Goal: Use online tool/utility: Use online tool/utility

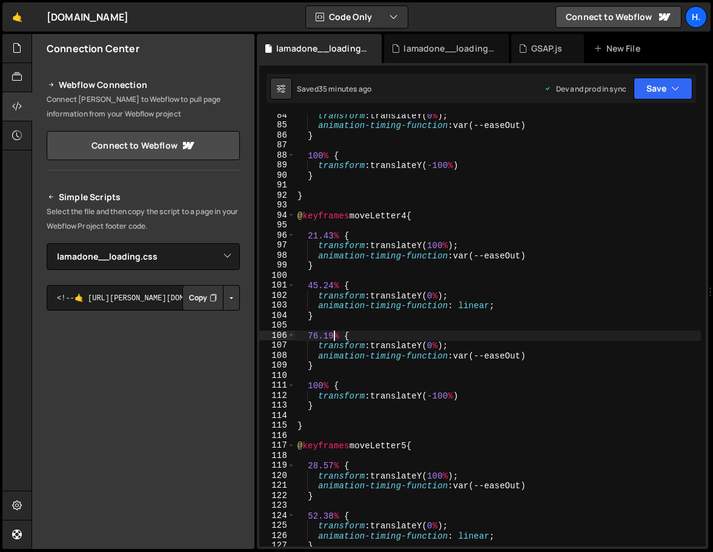
select select "44783"
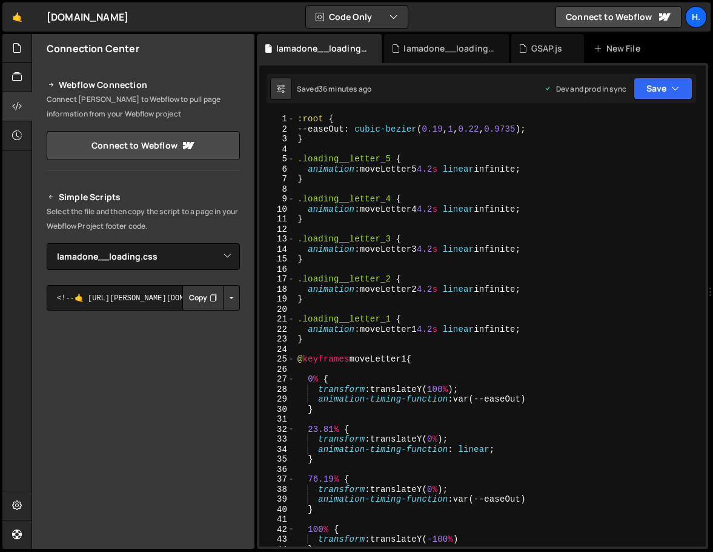
click at [432, 170] on div ":root { --easeOut : cubic-bezier ( 0.19 , 1 , 0.22 , 0.9735 ) ; } .loading__let…" at bounding box center [498, 340] width 406 height 452
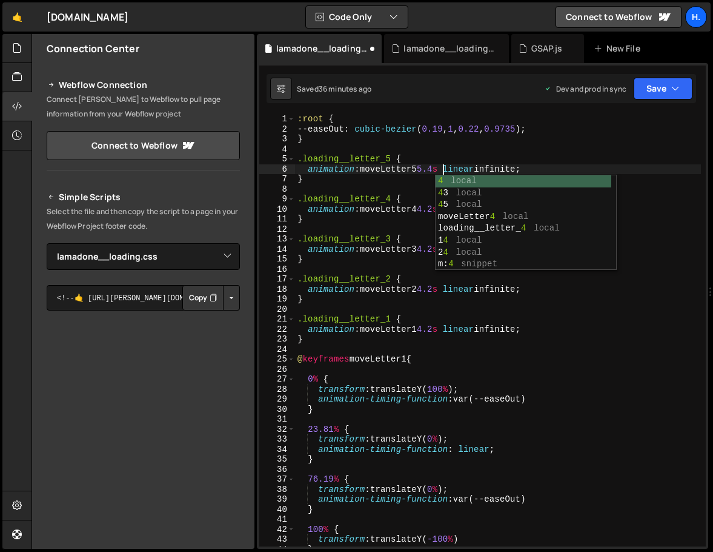
click at [432, 205] on div ":root { --easeOut : cubic-bezier ( 0.19 , 1 , 0.22 , 0.9735 ) ; } .loading__let…" at bounding box center [498, 340] width 406 height 452
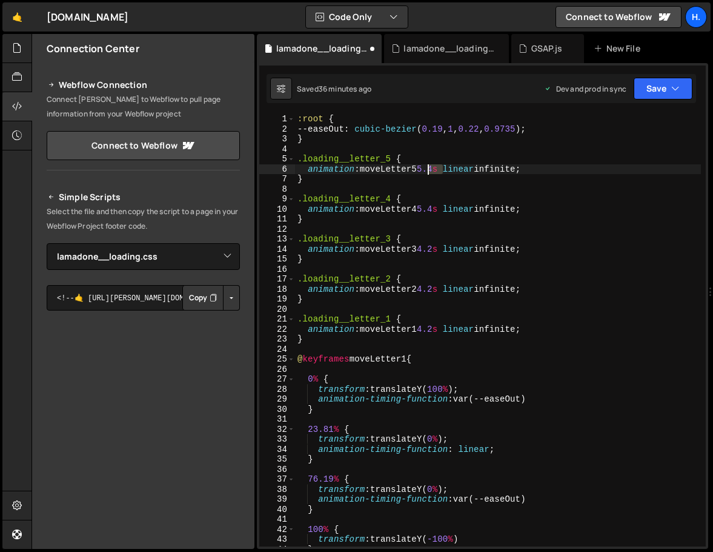
drag, startPoint x: 445, startPoint y: 167, endPoint x: 427, endPoint y: 168, distance: 17.6
click at [427, 168] on div ":root { --easeOut : cubic-bezier ( 0.19 , 1 , 0.22 , 0.9735 ) ; } .loading__let…" at bounding box center [498, 340] width 406 height 452
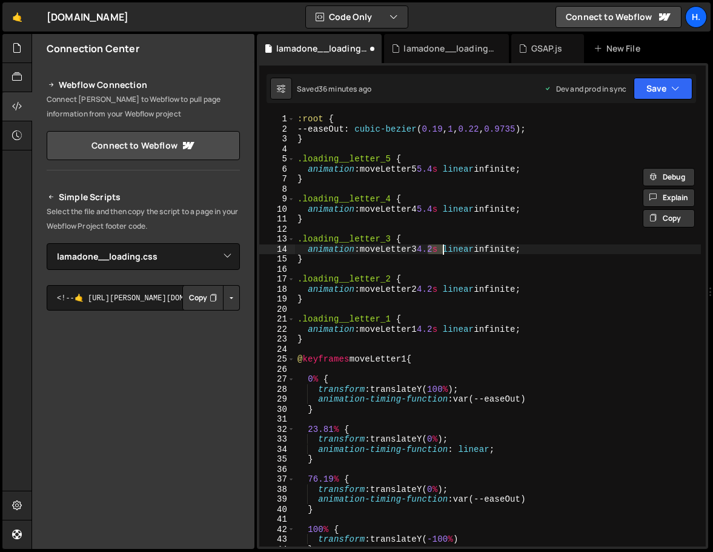
drag, startPoint x: 430, startPoint y: 252, endPoint x: 444, endPoint y: 250, distance: 14.1
click at [444, 250] on div ":root { --easeOut : cubic-bezier ( 0.19 , 1 , 0.22 , 0.9735 ) ; } .loading__let…" at bounding box center [498, 340] width 406 height 452
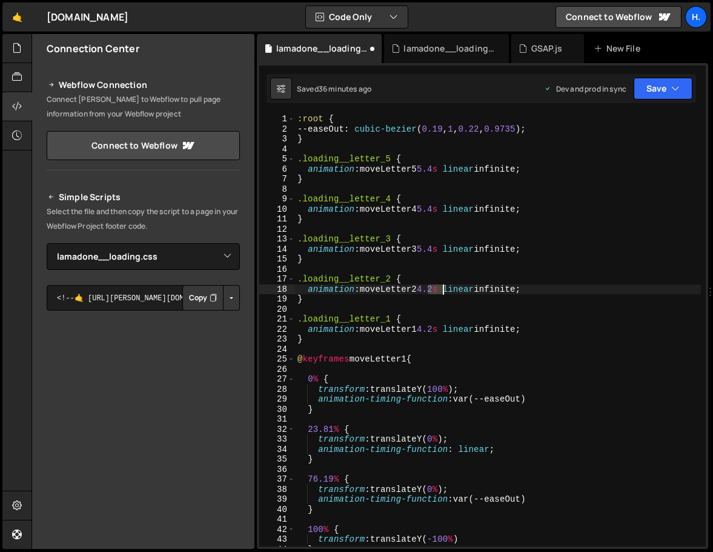
drag, startPoint x: 427, startPoint y: 289, endPoint x: 442, endPoint y: 289, distance: 15.2
click at [442, 289] on div ":root { --easeOut : cubic-bezier ( 0.19 , 1 , 0.22 , 0.9735 ) ; } .loading__let…" at bounding box center [498, 340] width 406 height 452
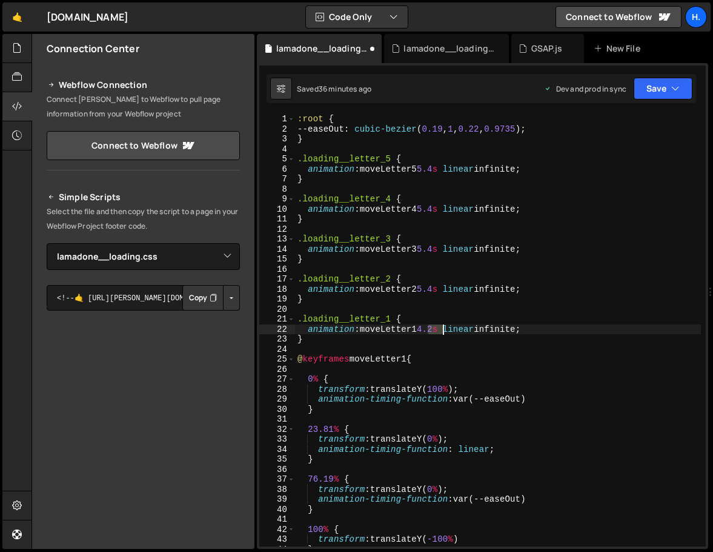
drag, startPoint x: 429, startPoint y: 331, endPoint x: 442, endPoint y: 330, distance: 13.4
click at [442, 330] on div ":root { --easeOut : cubic-bezier ( 0.19 , 1 , 0.22 , 0.9735 ) ; } .loading__let…" at bounding box center [498, 340] width 406 height 452
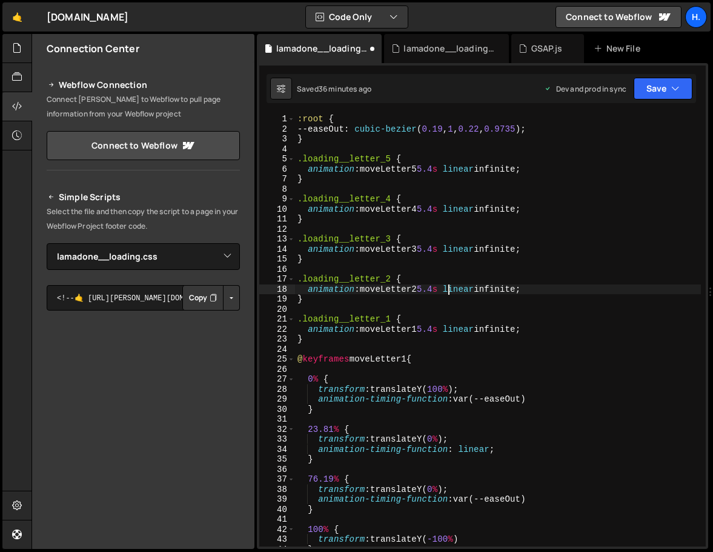
click at [450, 293] on div ":root { --easeOut : cubic-bezier ( 0.19 , 1 , 0.22 , 0.9735 ) ; } .loading__let…" at bounding box center [498, 340] width 406 height 452
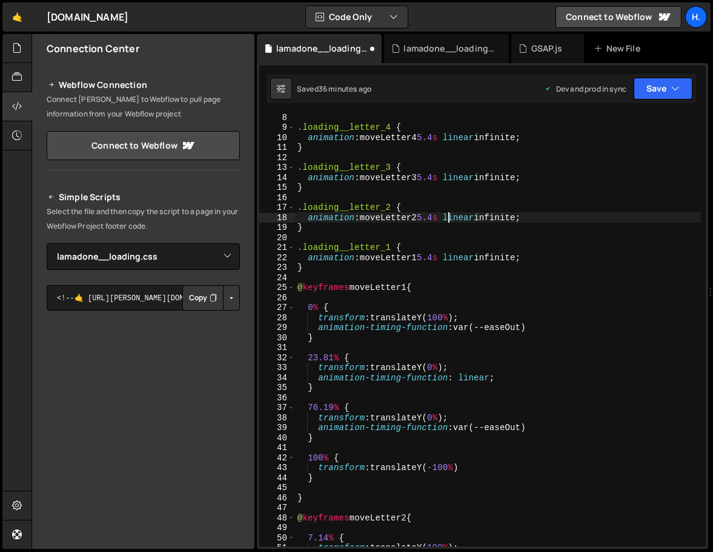
scroll to position [161, 0]
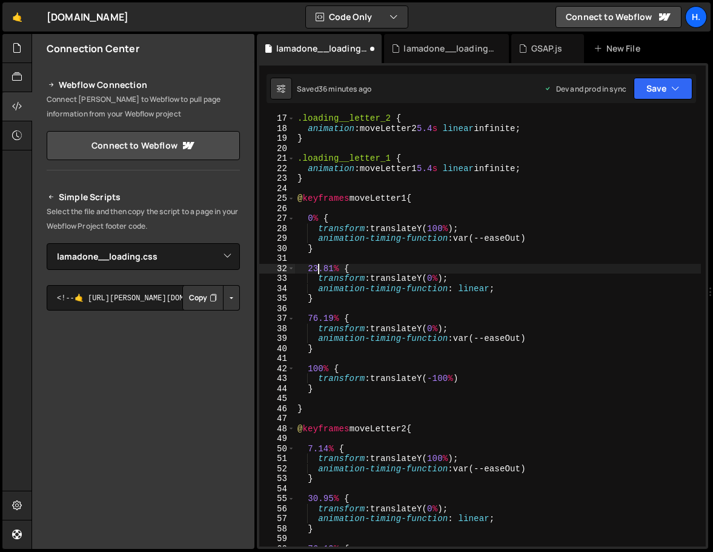
click at [319, 269] on div ".loading__letter_2 { animation : moveLetter2 5.4 s linear infinite ; } .loading…" at bounding box center [498, 339] width 406 height 452
click at [319, 318] on div ".loading__letter_2 { animation : moveLetter2 5.4 s linear infinite ; } .loading…" at bounding box center [498, 339] width 406 height 452
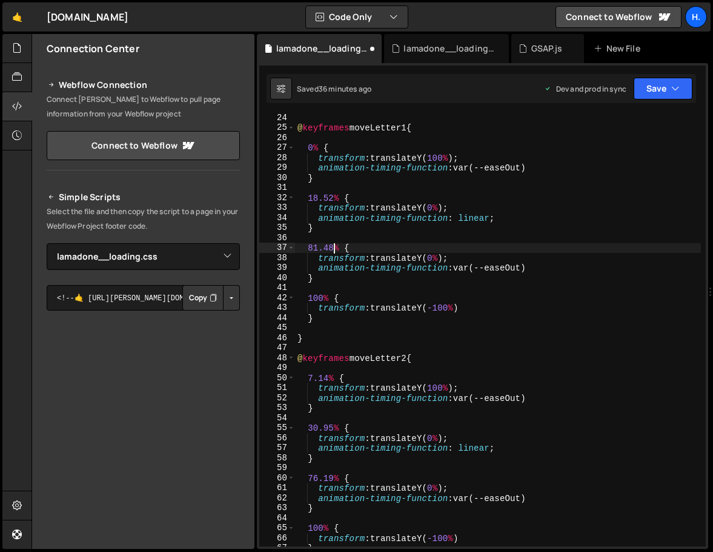
scroll to position [235, 0]
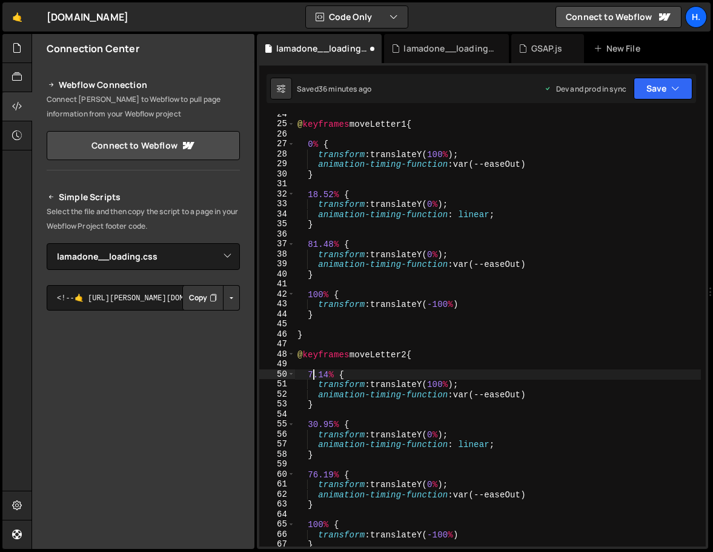
click at [311, 375] on div "@ keyframes moveLetter1 { 0 % { transform : translateY( 100 % ) ; animation-tim…" at bounding box center [498, 335] width 406 height 452
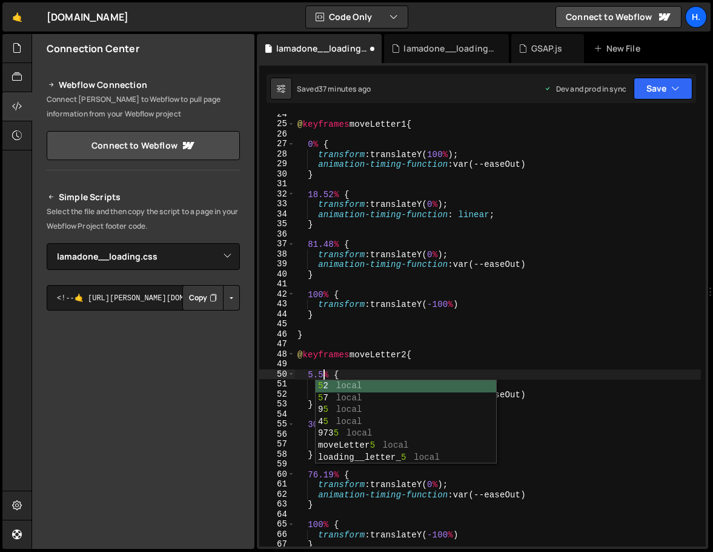
scroll to position [0, 2]
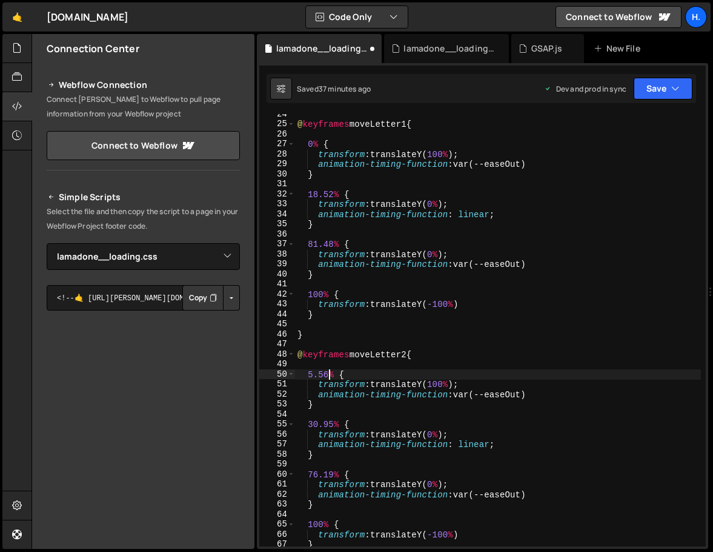
click at [318, 426] on div "@ keyframes moveLetter1 { 0 % { transform : translateY( 100 % ) ; animation-tim…" at bounding box center [498, 335] width 406 height 452
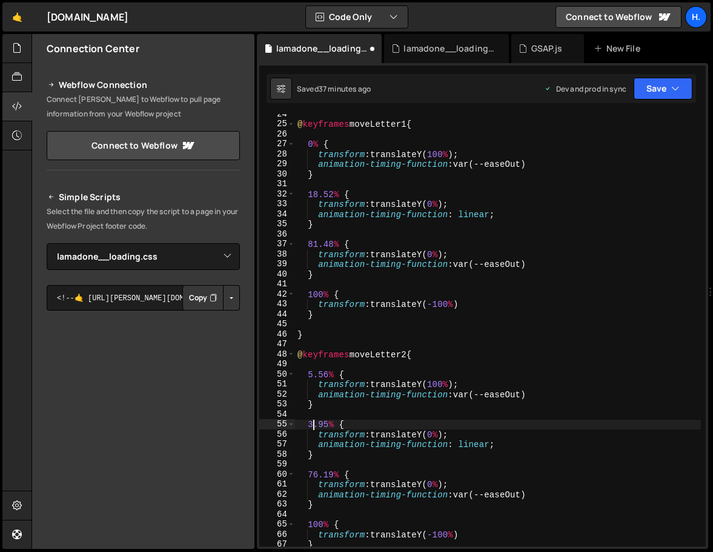
scroll to position [0, 1]
click at [333, 424] on div "@ keyframes moveLetter1 { 0 % { transform : translateY( 100 % ) ; animation-tim…" at bounding box center [498, 335] width 406 height 452
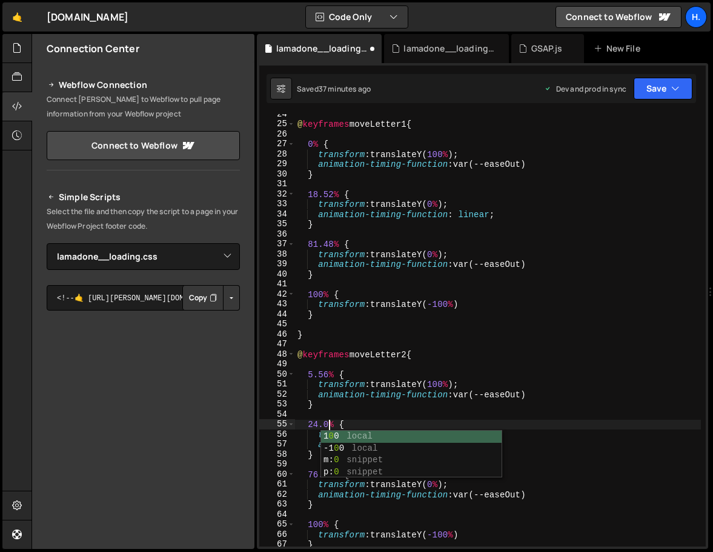
scroll to position [0, 2]
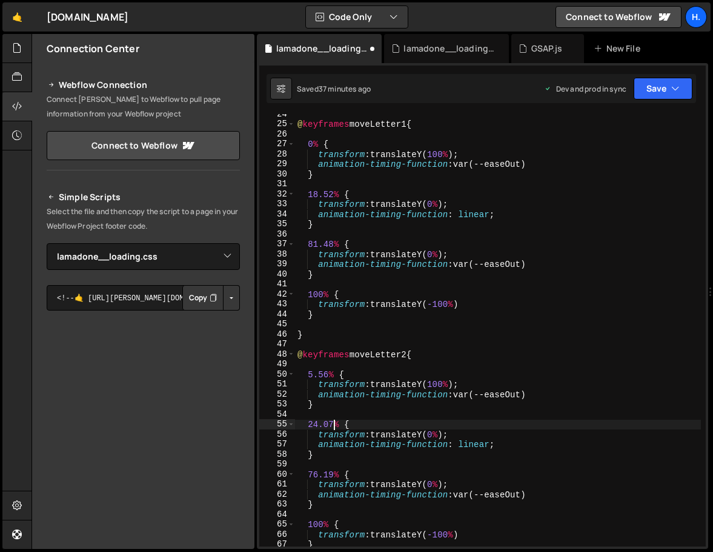
click at [322, 475] on div "@ keyframes moveLetter1 { 0 % { transform : translateY( 100 % ) ; animation-tim…" at bounding box center [498, 335] width 406 height 452
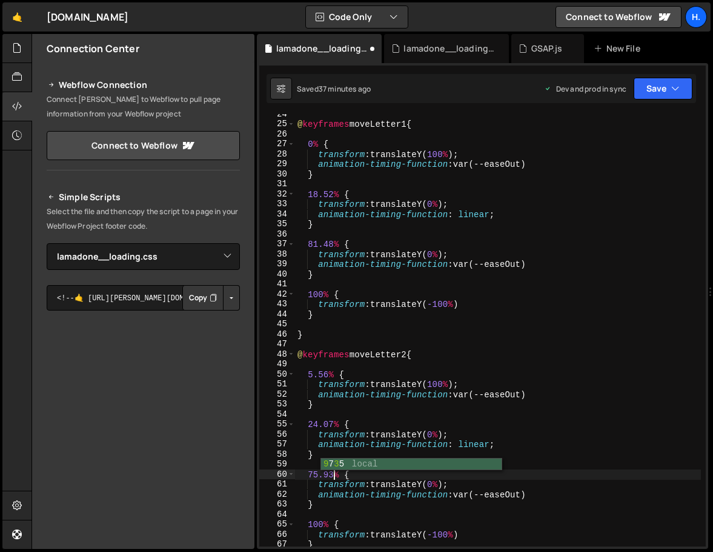
click at [315, 521] on div "@ keyframes moveLetter1 { 0 % { transform : translateY( 100 % ) ; animation-tim…" at bounding box center [498, 335] width 406 height 452
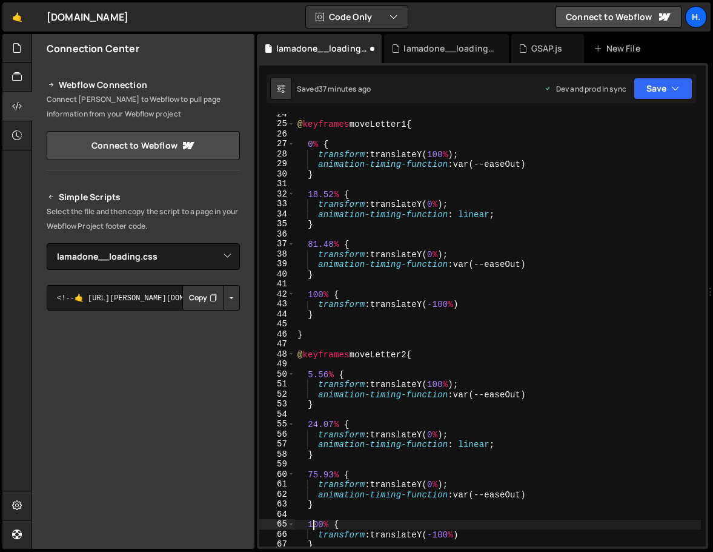
click at [315, 521] on div "@ keyframes moveLetter1 { 0 % { transform : translateY( 100 % ) ; animation-tim…" at bounding box center [498, 335] width 406 height 452
click at [336, 452] on div "@ keyframes moveLetter1 { 0 % { transform : translateY( 100 % ) ; animation-tim…" at bounding box center [498, 335] width 406 height 452
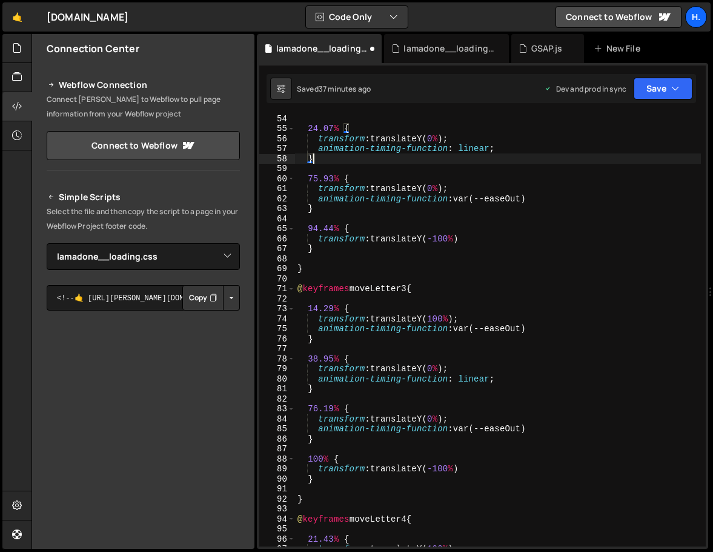
scroll to position [530, 0]
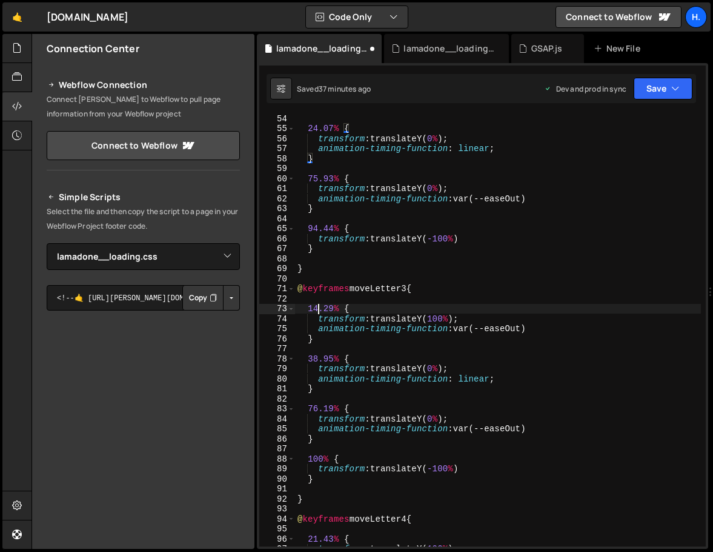
click at [318, 309] on div "24.07 % { transform : translateY( 0 % ) ; animation-timing-function : linear ; …" at bounding box center [498, 339] width 406 height 452
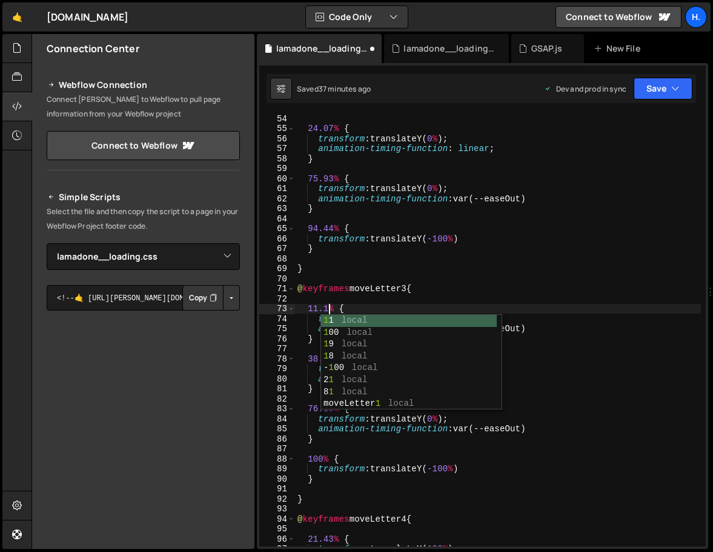
scroll to position [0, 2]
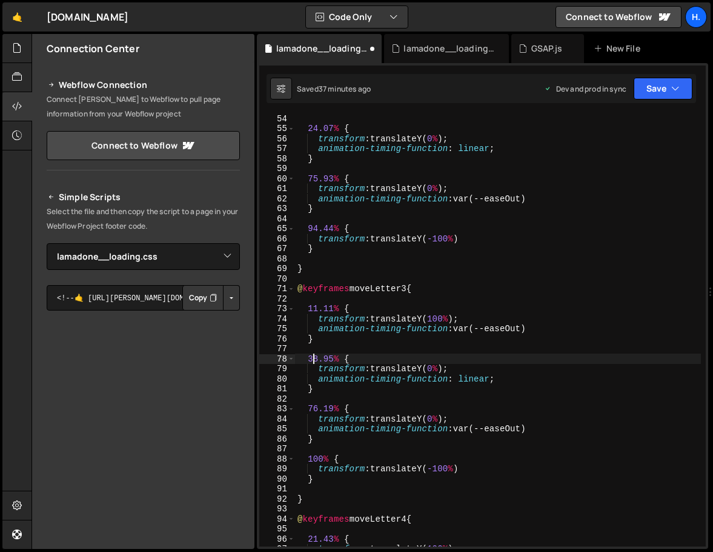
click at [315, 359] on div "24.07 % { transform : translateY( 0 % ) ; animation-timing-function : linear ; …" at bounding box center [498, 339] width 406 height 452
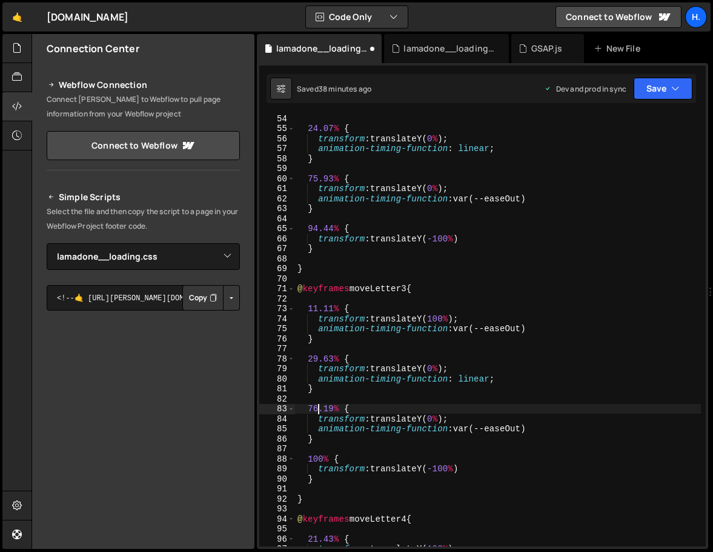
click at [318, 409] on div "24.07 % { transform : translateY( 0 % ) ; animation-timing-function : linear ; …" at bounding box center [498, 339] width 406 height 452
click at [315, 458] on div "24.07 % { transform : translateY( 0 % ) ; animation-timing-function : linear ; …" at bounding box center [498, 339] width 406 height 452
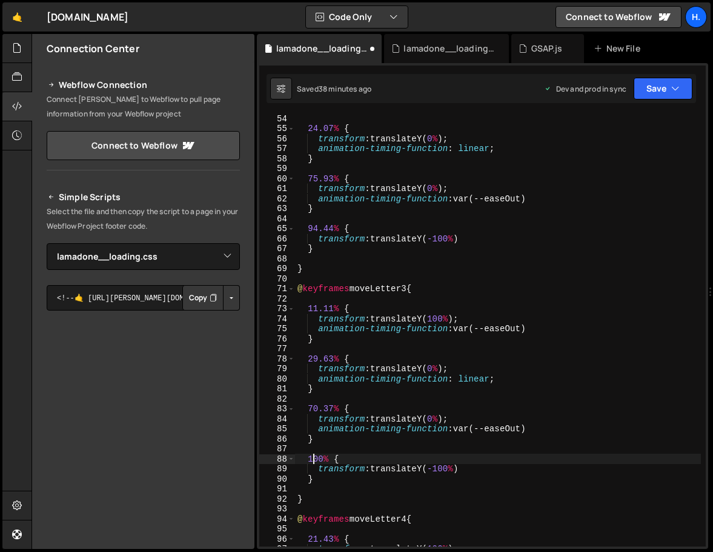
click at [315, 458] on div "24.07 % { transform : translateY( 0 % ) ; animation-timing-function : linear ; …" at bounding box center [498, 339] width 406 height 452
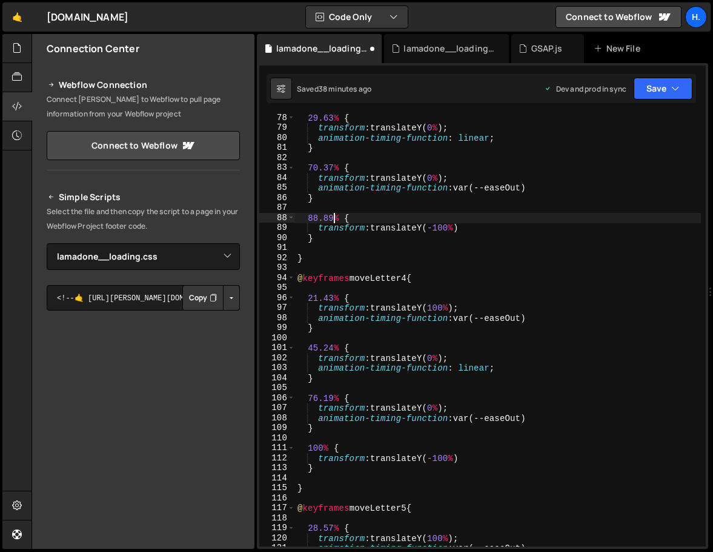
scroll to position [778, 0]
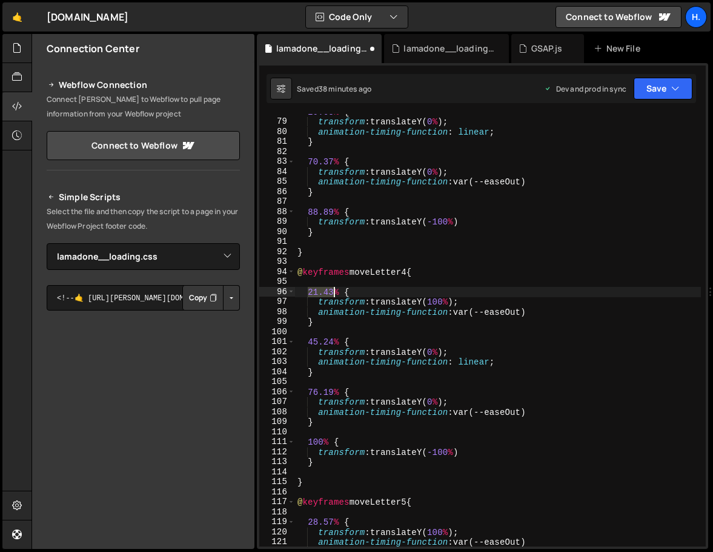
drag, startPoint x: 308, startPoint y: 294, endPoint x: 333, endPoint y: 290, distance: 25.7
click at [333, 290] on div "29.63 % { transform : translateY( 0 % ) ; animation-timing-function : linear ; …" at bounding box center [498, 333] width 406 height 452
click at [314, 340] on div "29.63 % { transform : translateY( 0 % ) ; animation-timing-function : linear ; …" at bounding box center [498, 333] width 406 height 452
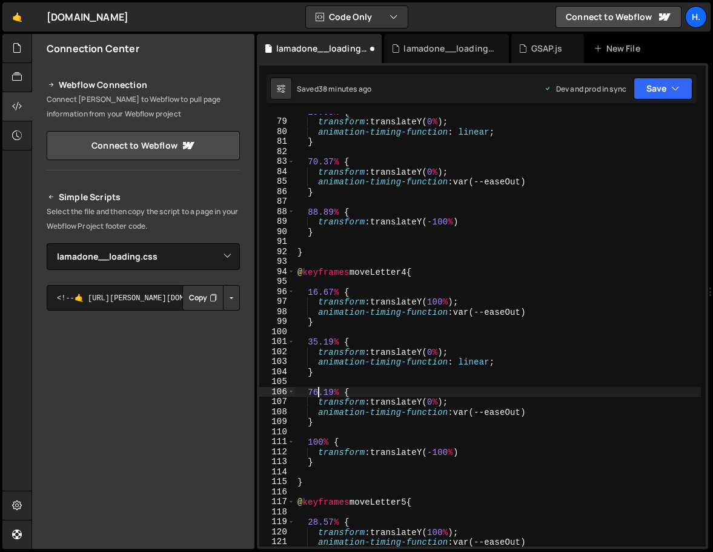
click at [319, 394] on div "29.63 % { transform : translateY( 0 % ) ; animation-timing-function : linear ; …" at bounding box center [498, 333] width 406 height 452
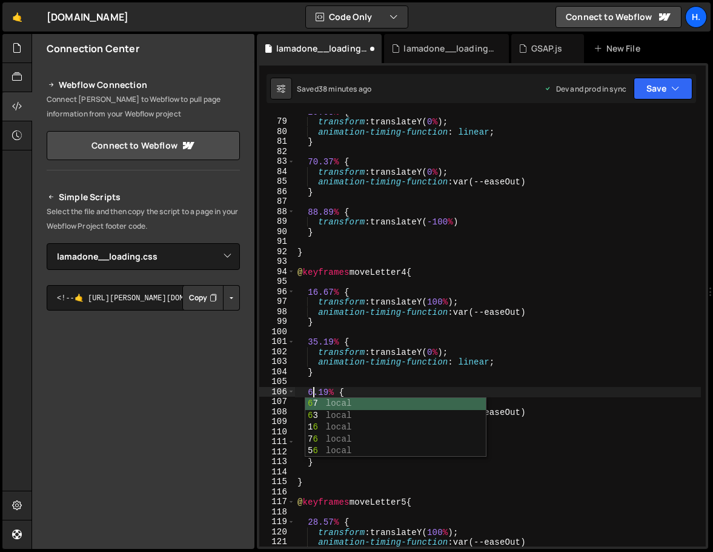
scroll to position [0, 1]
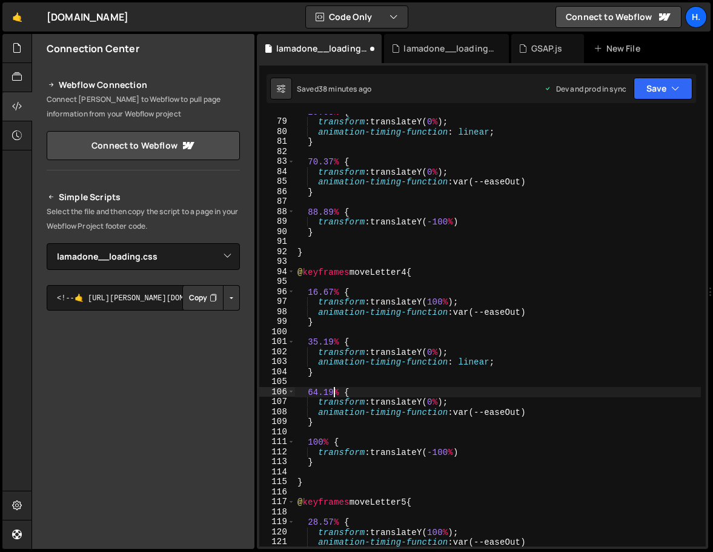
click at [335, 393] on div "29.63 % { transform : translateY( 0 % ) ; animation-timing-function : linear ; …" at bounding box center [498, 333] width 406 height 452
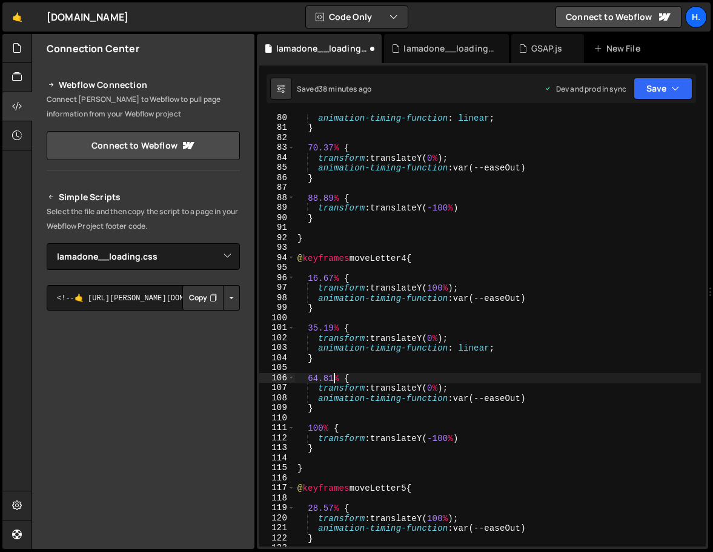
scroll to position [790, 0]
click at [323, 429] on div "transform : translateY( 0 % ) ; animation-timing-function : linear ; } 70.37 % …" at bounding box center [498, 330] width 406 height 452
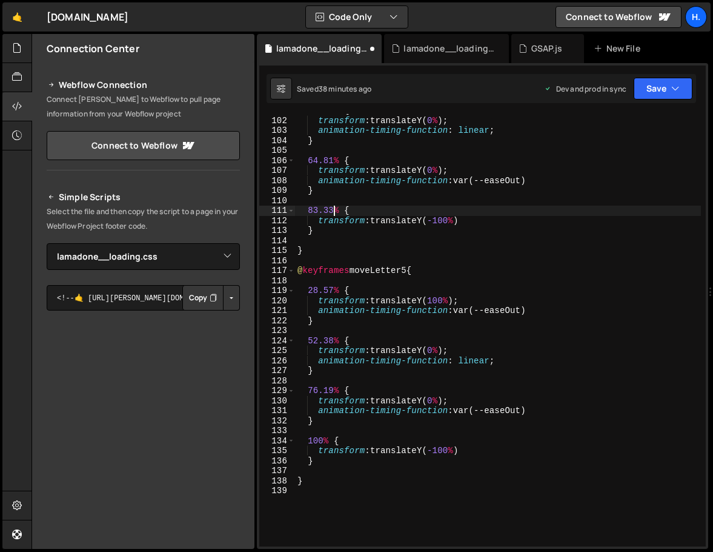
scroll to position [1013, 0]
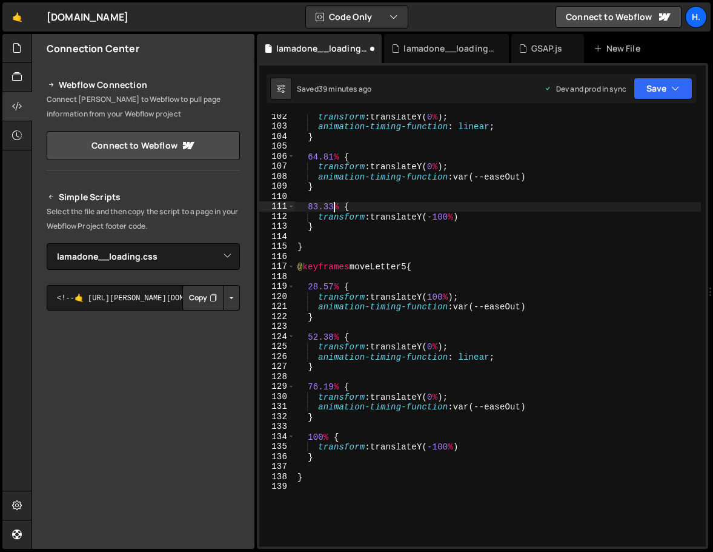
click at [318, 289] on div "transform : translateY( 0 % ) ; animation-timing-function : linear ; } 64.81 % …" at bounding box center [498, 338] width 406 height 452
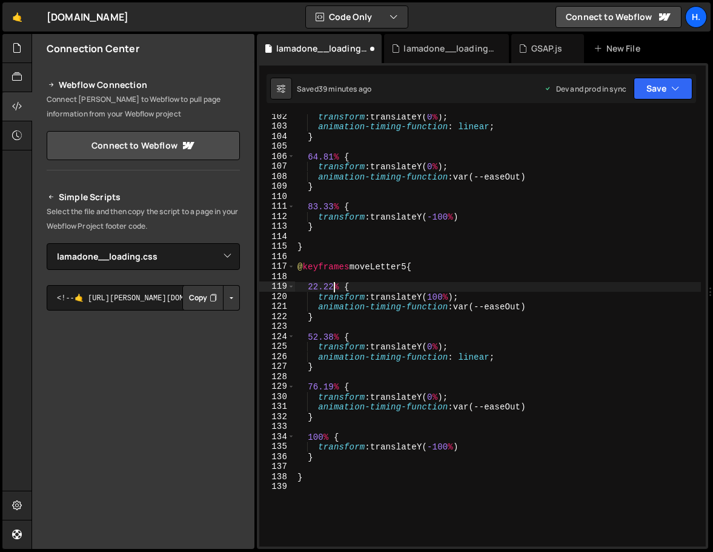
scroll to position [0, 2]
click at [319, 336] on div "transform : translateY( 0 % ) ; animation-timing-function : linear ; } 64.81 % …" at bounding box center [498, 338] width 406 height 452
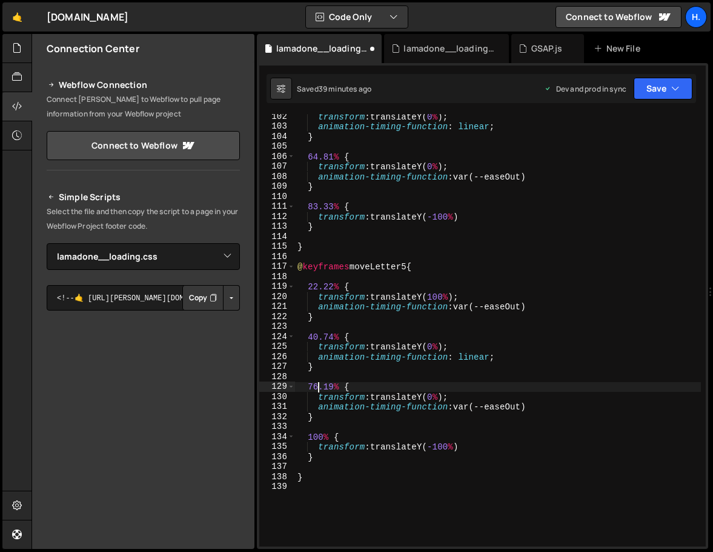
click at [318, 388] on div "transform : translateY( 0 % ) ; animation-timing-function : linear ; } 64.81 % …" at bounding box center [498, 338] width 406 height 452
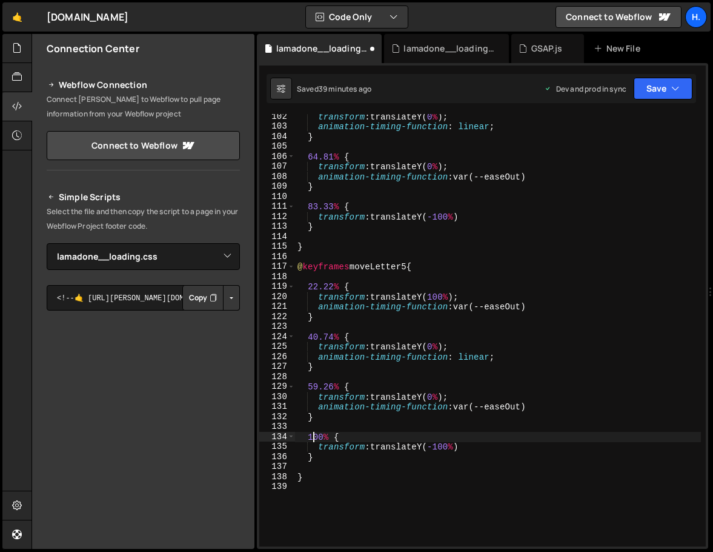
click at [316, 436] on div "transform : translateY( 0 % ) ; animation-timing-function : linear ; } 64.81 % …" at bounding box center [498, 338] width 406 height 452
click at [353, 477] on div "transform : translateY( 0 % ) ; animation-timing-function : linear ; } 64.81 % …" at bounding box center [498, 338] width 406 height 452
type textarea "}"
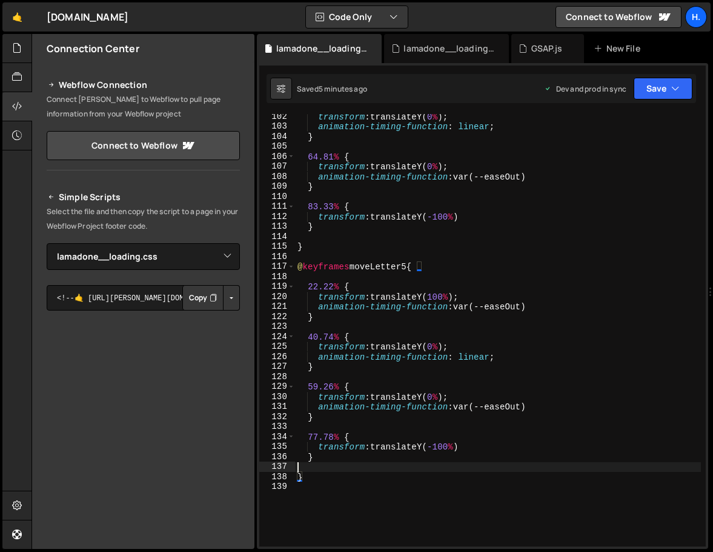
click at [353, 468] on div "transform : translateY( 0 % ) ; animation-timing-function : linear ; } 64.81 % …" at bounding box center [498, 338] width 406 height 452
click at [360, 458] on div "transform : translateY( 0 % ) ; animation-timing-function : linear ; } 64.81 % …" at bounding box center [498, 338] width 406 height 452
type textarea "}"
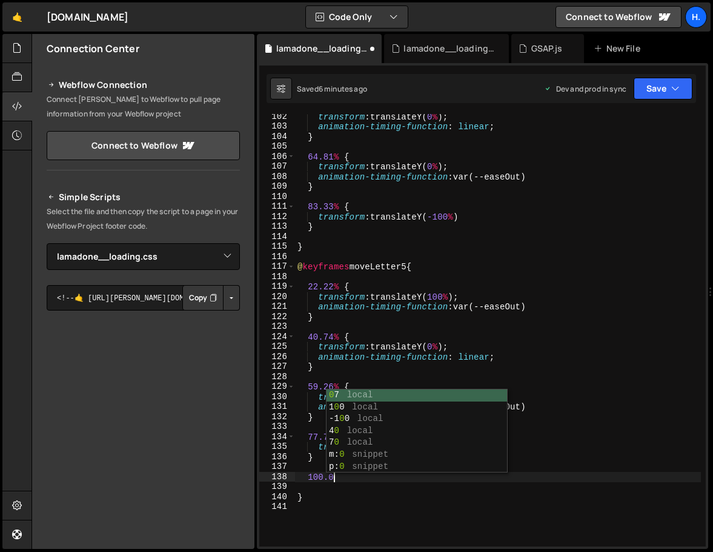
scroll to position [0, 2]
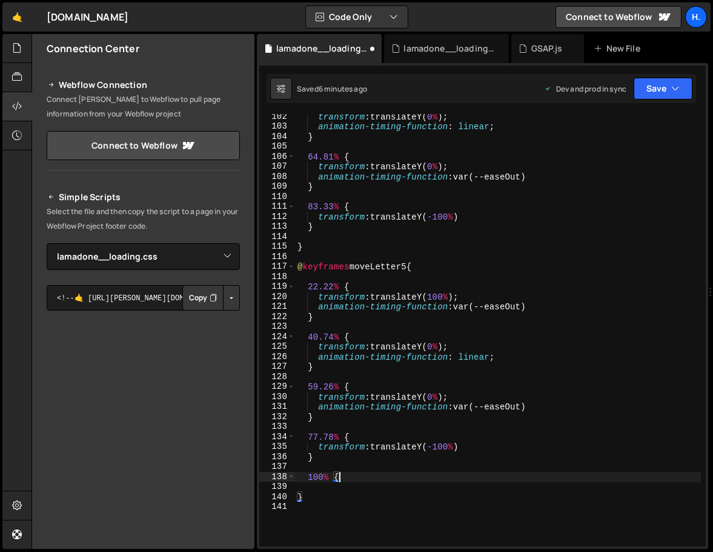
type textarea "100% {}"
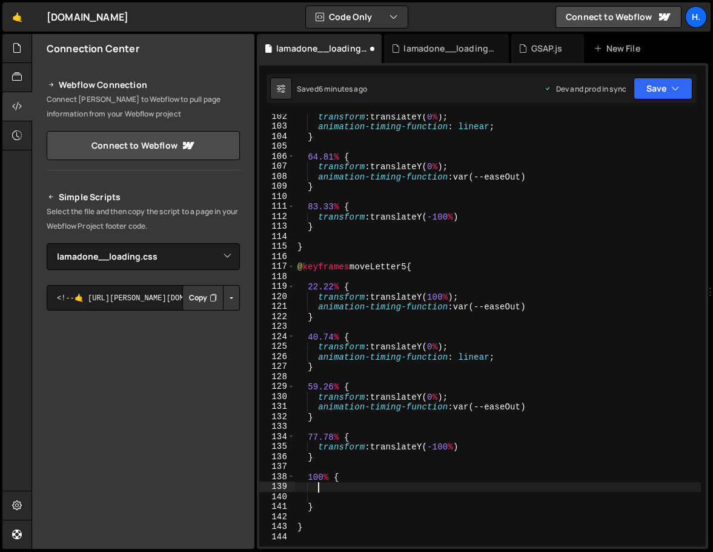
click at [346, 504] on div "transform : translateY( 0 % ) ; animation-timing-function : linear ; } 64.81 % …" at bounding box center [498, 338] width 406 height 452
type textarea "}"
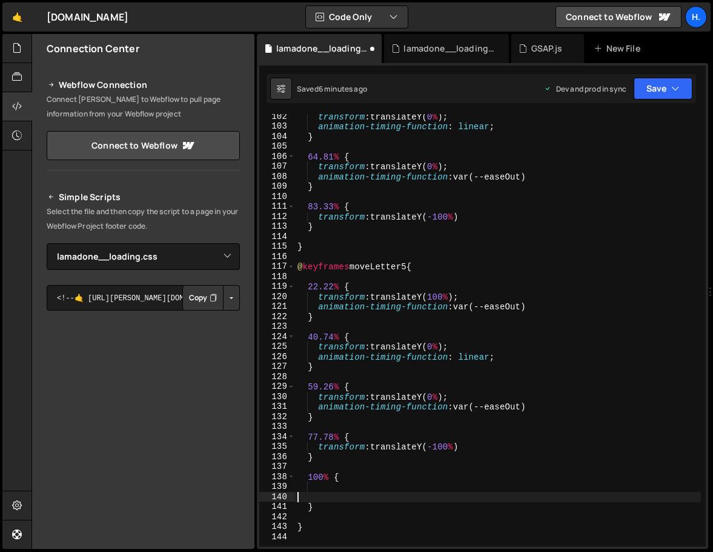
scroll to position [0, 0]
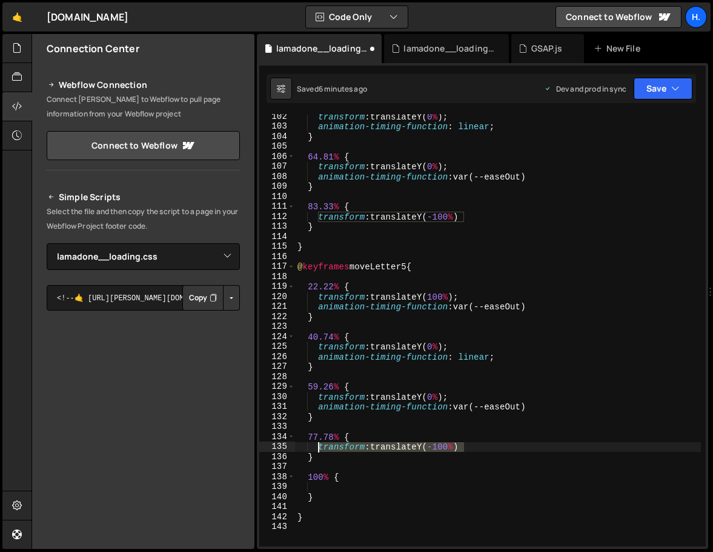
drag, startPoint x: 470, startPoint y: 447, endPoint x: 320, endPoint y: 445, distance: 150.3
click at [320, 445] on div "transform : translateY( 0 % ) ; animation-timing-function : linear ; } 64.81 % …" at bounding box center [498, 338] width 406 height 452
type textarea "transform: translateY(-100%)"
click at [327, 485] on div "transform : translateY( 0 % ) ; animation-timing-function : linear ; } 64.81 % …" at bounding box center [498, 338] width 406 height 452
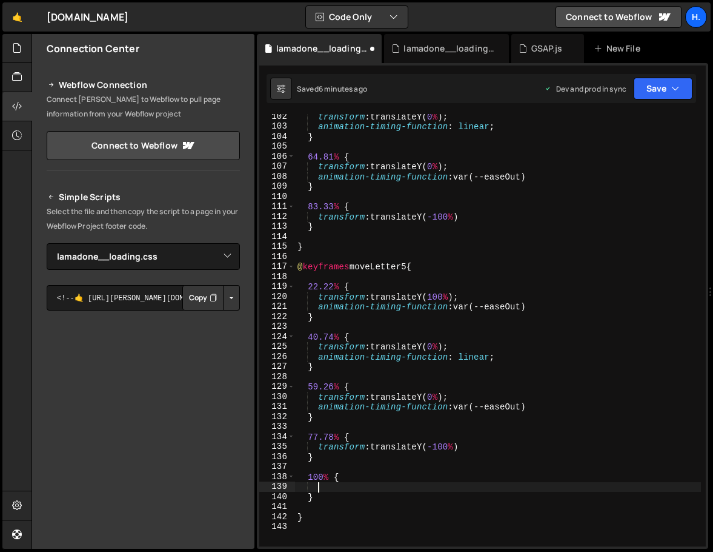
paste textarea "transform: translateY(-100%)"
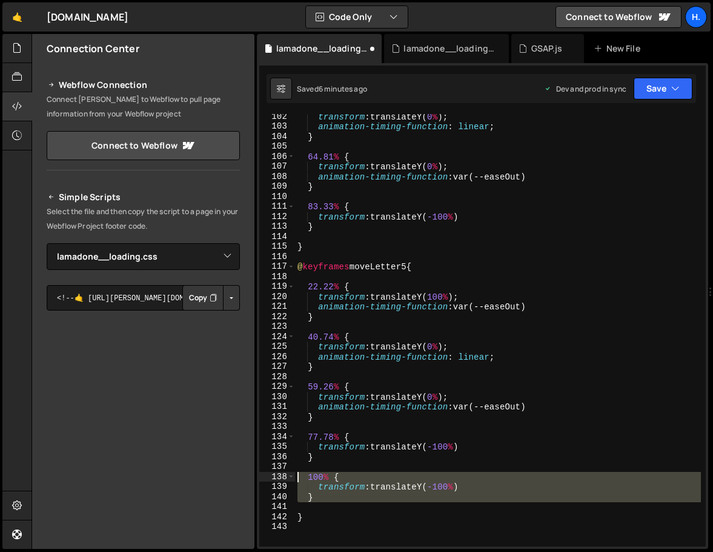
drag, startPoint x: 326, startPoint y: 502, endPoint x: 271, endPoint y: 474, distance: 61.8
click at [271, 474] on div "transform: translateY(-100%) 102 103 104 105 106 107 108 109 110 111 112 113 11…" at bounding box center [482, 330] width 447 height 432
type textarea "100% { transform: translateY(-100%)"
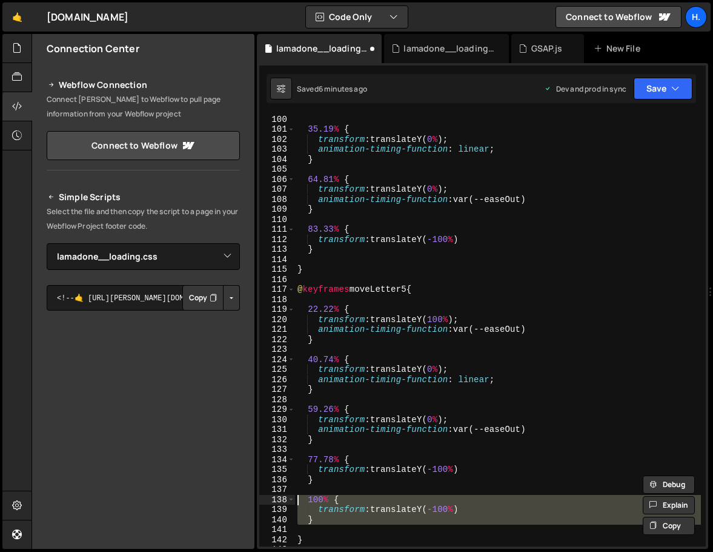
scroll to position [982, 0]
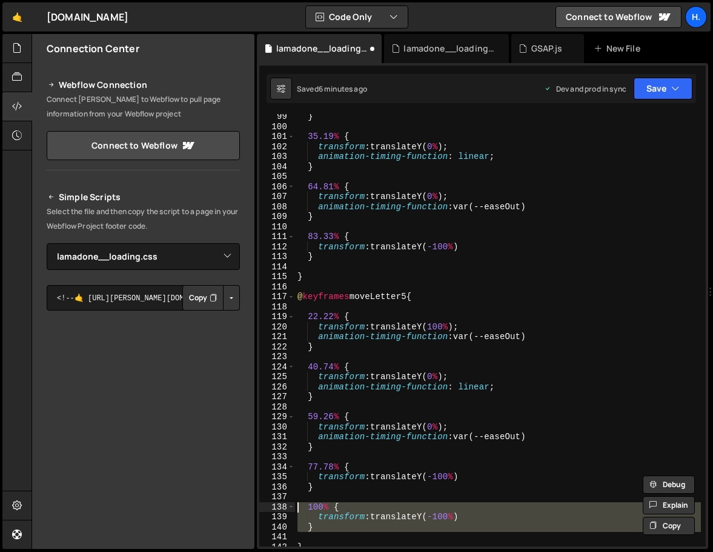
click at [325, 495] on div "} 35.19 % { transform : translateY( 0 % ) ; animation-timing-function : linear …" at bounding box center [498, 338] width 406 height 452
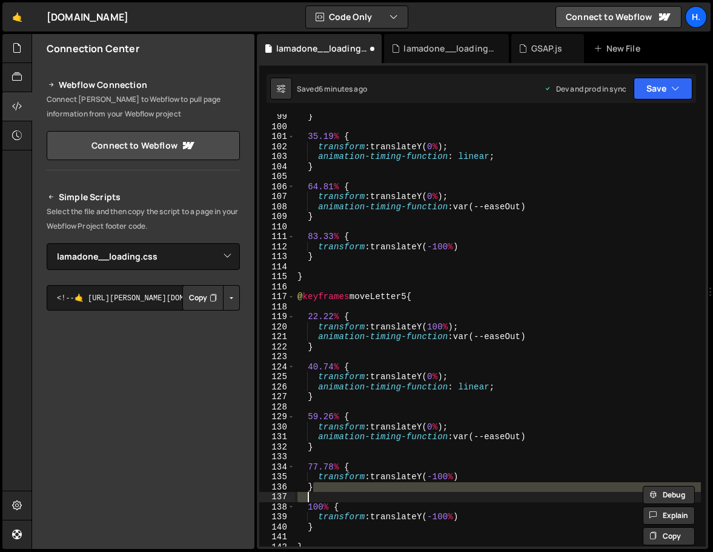
click at [336, 261] on div "} 35.19 % { transform : translateY( 0 % ) ; animation-timing-function : linear …" at bounding box center [498, 338] width 406 height 452
type textarea "}"
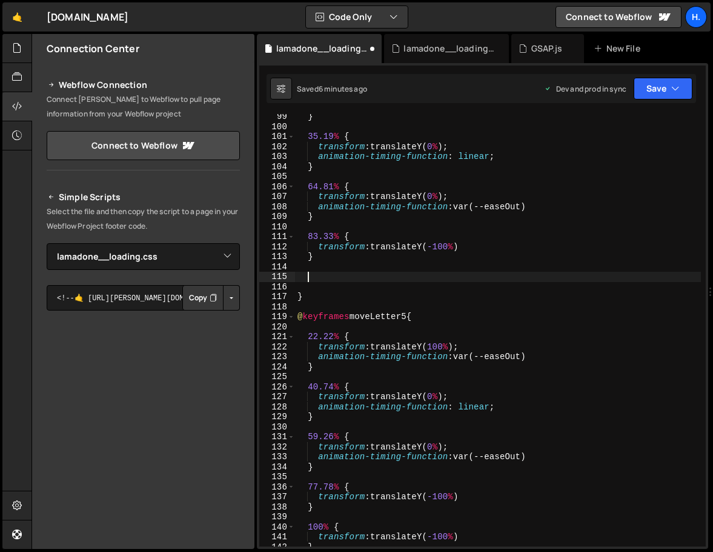
paste textarea
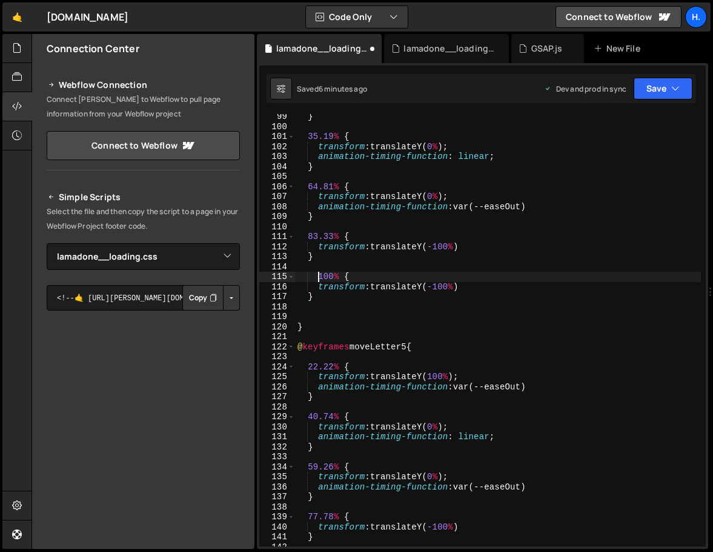
click at [316, 278] on div "} 35.19 % { transform : translateY( 0 % ) ; animation-timing-function : linear …" at bounding box center [498, 338] width 406 height 452
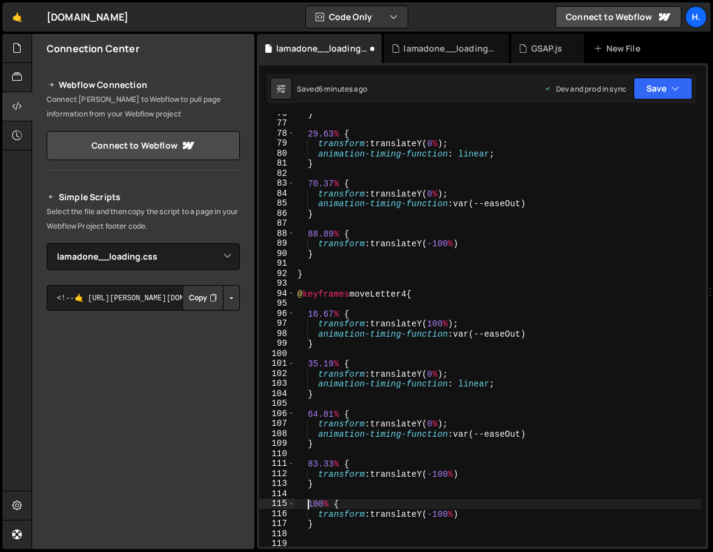
scroll to position [755, 0]
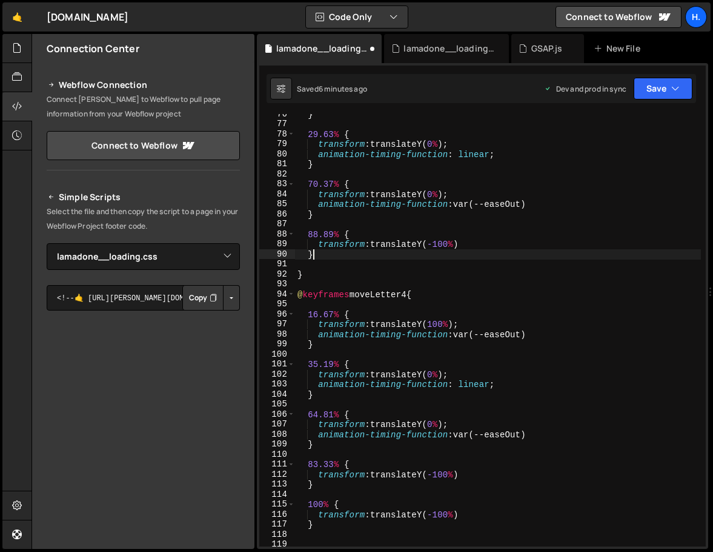
click at [336, 258] on div "} 29.63 % { transform : translateY( 0 % ) ; animation-timing-function : linear …" at bounding box center [498, 335] width 406 height 452
type textarea "}"
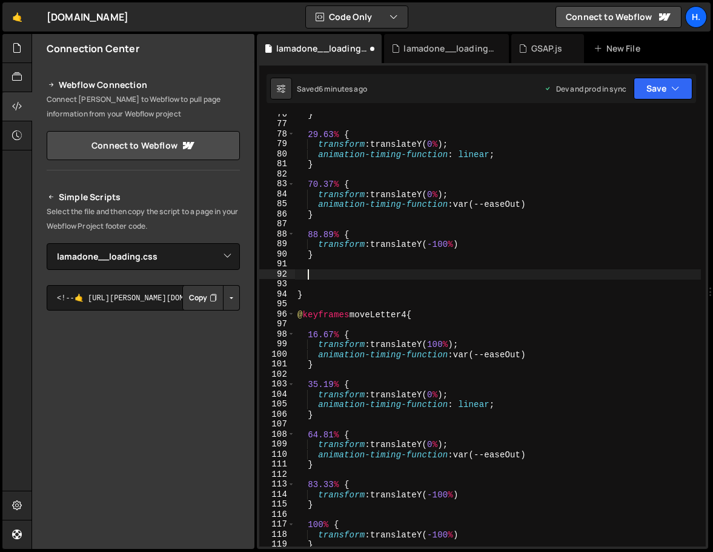
paste textarea
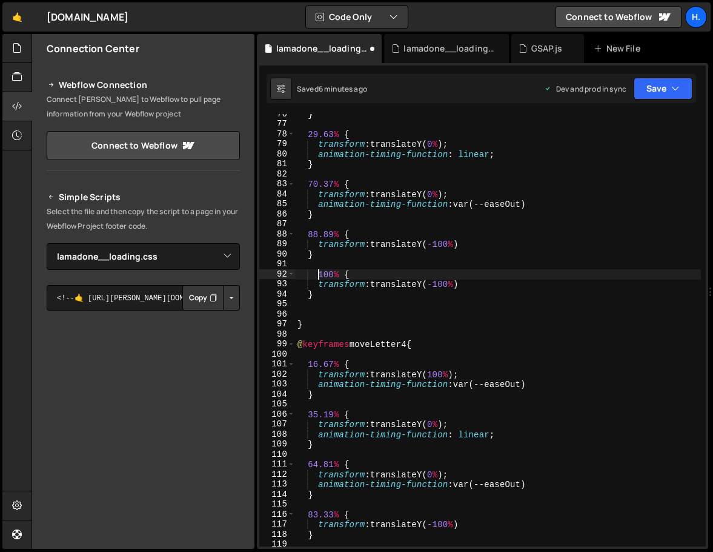
click at [317, 273] on div "} 29.63 % { transform : translateY( 0 % ) ; animation-timing-function : linear …" at bounding box center [498, 335] width 406 height 452
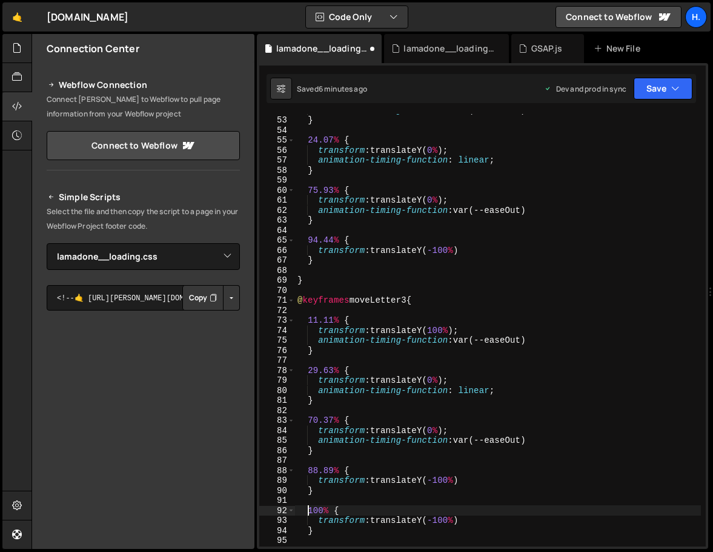
scroll to position [478, 0]
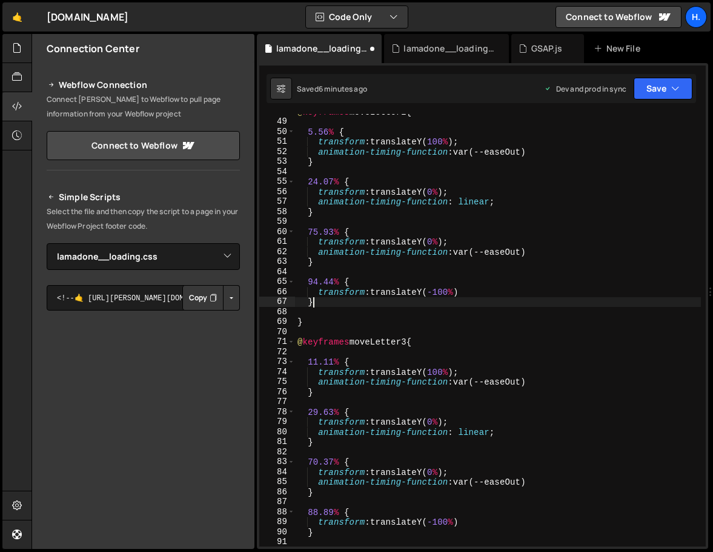
click at [337, 302] on div "@ keyframes moveLetter2 { 5.56 % { transform : translateY( 100 % ) ; animation-…" at bounding box center [498, 333] width 406 height 452
type textarea "}"
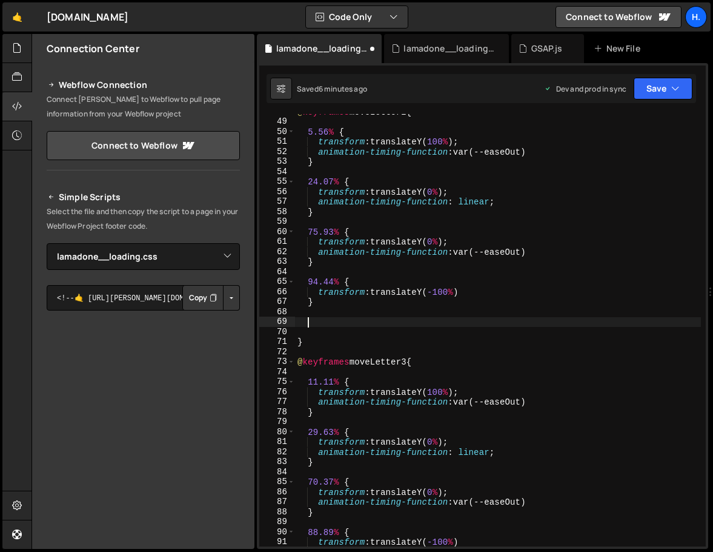
paste textarea
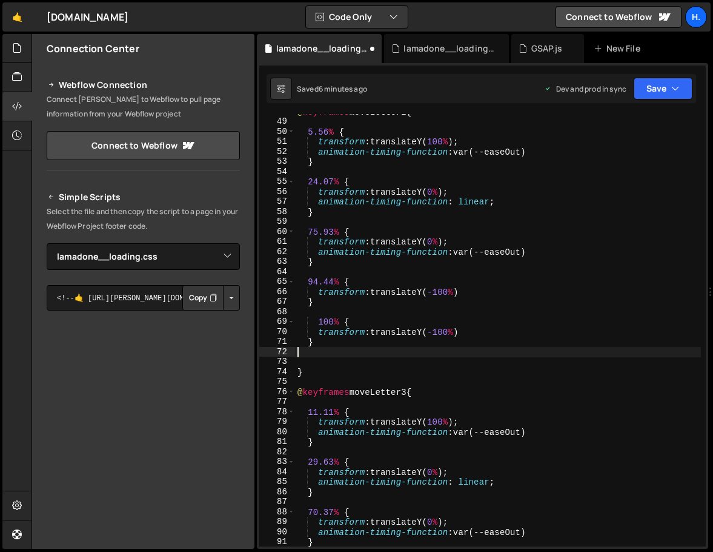
click at [318, 323] on div "@ keyframes moveLetter2 { 5.56 % { transform : translateY( 100 % ) ; animation-…" at bounding box center [498, 333] width 406 height 452
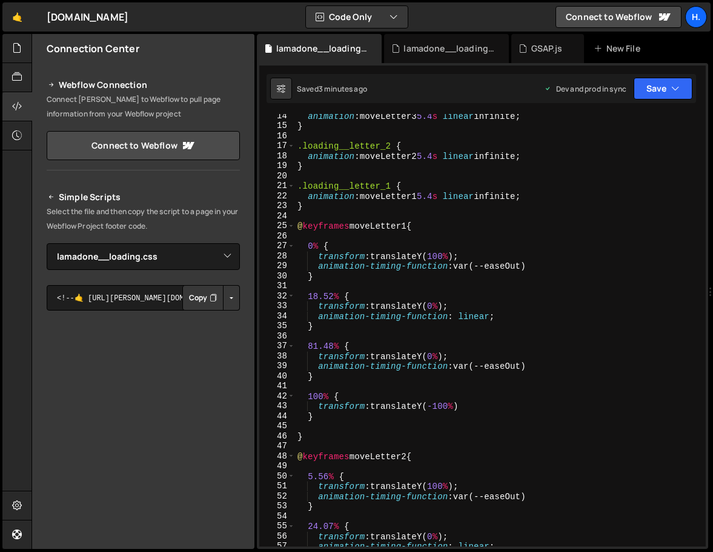
scroll to position [0, 0]
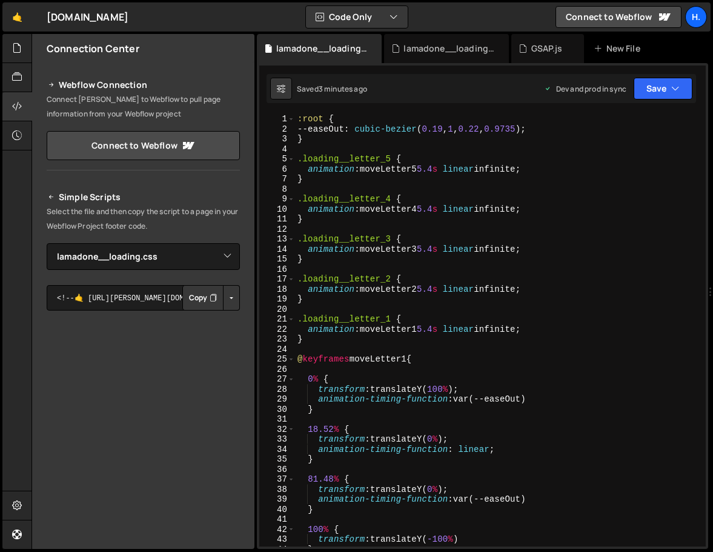
click at [433, 169] on div ":root { --easeOut : cubic-bezier ( 0.19 , 1 , 0.22 , 0.9735 ) ; } .loading__let…" at bounding box center [498, 340] width 406 height 452
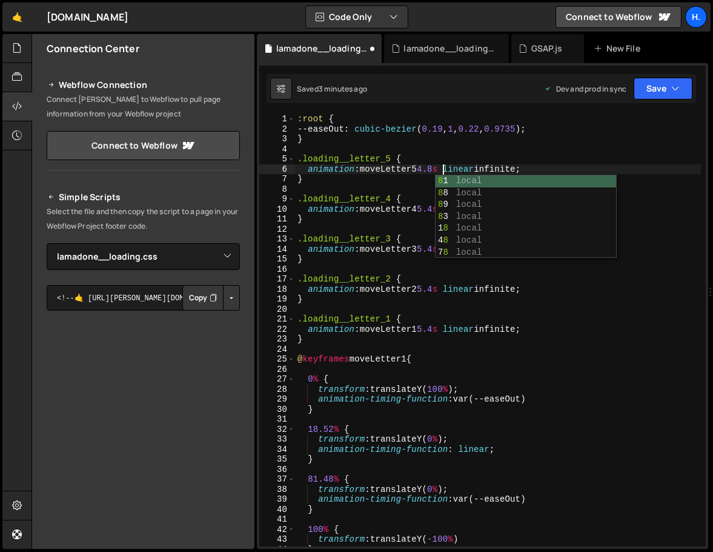
scroll to position [0, 10]
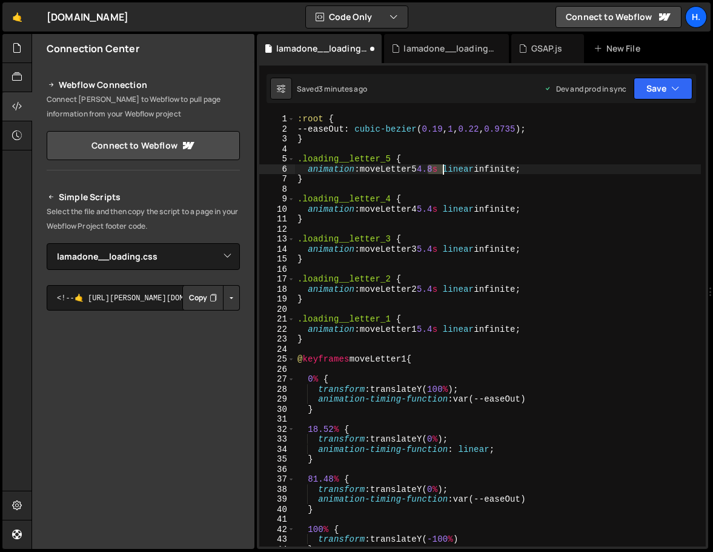
drag, startPoint x: 427, startPoint y: 170, endPoint x: 443, endPoint y: 168, distance: 15.9
click at [443, 168] on div ":root { --easeOut : cubic-bezier ( 0.19 , 1 , 0.22 , 0.9735 ) ; } .loading__let…" at bounding box center [498, 340] width 406 height 452
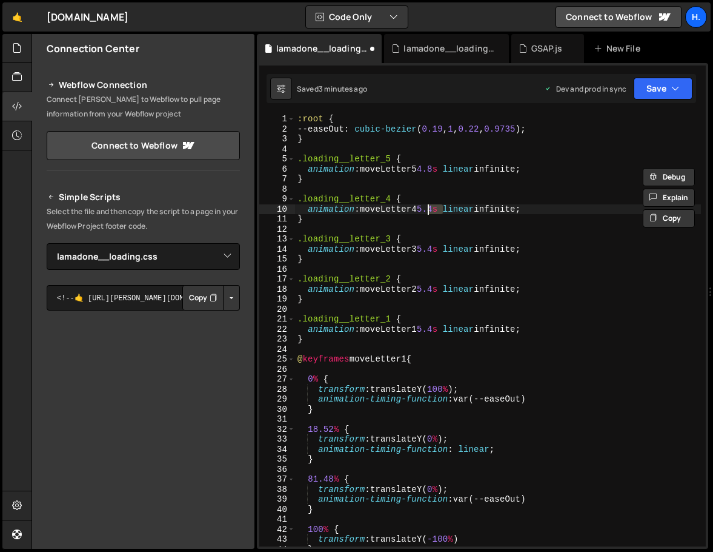
drag, startPoint x: 443, startPoint y: 209, endPoint x: 429, endPoint y: 209, distance: 13.9
click at [429, 209] on div ":root { --easeOut : cubic-bezier ( 0.19 , 1 , 0.22 , 0.9735 ) ; } .loading__let…" at bounding box center [498, 340] width 406 height 452
paste textarea "4.8"
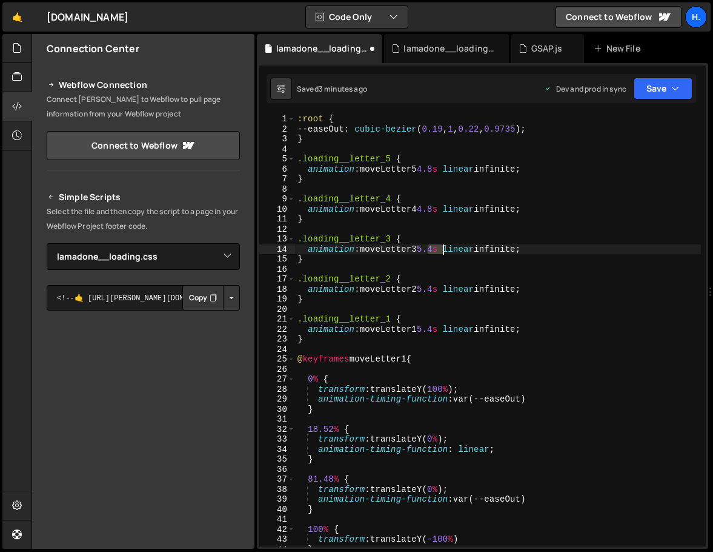
drag, startPoint x: 430, startPoint y: 250, endPoint x: 445, endPoint y: 249, distance: 15.2
click at [445, 249] on div ":root { --easeOut : cubic-bezier ( 0.19 , 1 , 0.22 , 0.9735 ) ; } .loading__let…" at bounding box center [498, 340] width 406 height 452
paste textarea "4.8"
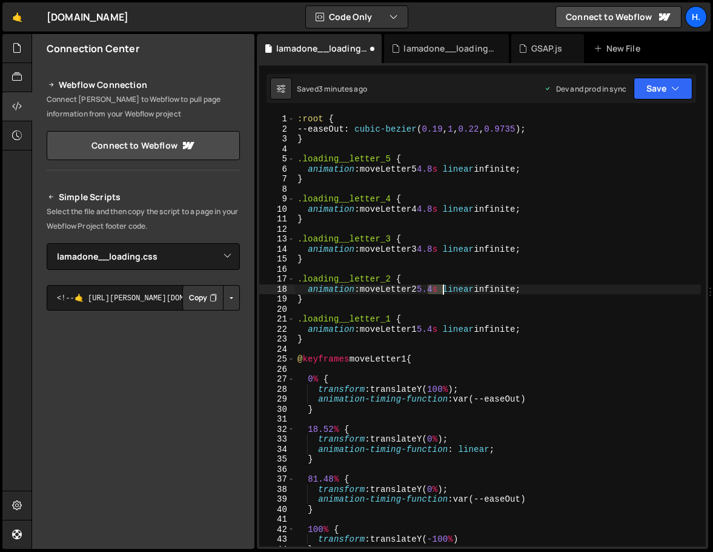
drag, startPoint x: 426, startPoint y: 289, endPoint x: 441, endPoint y: 288, distance: 15.2
click at [441, 288] on div ":root { --easeOut : cubic-bezier ( 0.19 , 1 , 0.22 , 0.9735 ) ; } .loading__let…" at bounding box center [498, 340] width 406 height 452
paste textarea "4.8"
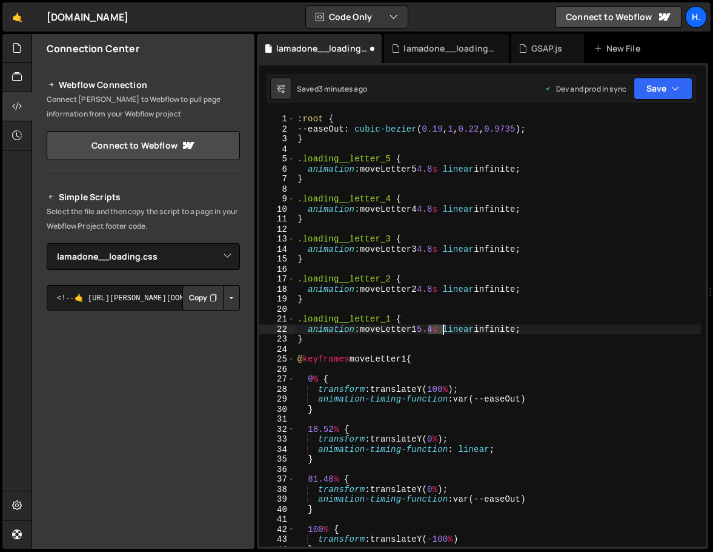
drag, startPoint x: 428, startPoint y: 330, endPoint x: 444, endPoint y: 330, distance: 15.8
click at [444, 330] on div ":root { --easeOut : cubic-bezier ( 0.19 , 1 , 0.22 , 0.9735 ) ; } .loading__let…" at bounding box center [498, 340] width 406 height 452
paste textarea "4.8"
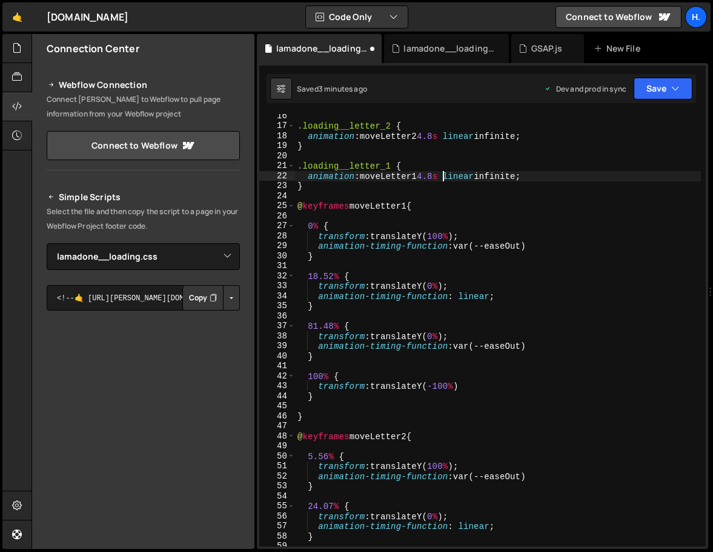
scroll to position [155, 0]
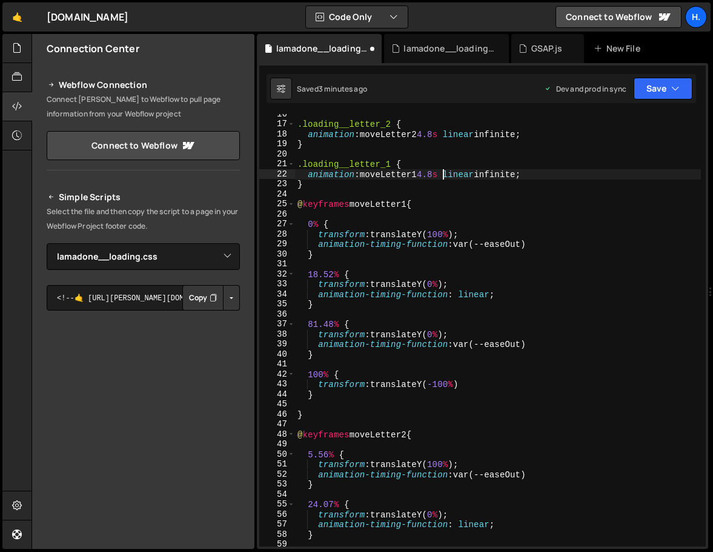
click at [318, 278] on div ".loading__letter_2 { animation : moveLetter2 4.8 s linear infinite ; } .loading…" at bounding box center [498, 335] width 406 height 452
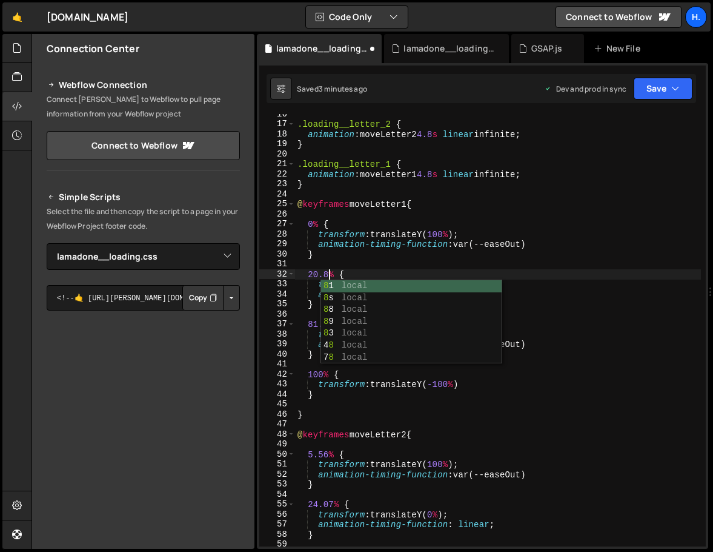
scroll to position [0, 2]
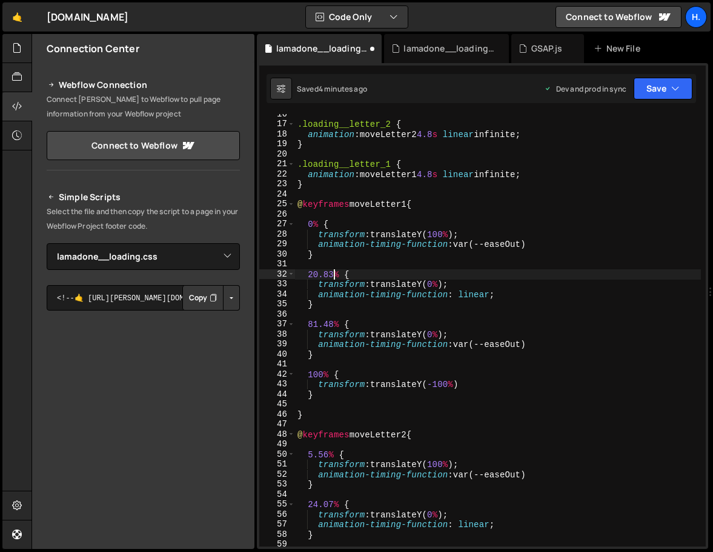
click at [318, 325] on div ".loading__letter_2 { animation : moveLetter2 4.8 s linear infinite ; } .loading…" at bounding box center [498, 335] width 406 height 452
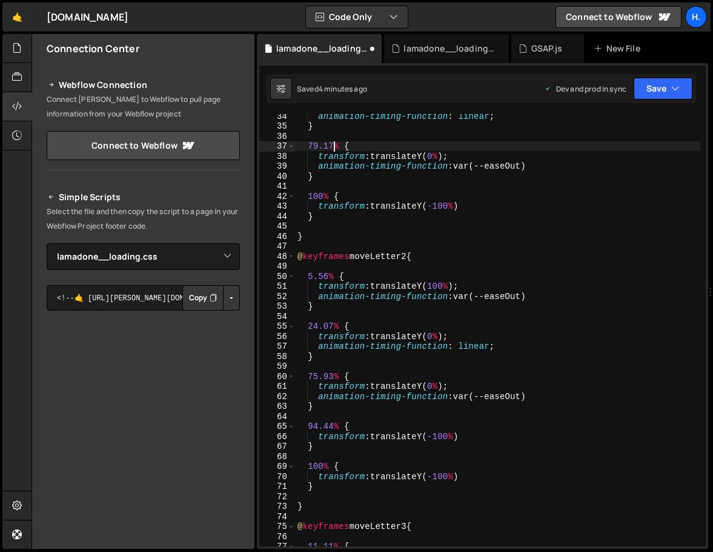
scroll to position [333, 0]
click at [326, 275] on div "animation-timing-function : linear ; } 79.17 % { transform : translateY( 0 % ) …" at bounding box center [498, 336] width 406 height 452
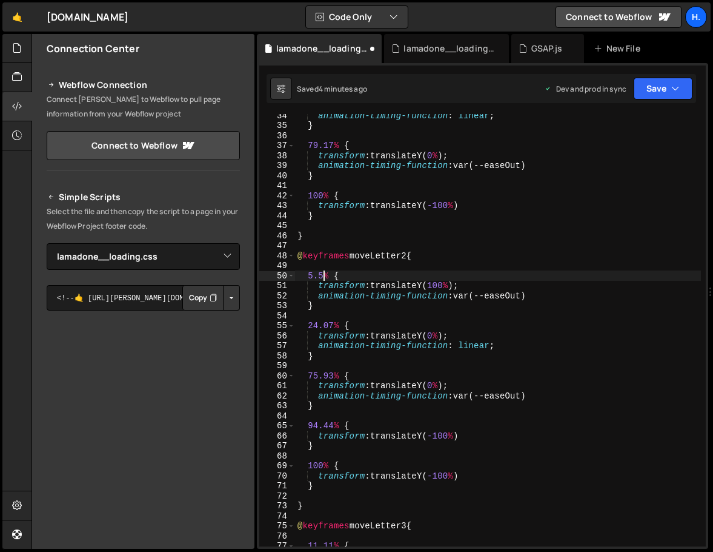
scroll to position [0, 2]
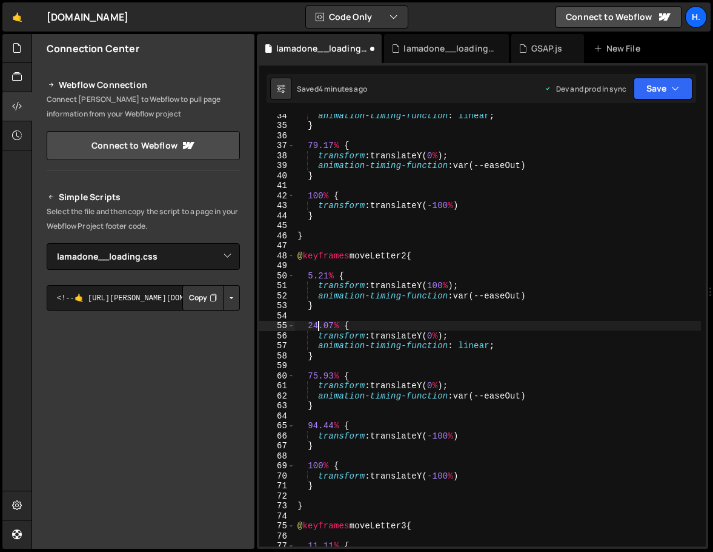
click at [319, 326] on div "animation-timing-function : linear ; } 79.17 % { transform : translateY( 0 % ) …" at bounding box center [498, 336] width 406 height 452
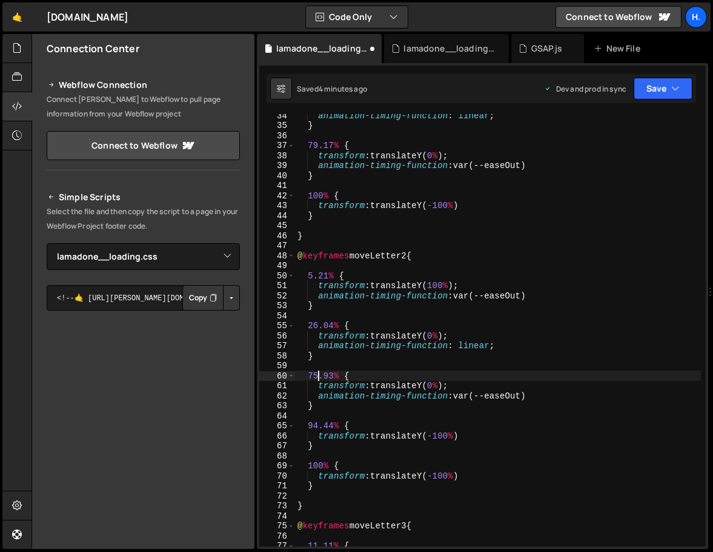
click at [318, 376] on div "animation-timing-function : linear ; } 79.17 % { transform : translateY( 0 % ) …" at bounding box center [498, 336] width 406 height 452
click at [319, 422] on div "animation-timing-function : linear ; } 79.17 % { transform : translateY( 0 % ) …" at bounding box center [498, 336] width 406 height 452
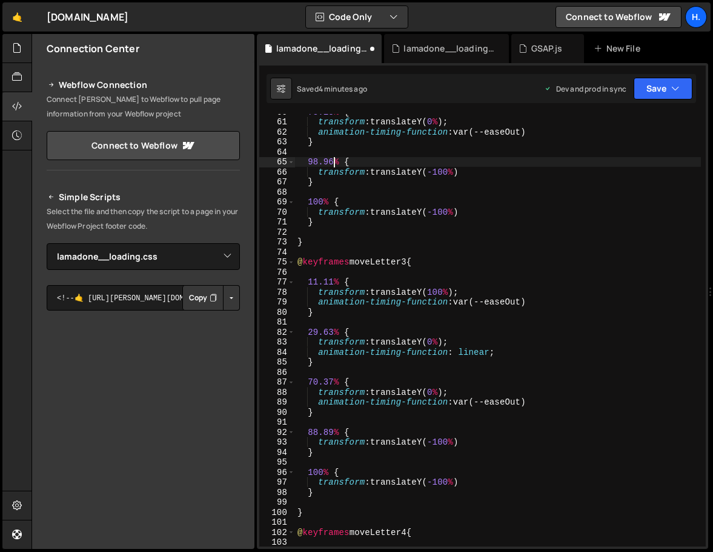
scroll to position [610, 0]
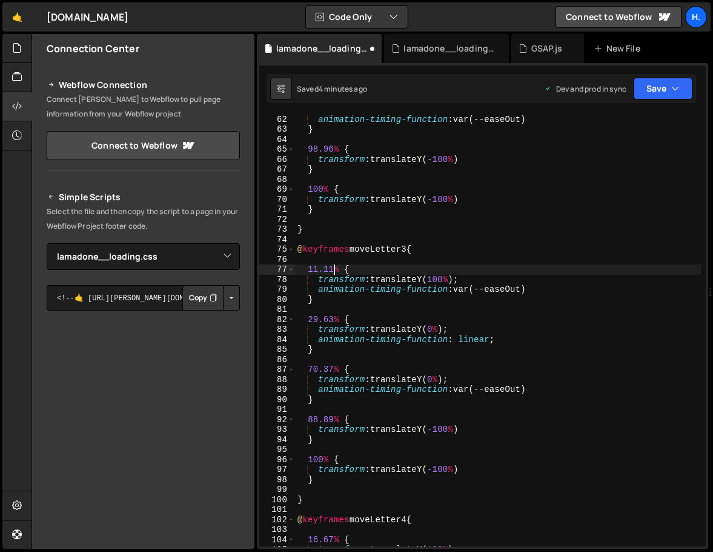
click at [335, 270] on div "transform : translateY( 0 % ) ; animation-timing-function : var(--easeOut) } 98…" at bounding box center [498, 330] width 406 height 452
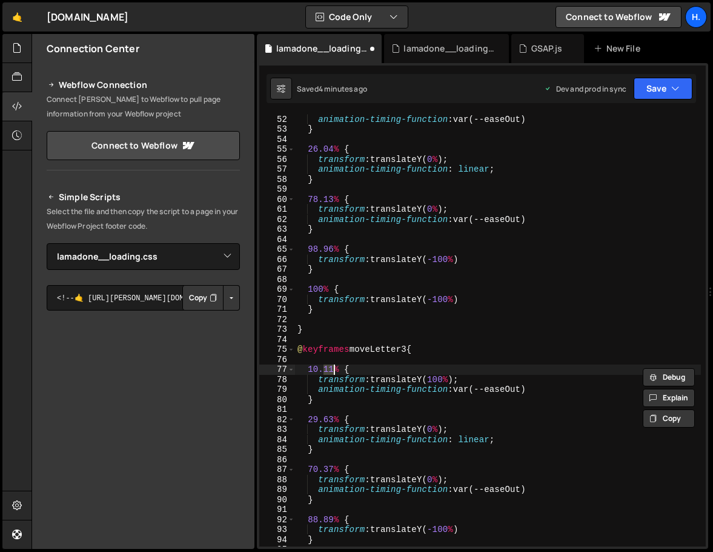
scroll to position [0, 2]
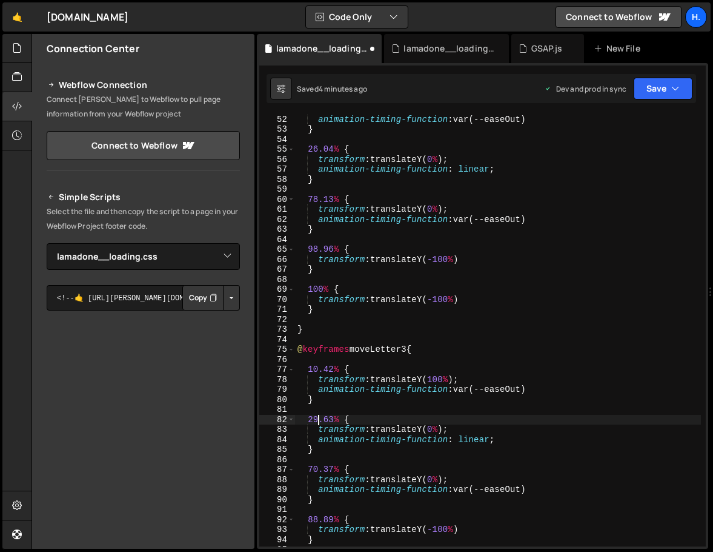
click at [319, 419] on div "transform : translateY( 100 % ) ; animation-timing-function : var(--easeOut) } …" at bounding box center [498, 330] width 406 height 452
click at [316, 469] on div "transform : translateY( 100 % ) ; animation-timing-function : var(--easeOut) } …" at bounding box center [498, 330] width 406 height 452
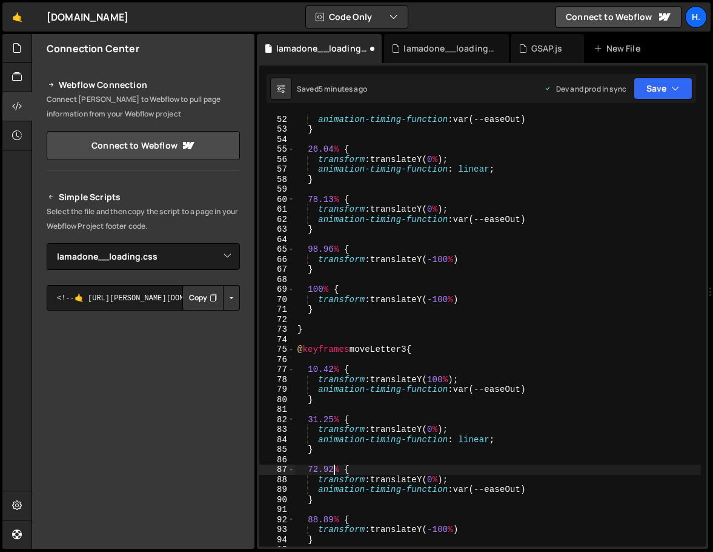
click at [319, 521] on div "transform : translateY( 100 % ) ; animation-timing-function : var(--easeOut) } …" at bounding box center [498, 330] width 406 height 452
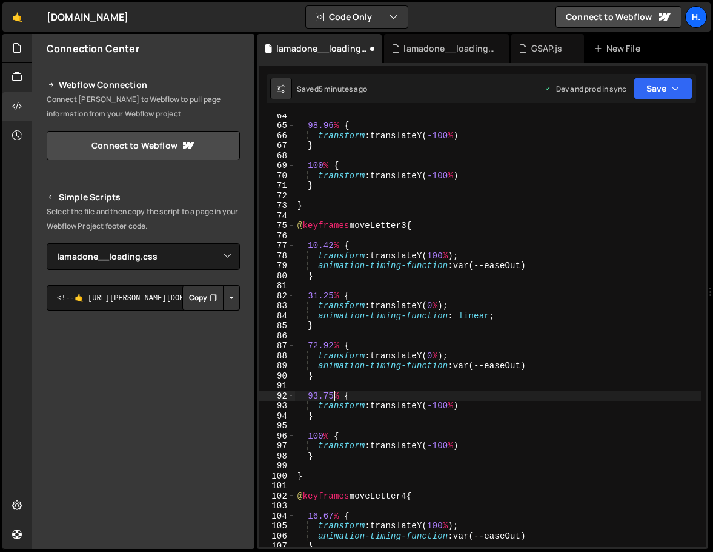
click at [372, 436] on div "98.96 % { transform : translateY( -100 % ) } 100 % { transform : translateY( -1…" at bounding box center [498, 336] width 406 height 452
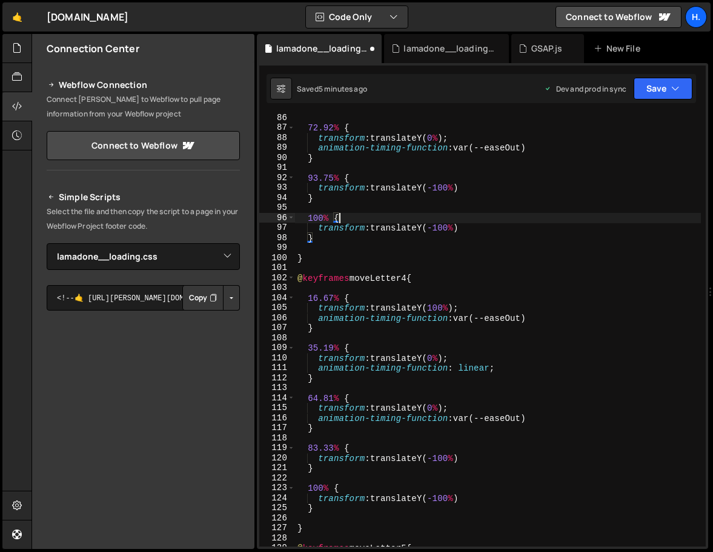
scroll to position [876, 0]
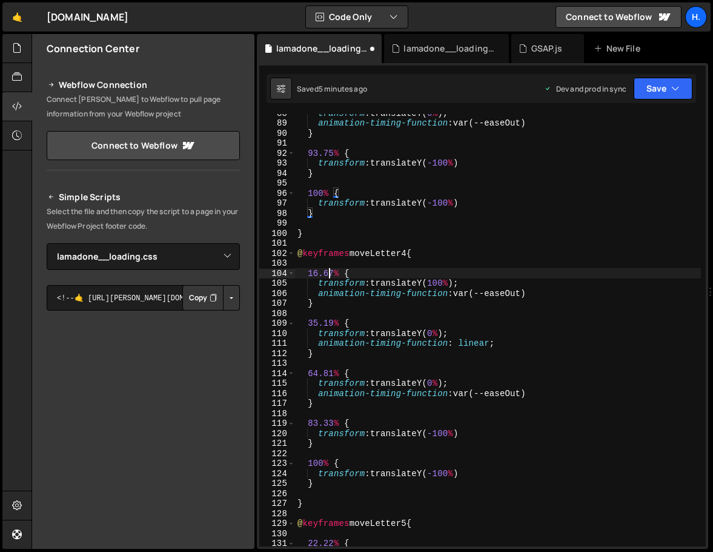
click at [329, 275] on div "transform : translateY( 0 % ) ; animation-timing-function : var(--easeOut) } 93…" at bounding box center [498, 334] width 406 height 452
click at [318, 276] on div "transform : translateY( 0 % ) ; animation-timing-function : var(--easeOut) } 93…" at bounding box center [498, 334] width 406 height 452
click at [319, 321] on div "transform : translateY( 0 % ) ; animation-timing-function : var(--easeOut) } 93…" at bounding box center [498, 334] width 406 height 452
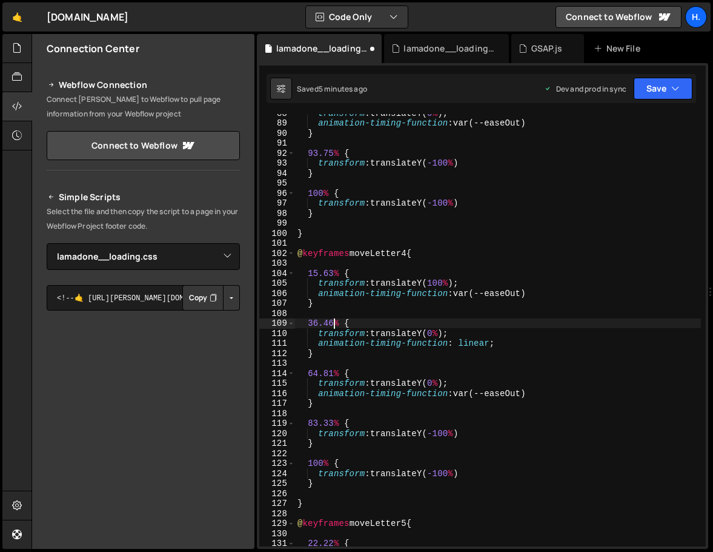
click at [318, 373] on div "transform : translateY( 0 % ) ; animation-timing-function : var(--easeOut) } 93…" at bounding box center [498, 334] width 406 height 452
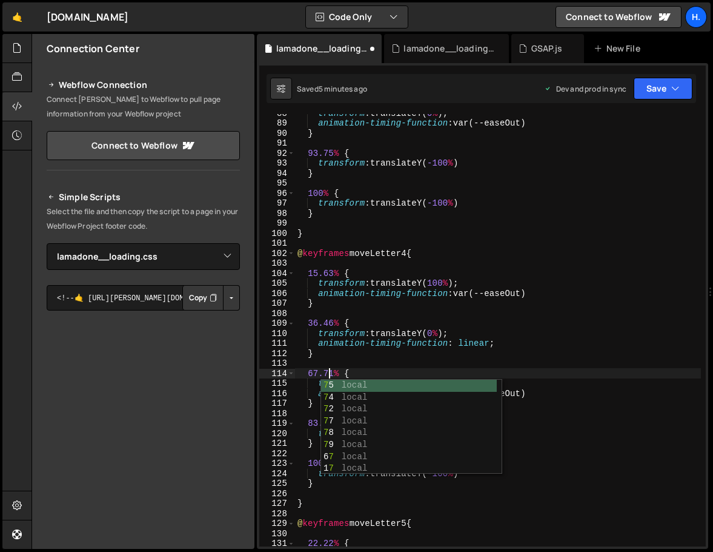
click at [376, 350] on div "transform : translateY( 0 % ) ; animation-timing-function : var(--easeOut) } 93…" at bounding box center [498, 334] width 406 height 452
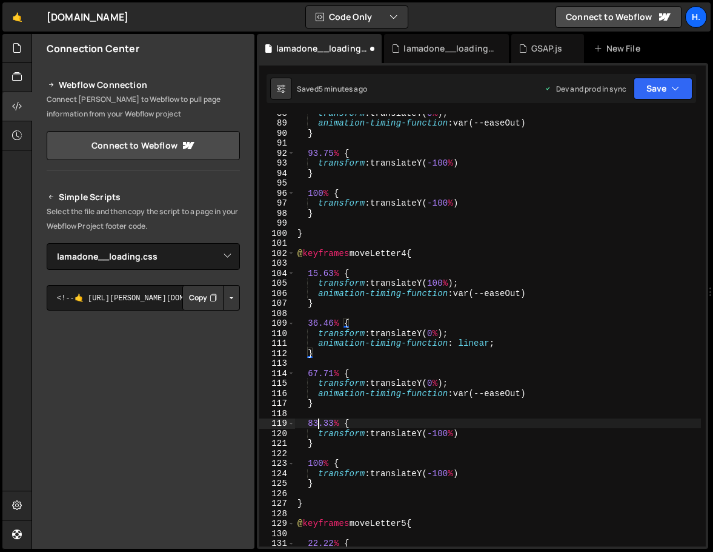
click at [316, 421] on div "transform : translateY( 0 % ) ; animation-timing-function : var(--easeOut) } 93…" at bounding box center [498, 334] width 406 height 452
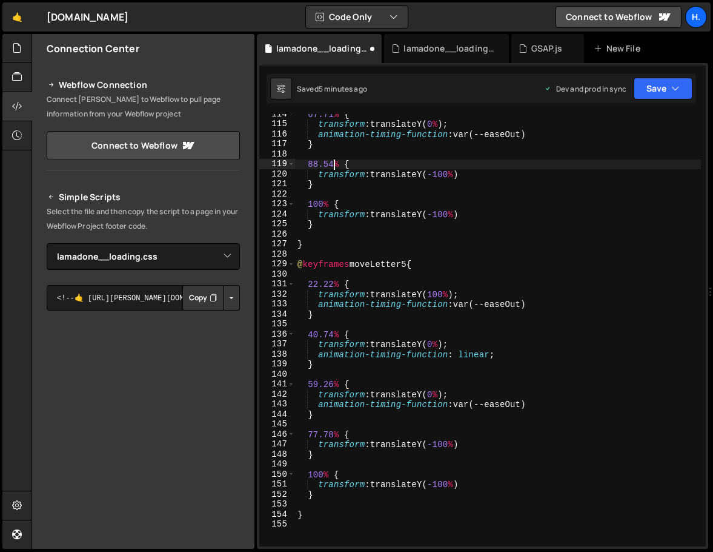
scroll to position [1135, 0]
click at [319, 281] on div "67.71 % { transform : translateY( 0 % ) ; animation-timing-function : var(--eas…" at bounding box center [498, 335] width 406 height 452
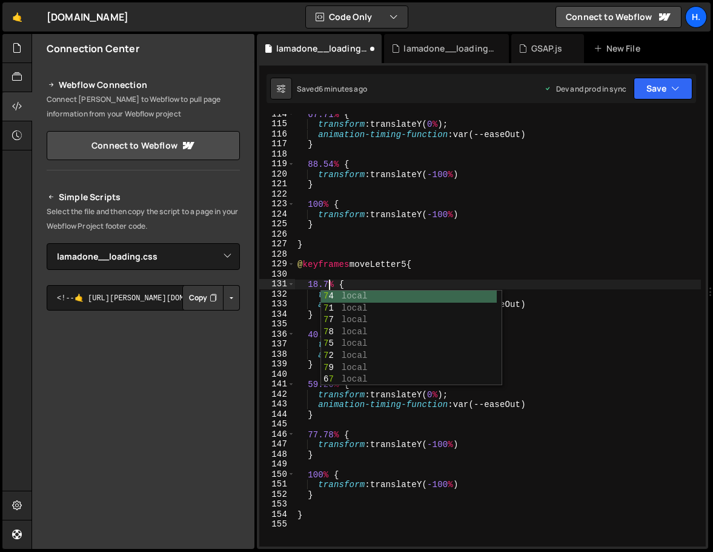
scroll to position [0, 2]
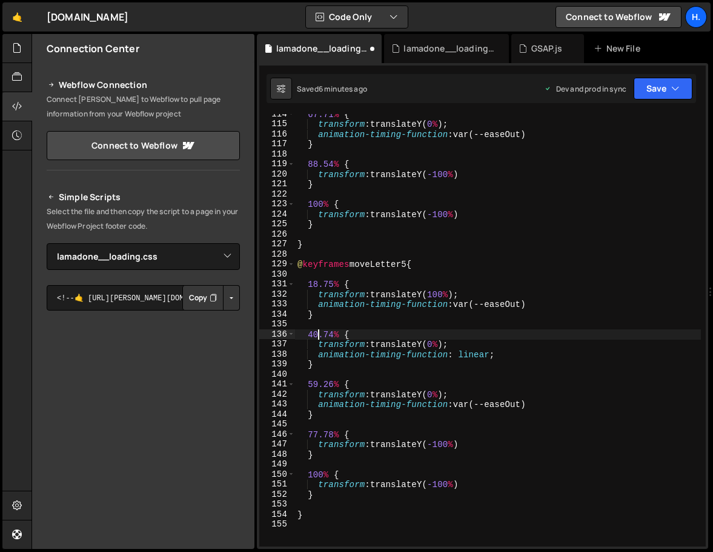
click at [318, 331] on div "67.71 % { transform : translateY( 0 % ) ; animation-timing-function : var(--eas…" at bounding box center [498, 335] width 406 height 452
click at [317, 380] on div "67.71 % { transform : translateY( 0 % ) ; animation-timing-function : var(--eas…" at bounding box center [498, 335] width 406 height 452
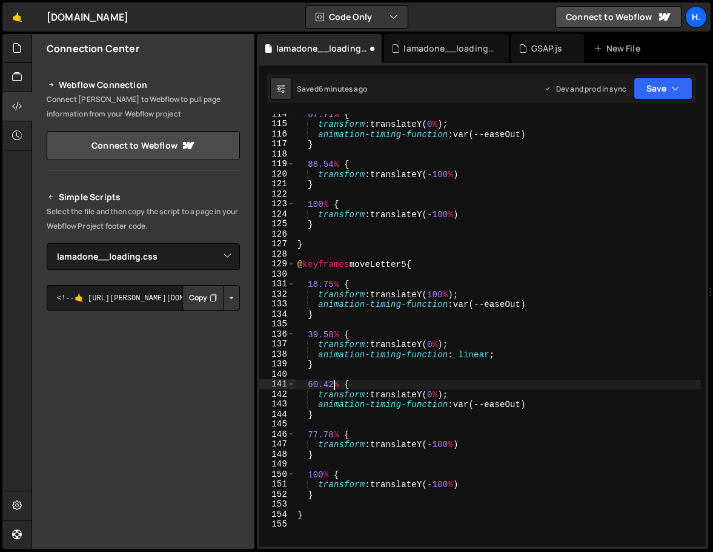
click at [319, 436] on div "67.71 % { transform : translateY( 0 % ) ; animation-timing-function : var(--eas…" at bounding box center [498, 335] width 406 height 452
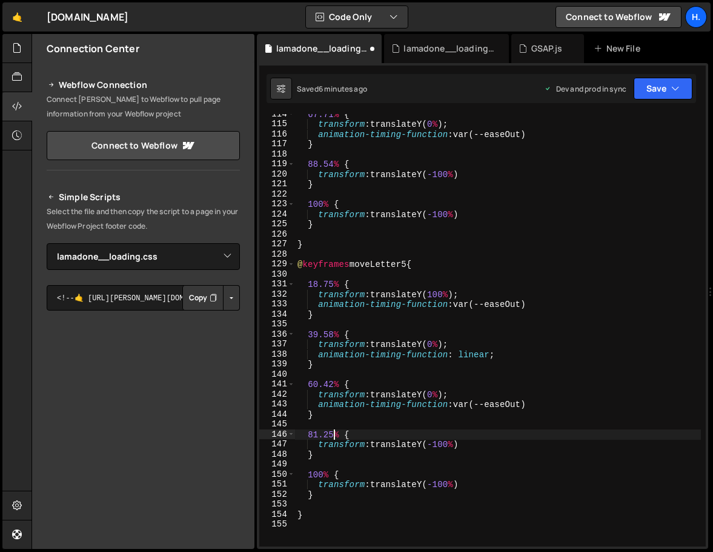
click at [353, 418] on div "67.71 % { transform : translateY( 0 % ) ; animation-timing-function : var(--eas…" at bounding box center [498, 335] width 406 height 452
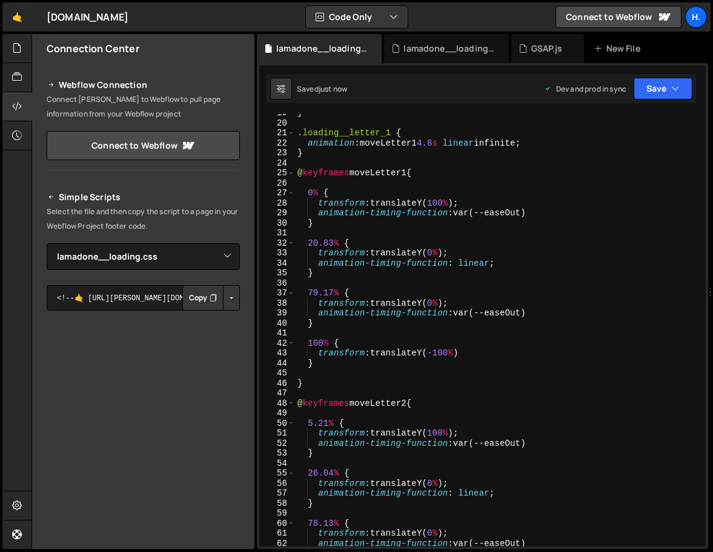
scroll to position [0, 0]
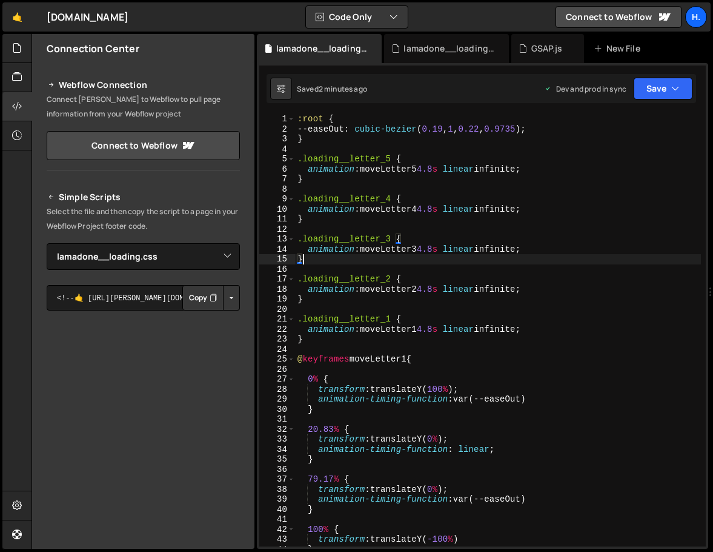
click at [426, 259] on div ":root { --easeOut : cubic-bezier ( 0.19 , 1 , 0.22 , 0.9735 ) ; } .loading__let…" at bounding box center [498, 340] width 406 height 452
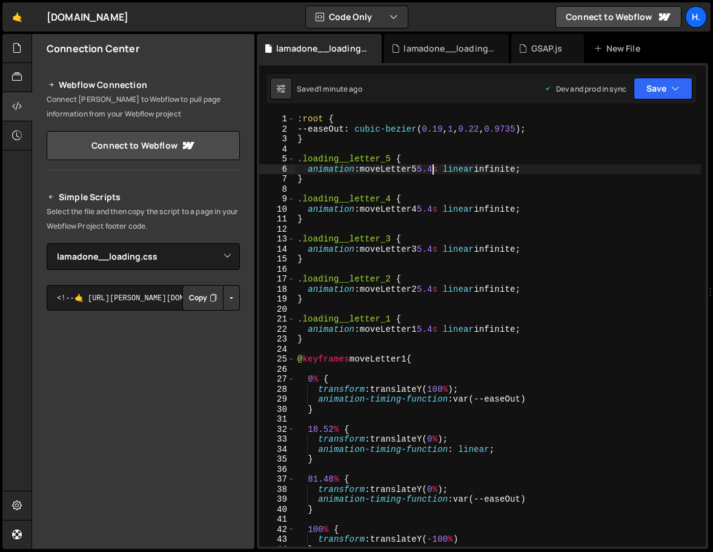
click at [445, 168] on div ":root { --easeOut : cubic-bezier ( 0.19 , 1 , 0.22 , 0.9735 ) ; } .loading__let…" at bounding box center [498, 340] width 406 height 452
drag, startPoint x: 430, startPoint y: 170, endPoint x: 444, endPoint y: 168, distance: 14.1
click at [444, 168] on div ":root { --easeOut : cubic-bezier ( 0.19 , 1 , 0.22 , 0.9735 ) ; } .loading__let…" at bounding box center [498, 340] width 406 height 452
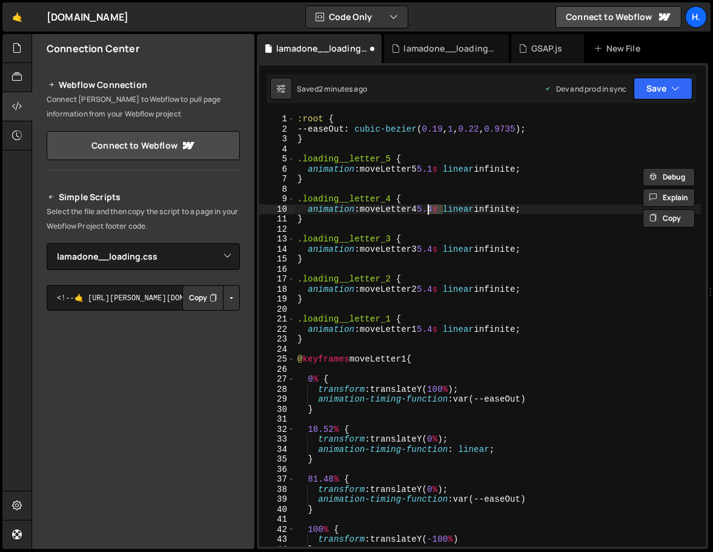
drag, startPoint x: 444, startPoint y: 212, endPoint x: 427, endPoint y: 212, distance: 16.4
click at [427, 212] on div ":root { --easeOut : cubic-bezier ( 0.19 , 1 , 0.22 , 0.9735 ) ; } .loading__let…" at bounding box center [498, 340] width 406 height 452
paste textarea "1"
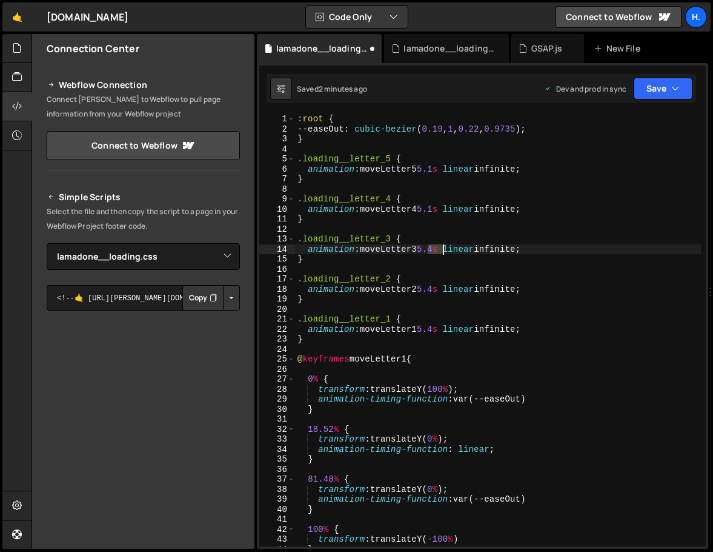
drag, startPoint x: 430, startPoint y: 249, endPoint x: 444, endPoint y: 249, distance: 13.9
click at [444, 249] on div ":root { --easeOut : cubic-bezier ( 0.19 , 1 , 0.22 , 0.9735 ) ; } .loading__let…" at bounding box center [498, 340] width 406 height 452
paste textarea "1"
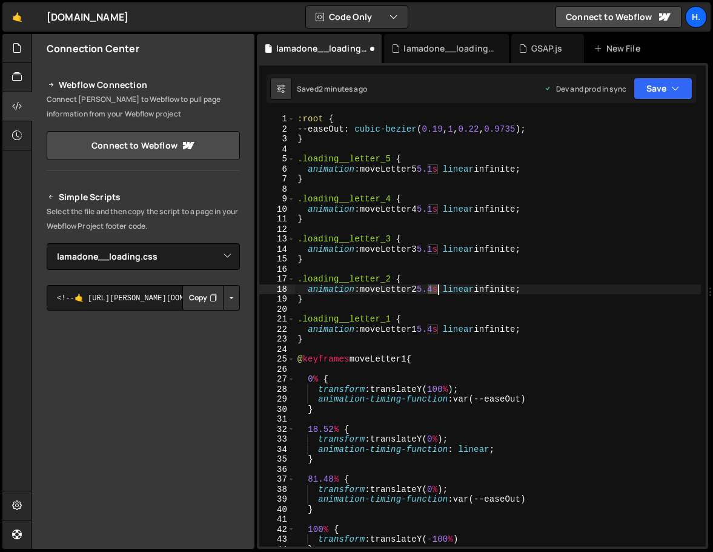
drag, startPoint x: 429, startPoint y: 293, endPoint x: 441, endPoint y: 292, distance: 12.8
click at [441, 292] on div ":root { --easeOut : cubic-bezier ( 0.19 , 1 , 0.22 , 0.9735 ) ; } .loading__let…" at bounding box center [498, 340] width 406 height 452
paste textarea "1"
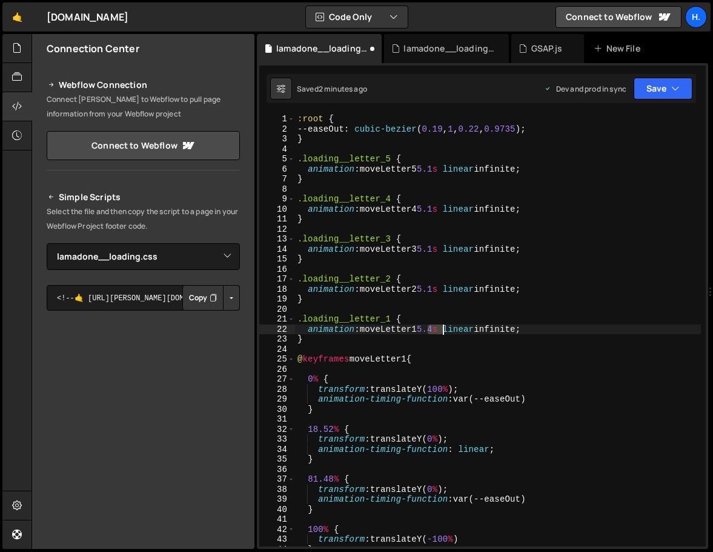
drag, startPoint x: 429, startPoint y: 332, endPoint x: 441, endPoint y: 332, distance: 12.1
click at [441, 332] on div ":root { --easeOut : cubic-bezier ( 0.19 , 1 , 0.22 , 0.9735 ) ; } .loading__let…" at bounding box center [498, 340] width 406 height 452
paste textarea "1"
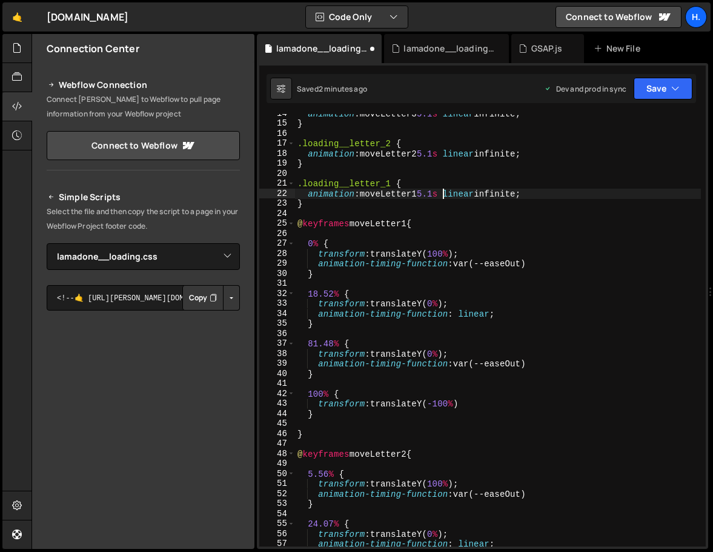
scroll to position [136, 0]
click at [322, 291] on div "animation : moveLetter3 5.1 s linear infinite ; } .loading__letter_2 { animatio…" at bounding box center [498, 334] width 406 height 452
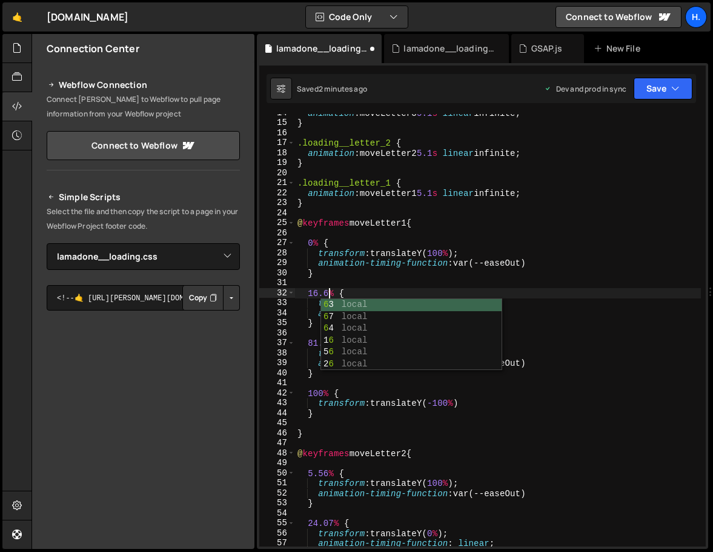
scroll to position [0, 2]
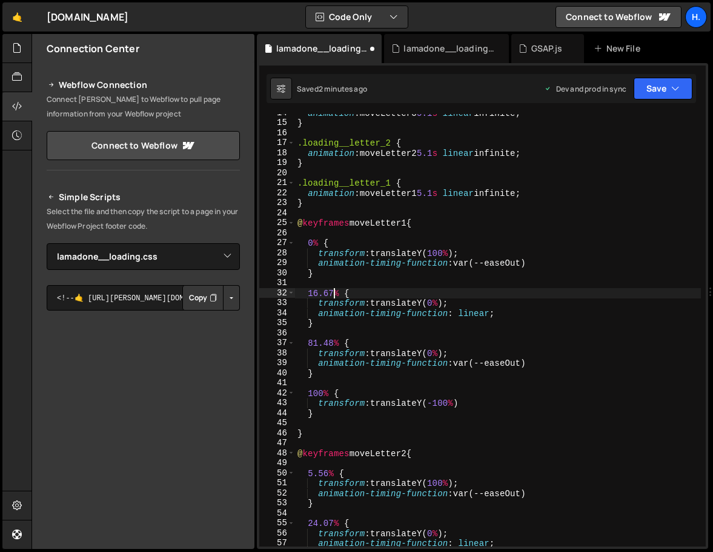
click at [318, 344] on div "animation : moveLetter3 5.1 s linear infinite ; } .loading__letter_2 { animatio…" at bounding box center [498, 334] width 406 height 452
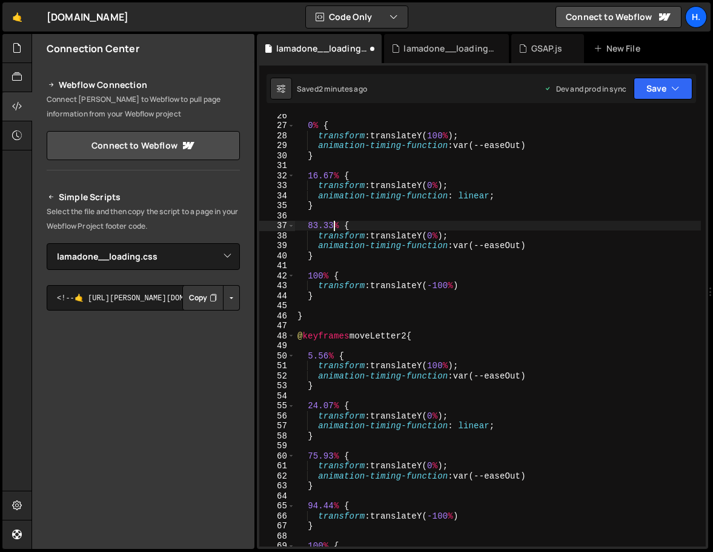
scroll to position [253, 0]
click at [316, 359] on div "0 % { transform : translateY( 100 % ) ; animation-timing-function : var(--easeO…" at bounding box center [498, 336] width 406 height 452
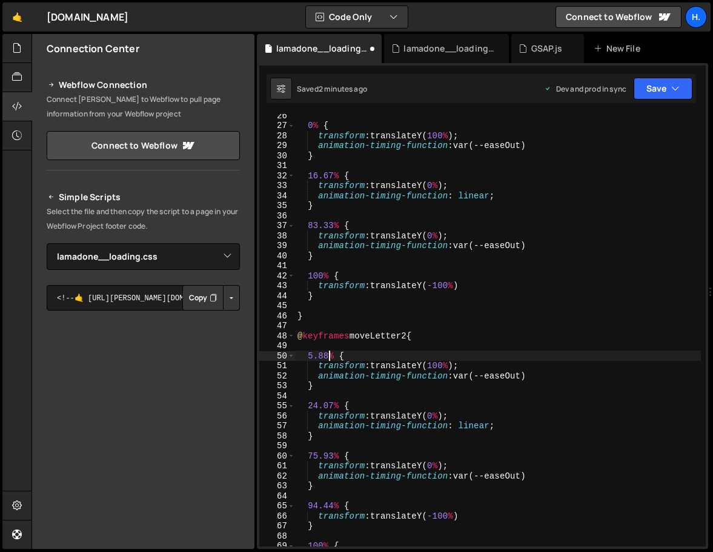
click at [319, 407] on div "0 % { transform : translateY( 100 % ) ; animation-timing-function : var(--easeO…" at bounding box center [498, 336] width 406 height 452
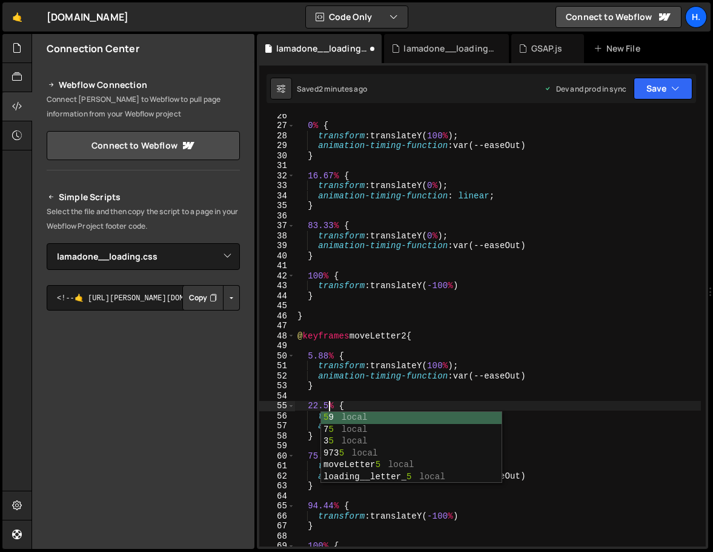
scroll to position [0, 2]
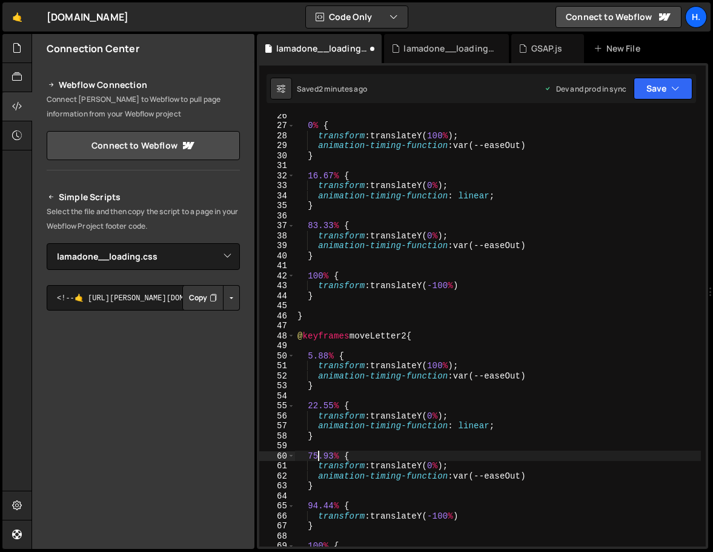
click at [318, 456] on div "0 % { transform : translateY( 100 % ) ; animation-timing-function : var(--easeO…" at bounding box center [498, 336] width 406 height 452
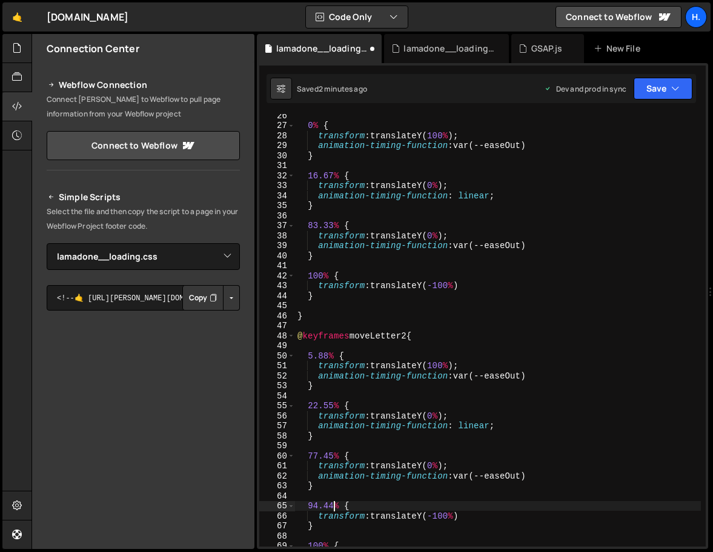
click at [335, 507] on div "0 % { transform : translateY( 100 % ) ; animation-timing-function : var(--easeO…" at bounding box center [498, 336] width 406 height 452
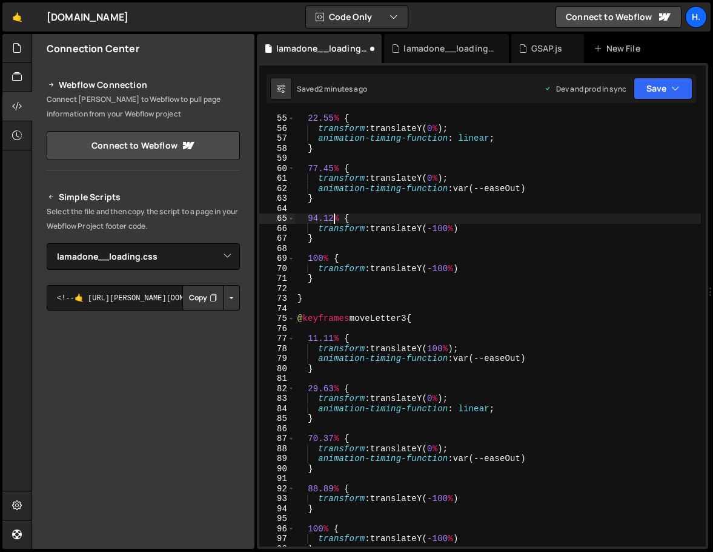
scroll to position [610, 0]
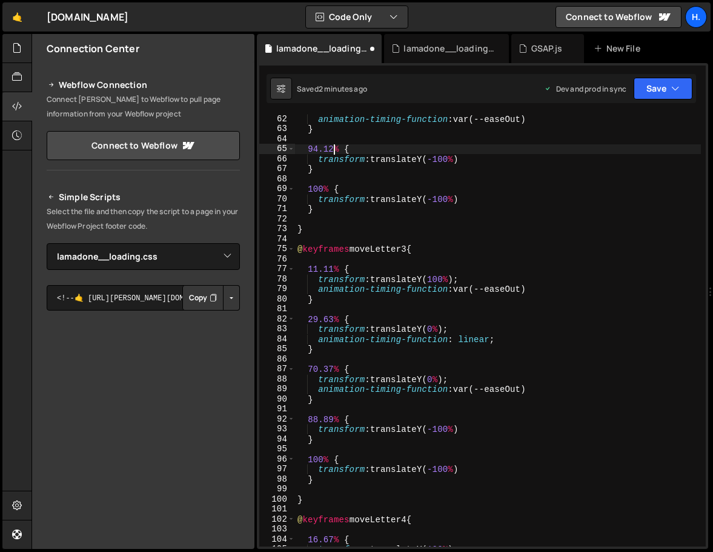
click at [319, 268] on div "animation-timing-function : var(--easeOut) } 94.12 % { transform : translateY( …" at bounding box center [498, 340] width 406 height 452
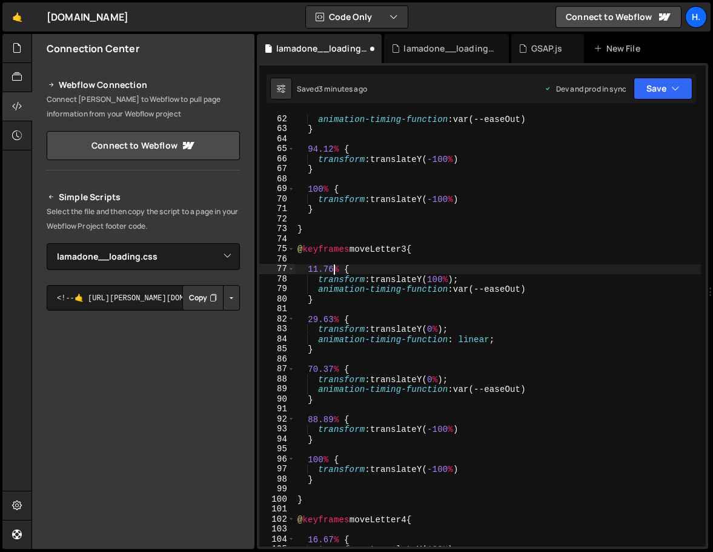
click at [319, 320] on div "animation-timing-function : var(--easeOut) } 94.12 % { transform : translateY( …" at bounding box center [498, 340] width 406 height 452
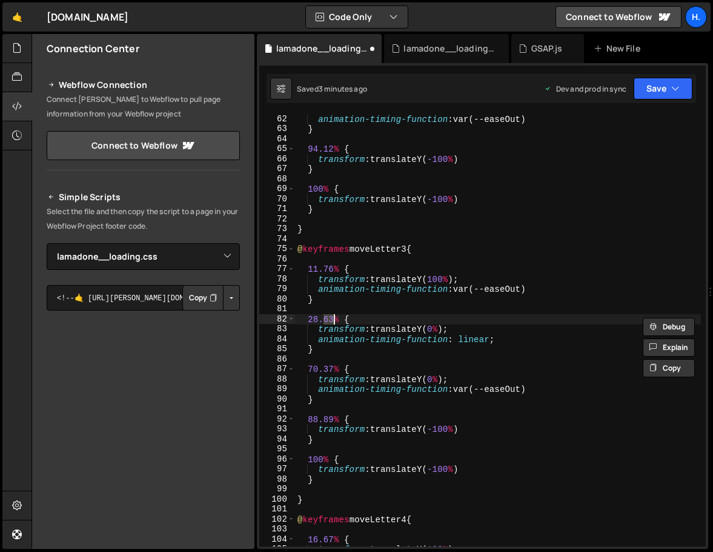
scroll to position [0, 2]
click at [318, 369] on div "animation-timing-function : var(--easeOut) } 94.12 % { transform : translateY( …" at bounding box center [498, 340] width 406 height 452
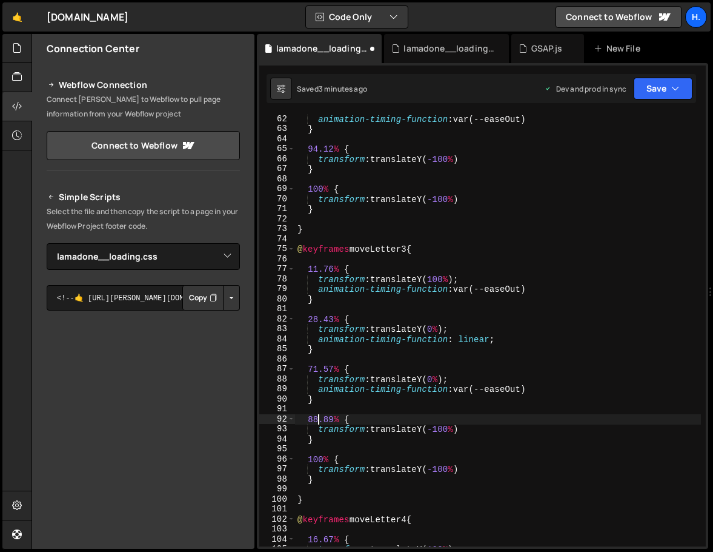
click at [317, 420] on div "animation-timing-function : var(--easeOut) } 94.12 % { transform : translateY( …" at bounding box center [498, 340] width 406 height 452
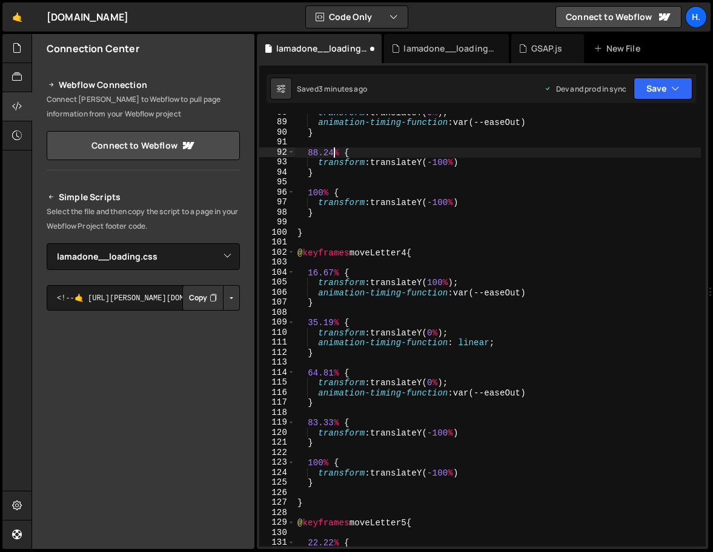
scroll to position [876, 0]
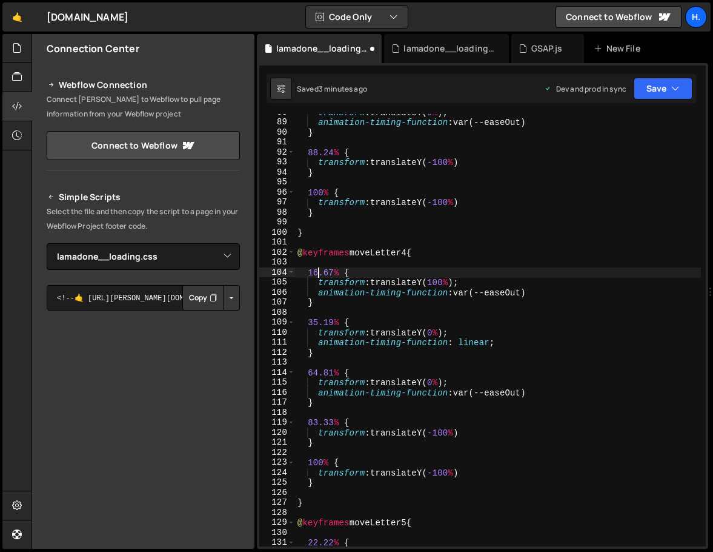
click at [318, 273] on div "transform : translateY( 0 % ) ; animation-timing-function : var(--easeOut) } 88…" at bounding box center [498, 333] width 406 height 452
click at [319, 325] on div "transform : translateY( 0 % ) ; animation-timing-function : var(--easeOut) } 88…" at bounding box center [498, 333] width 406 height 452
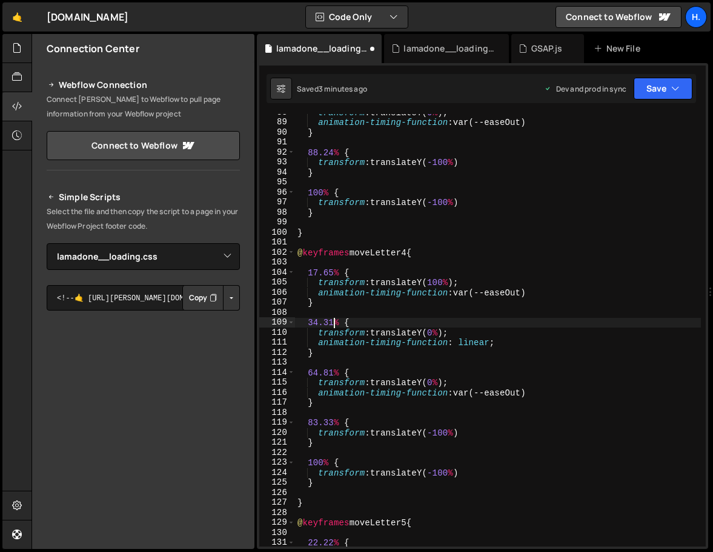
click at [319, 373] on div "transform : translateY( 0 % ) ; animation-timing-function : var(--easeOut) } 88…" at bounding box center [498, 333] width 406 height 452
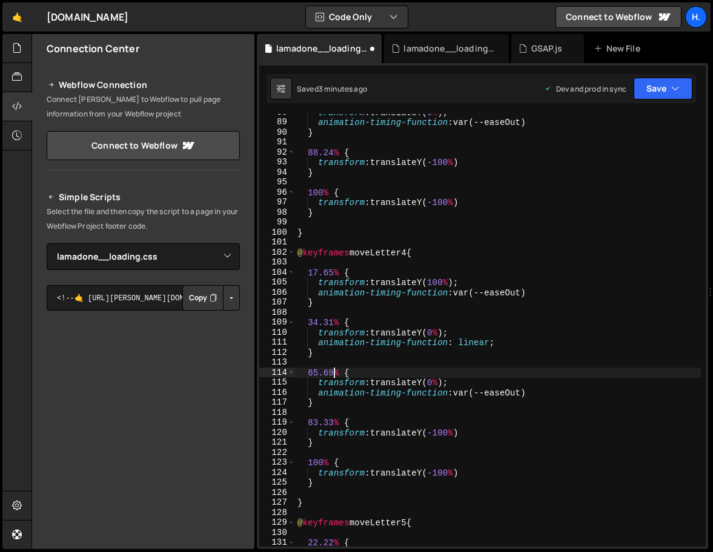
click at [318, 422] on div "transform : translateY( 0 % ) ; animation-timing-function : var(--easeOut) } 88…" at bounding box center [498, 333] width 406 height 452
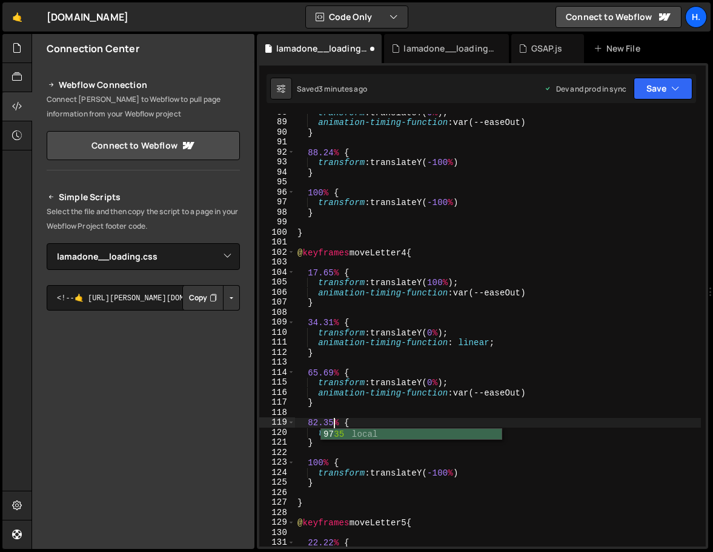
click at [325, 473] on div "transform : translateY( 0 % ) ; animation-timing-function : var(--easeOut) } 88…" at bounding box center [498, 333] width 406 height 452
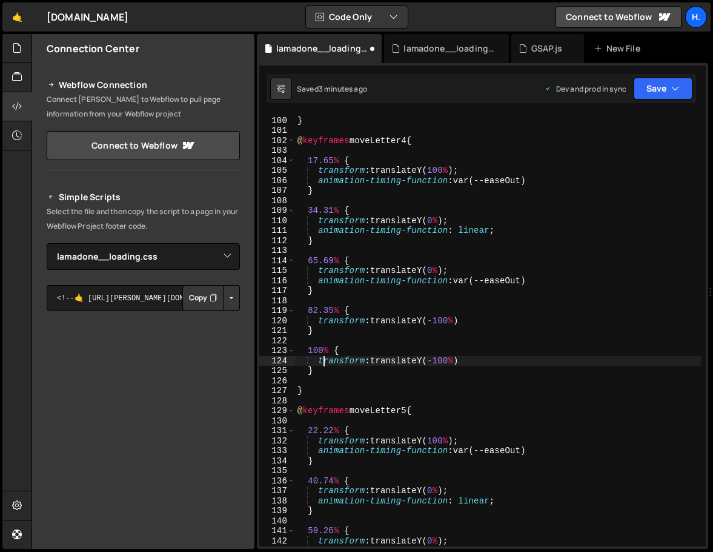
scroll to position [1008, 0]
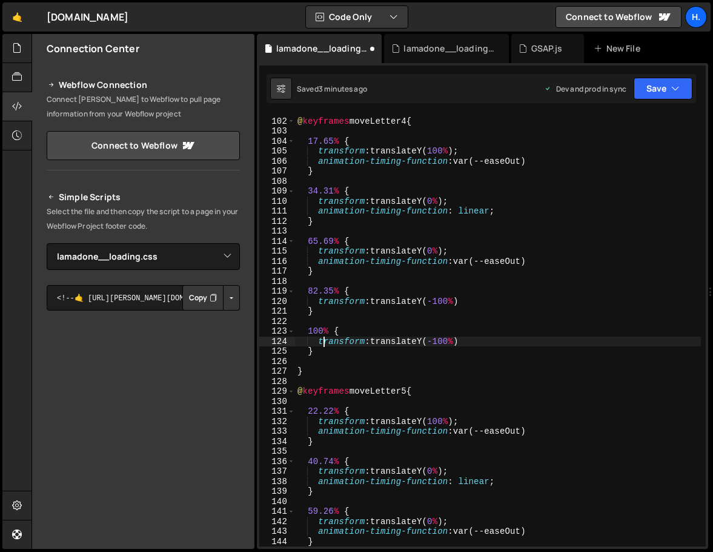
click at [318, 411] on div "@ keyframes moveLetter4 { 17.65 % { transform : translateY( 100 % ) ; animation…" at bounding box center [498, 332] width 406 height 452
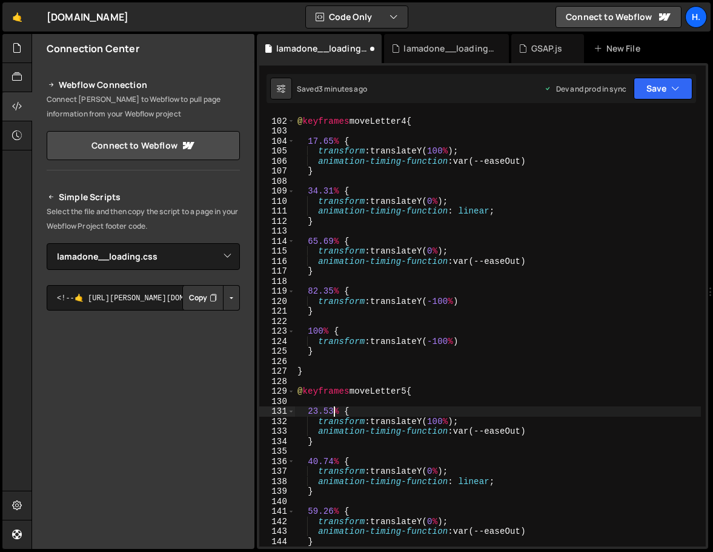
scroll to position [0, 2]
click at [319, 463] on div "@ keyframes moveLetter4 { 17.65 % { transform : translateY( 100 % ) ; animation…" at bounding box center [498, 332] width 406 height 452
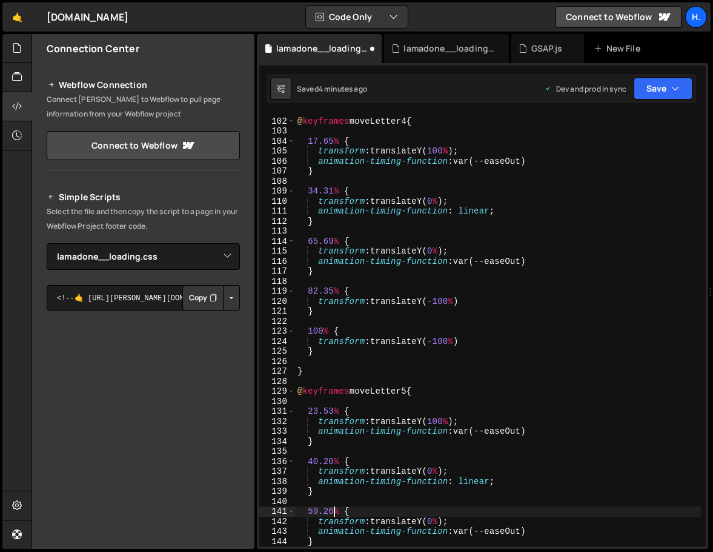
click at [333, 512] on div "@ keyframes moveLetter4 { 17.65 % { transform : translateY( 100 % ) ; animation…" at bounding box center [498, 332] width 406 height 452
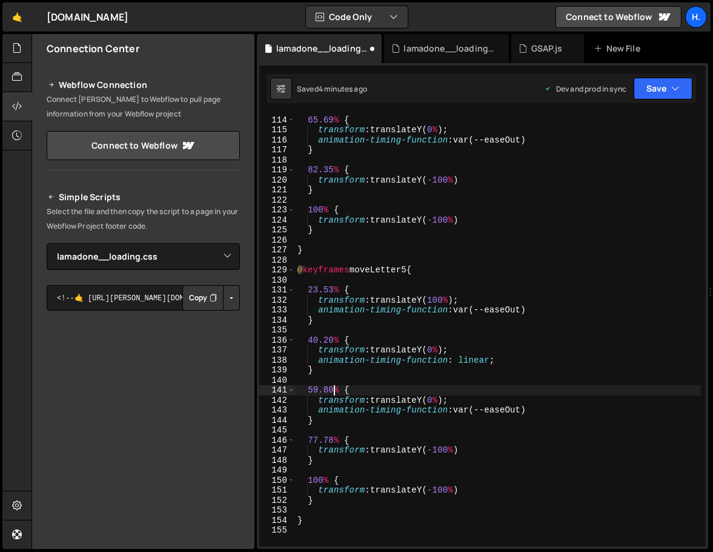
scroll to position [1129, 0]
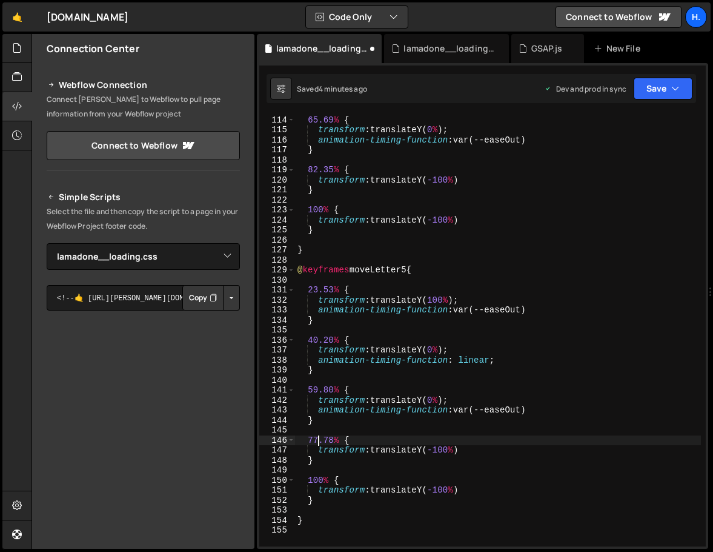
click at [317, 441] on div "65.69 % { transform : translateY( 0 % ) ; animation-timing-function : var(--eas…" at bounding box center [498, 331] width 406 height 452
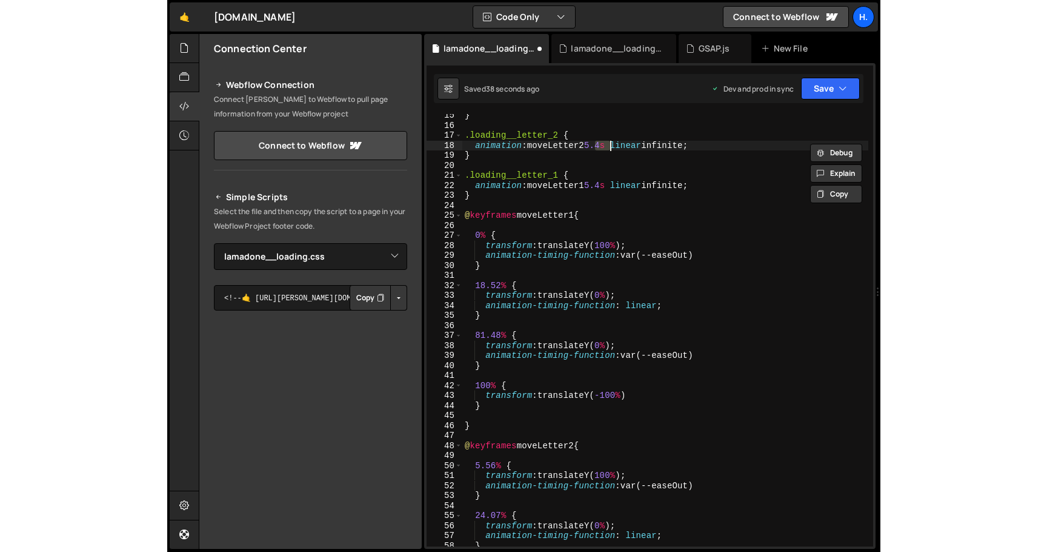
scroll to position [0, 0]
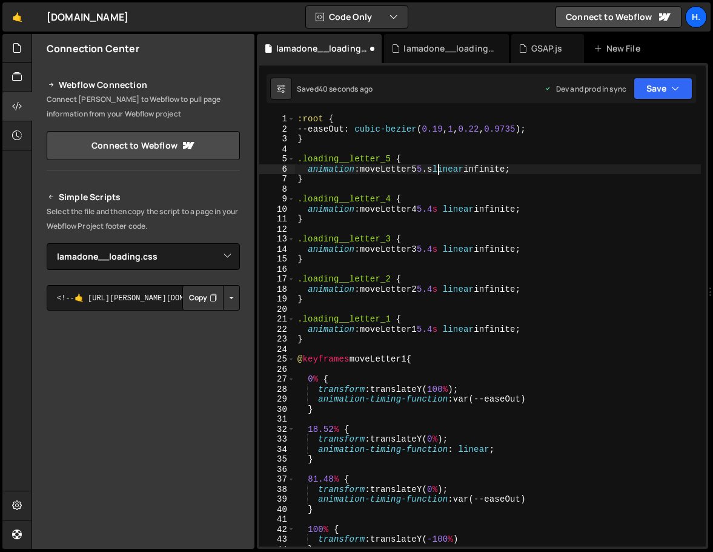
type textarea "animation: moveLetter5 5.4s linear infinite;"
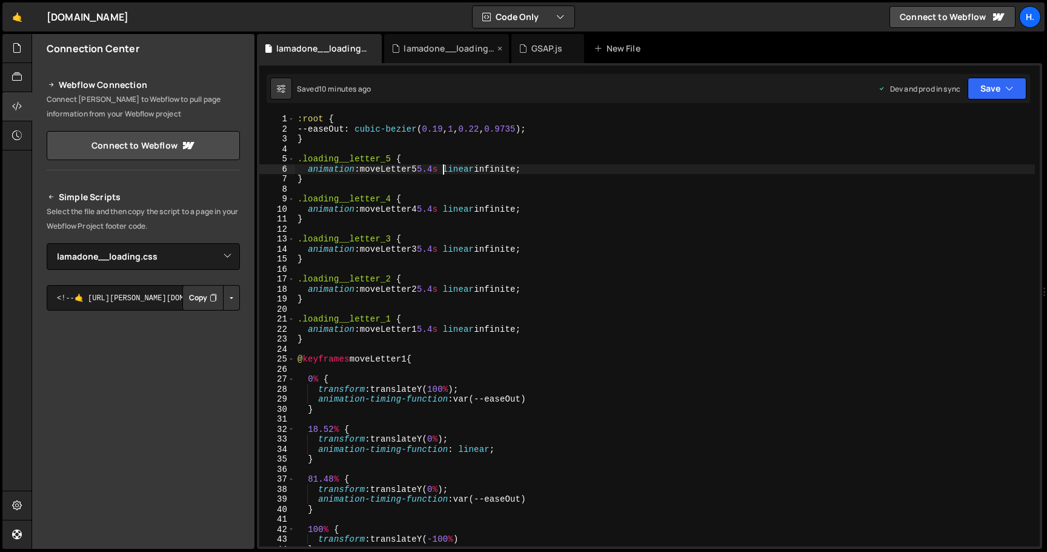
click at [452, 47] on div "lamadone__loading.js" at bounding box center [449, 48] width 91 height 12
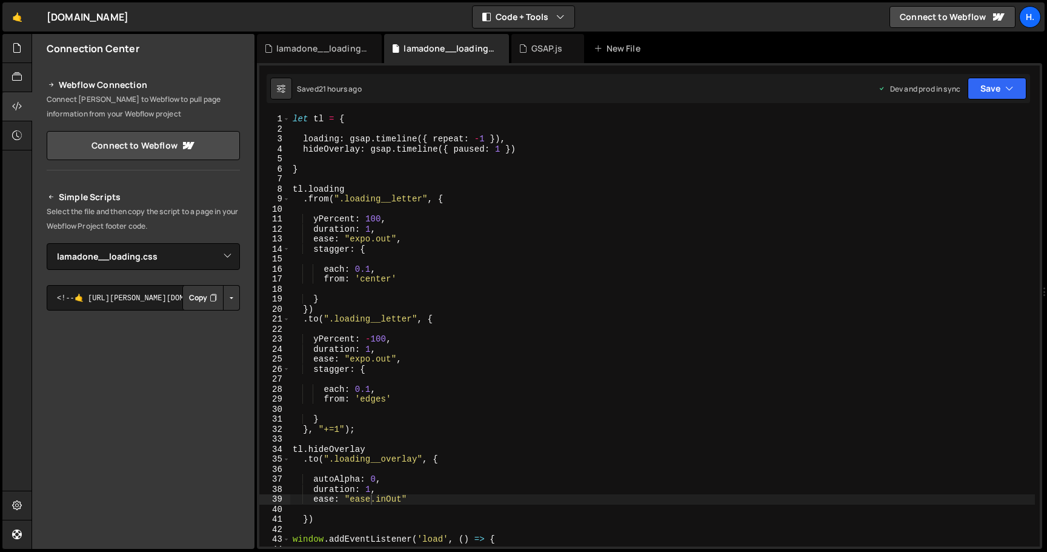
type textarea "duration: 1,"
click at [460, 232] on div "let tl = { loading : gsap . timeline ({ repeat : - 1 }) , hideOverlay : gsap . …" at bounding box center [662, 340] width 745 height 452
click at [334, 41] on div "lamadone__loading.css" at bounding box center [319, 48] width 125 height 29
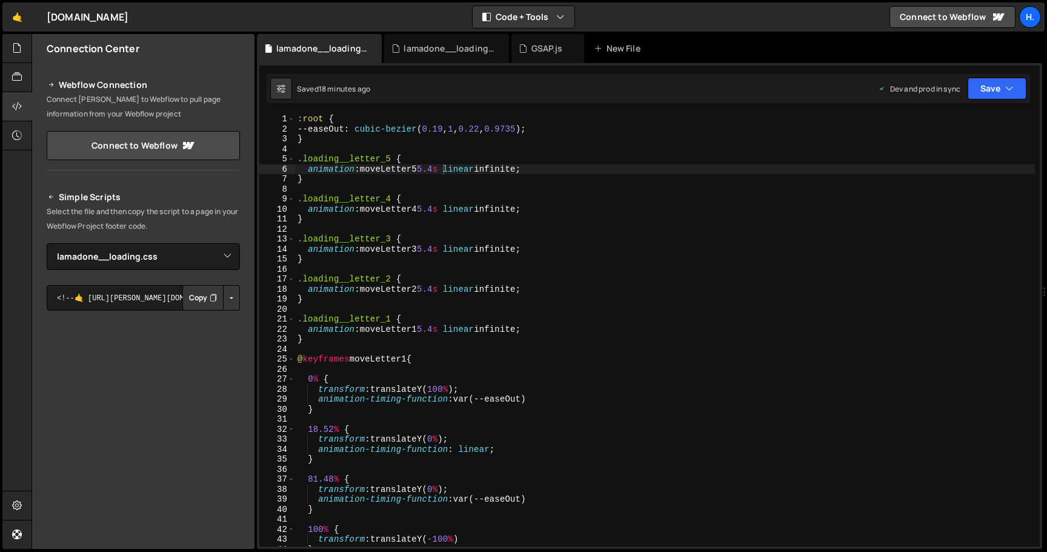
click at [389, 213] on div ":root { --easeOut : cubic-bezier ( 0.19 , 1 , 0.22 , 0.9735 ) ; } .loading__let…" at bounding box center [665, 340] width 740 height 452
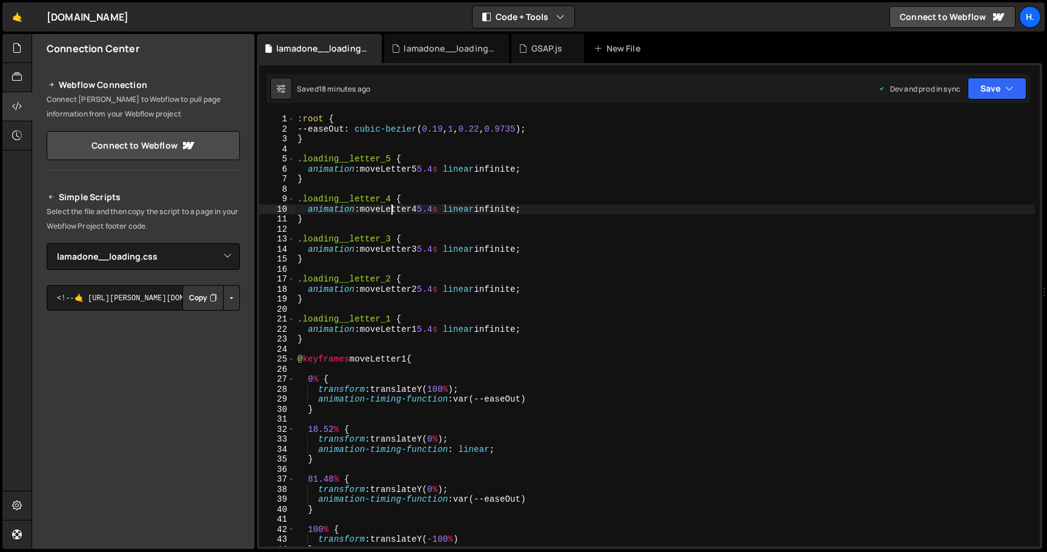
type textarea "}"
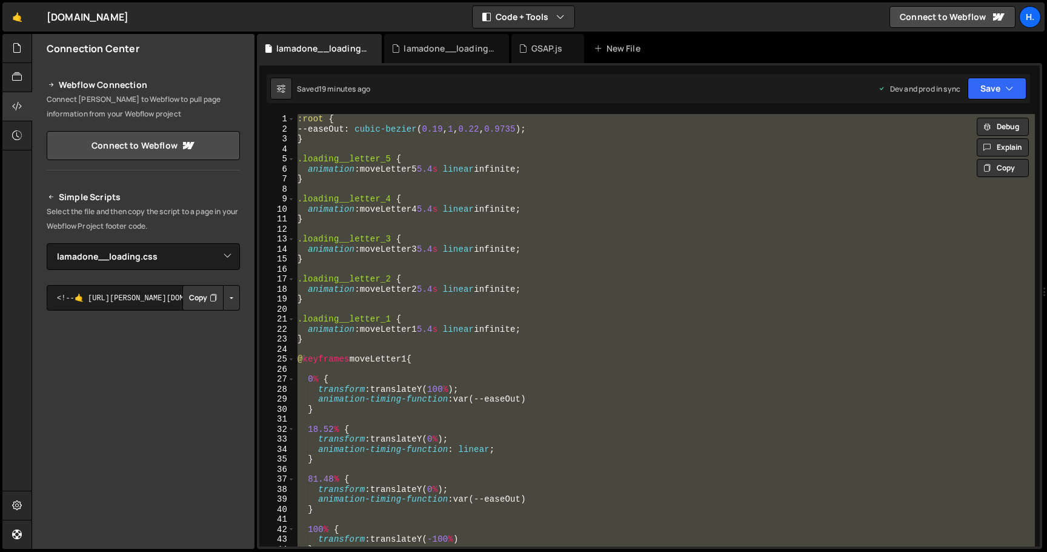
click at [376, 152] on div ":root { --easeOut : cubic-bezier ( 0.19 , 1 , 0.22 , 0.9735 ) ; } .loading__let…" at bounding box center [665, 330] width 740 height 432
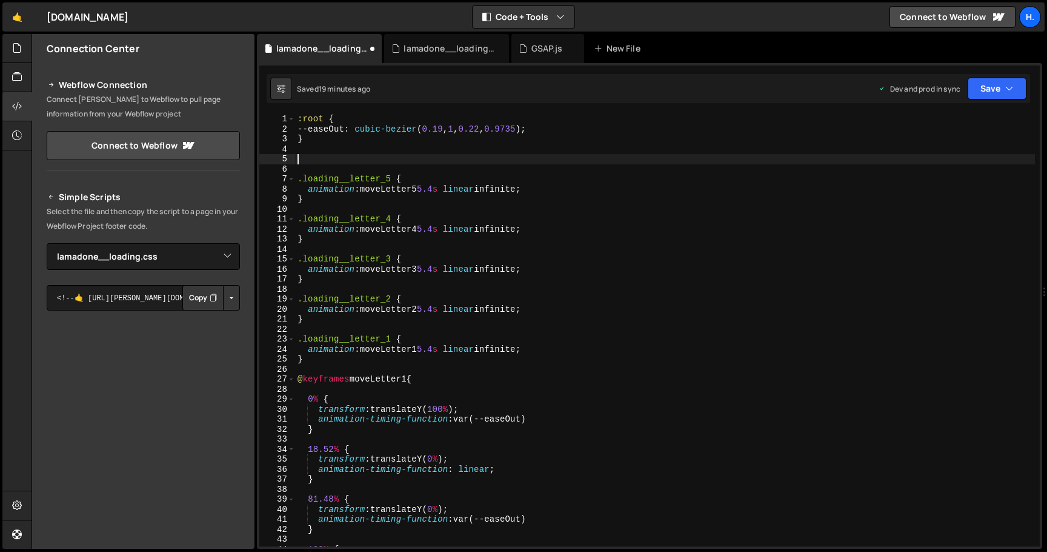
paste textarea "}"
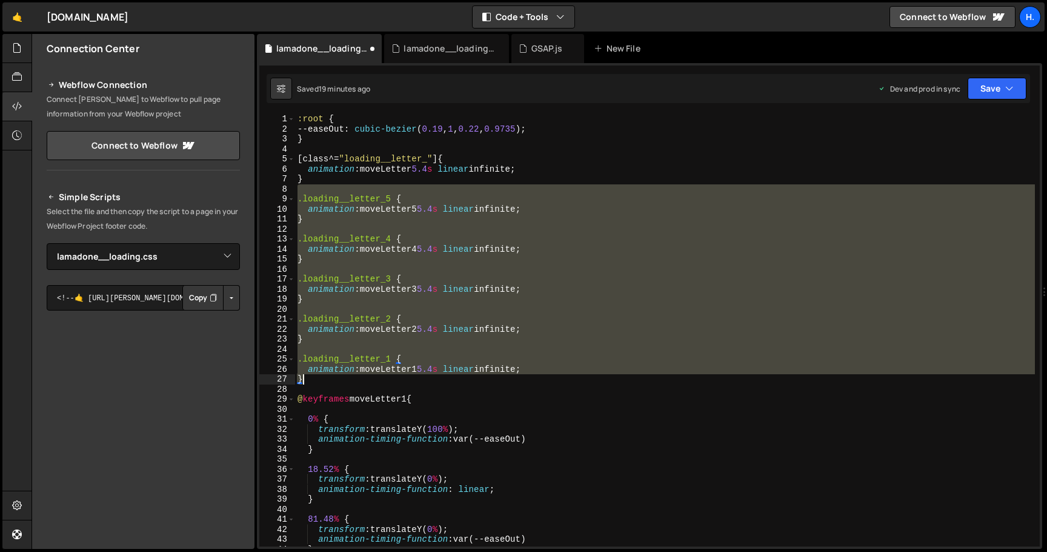
drag, startPoint x: 313, startPoint y: 192, endPoint x: 399, endPoint y: 378, distance: 205.0
click at [399, 379] on div ":root { --easeOut : cubic-bezier ( 0.19 , 1 , 0.22 , 0.9735 ) ; } [ class ^= " …" at bounding box center [665, 340] width 740 height 452
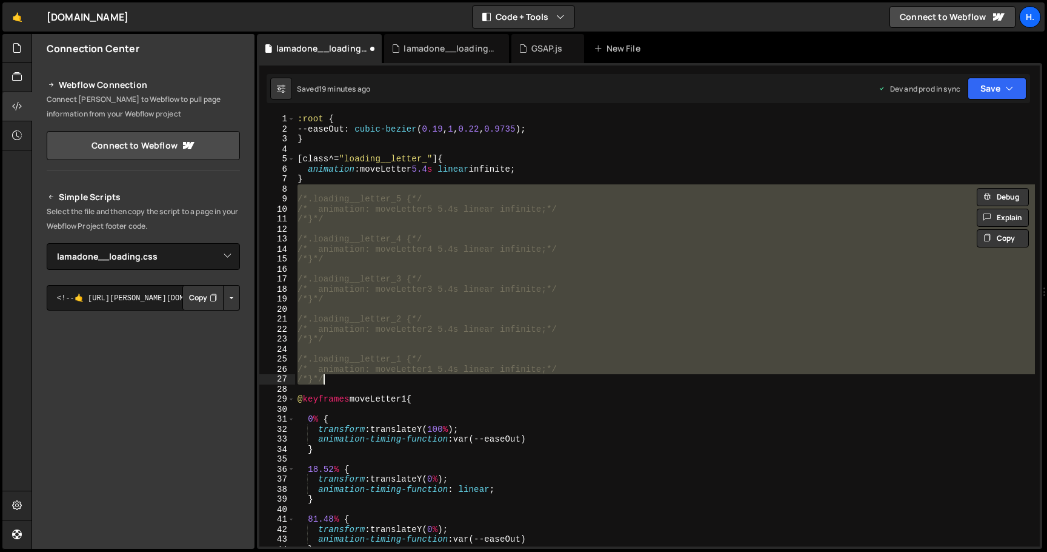
type textarea ".loading__letter_5 {"
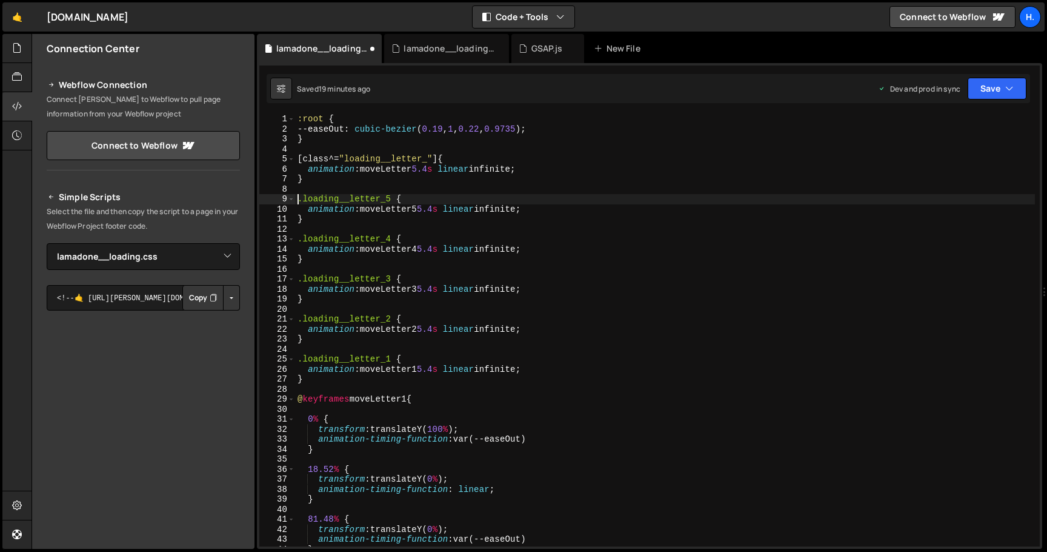
click at [349, 192] on div ":root { --easeOut : cubic-bezier ( 0.19 , 1 , 0.22 , 0.9735 ) ; } [ class ^= " …" at bounding box center [665, 340] width 740 height 452
type textarea "/*"
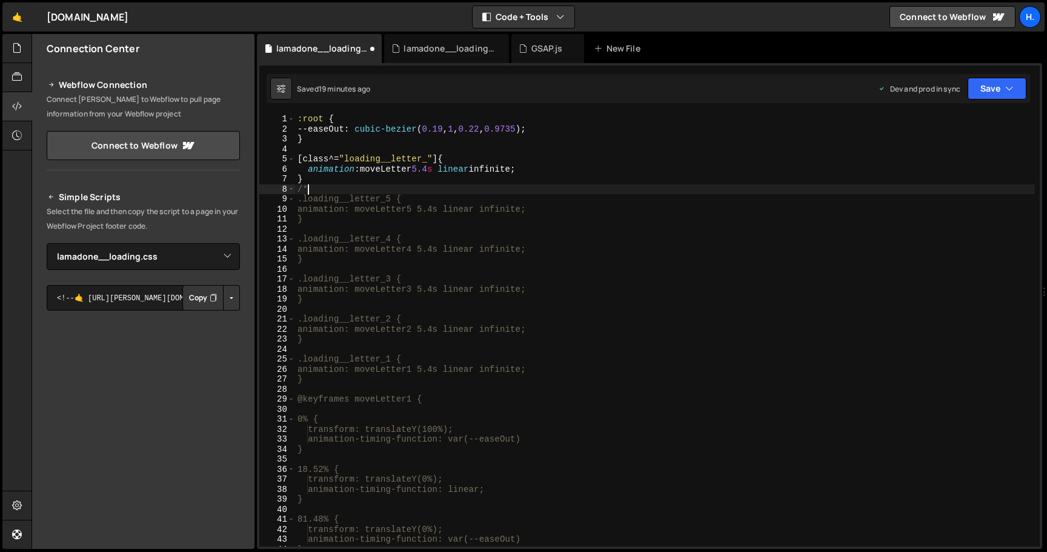
click at [328, 385] on div ":root { --easeOut : cubic-bezier ( 0.19 , 1 , 0.22 , 0.9735 ) ; } [ class ^= " …" at bounding box center [665, 340] width 740 height 452
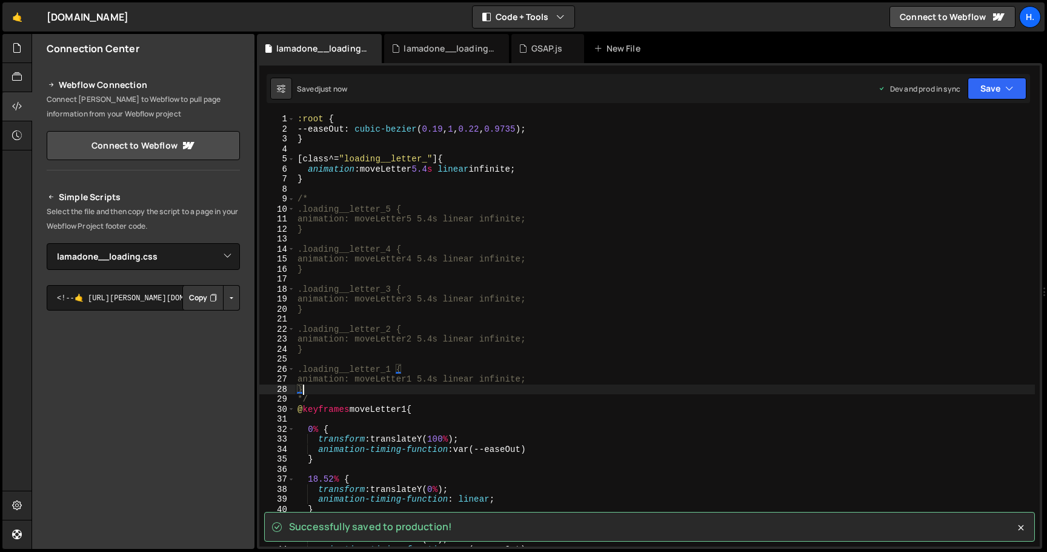
type textarea "}"
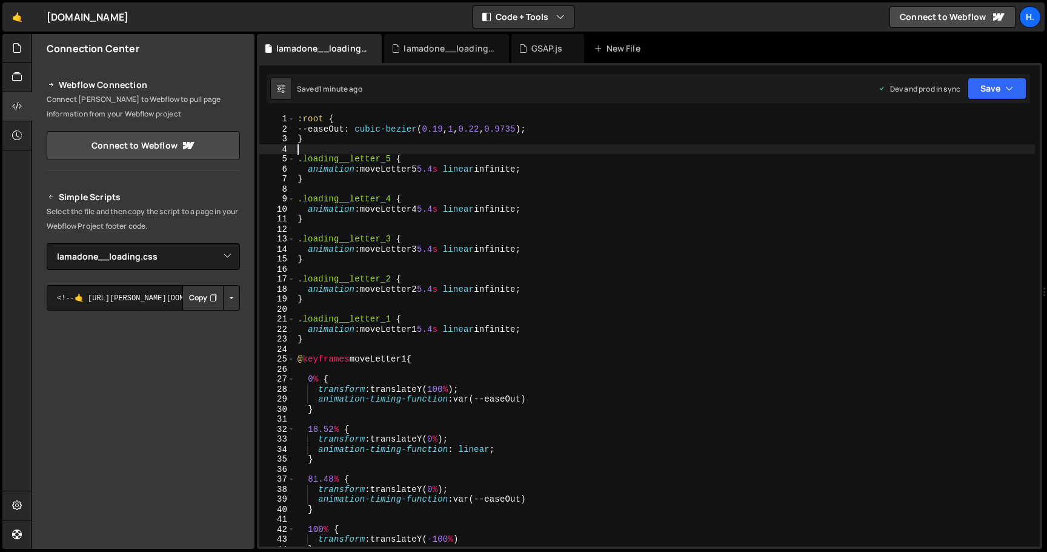
paste textarea ".loading__letter_5 { animation-name: moveLetter5; }"
type textarea ".loading__letter_5 { animation-name: moveLetter5; }"
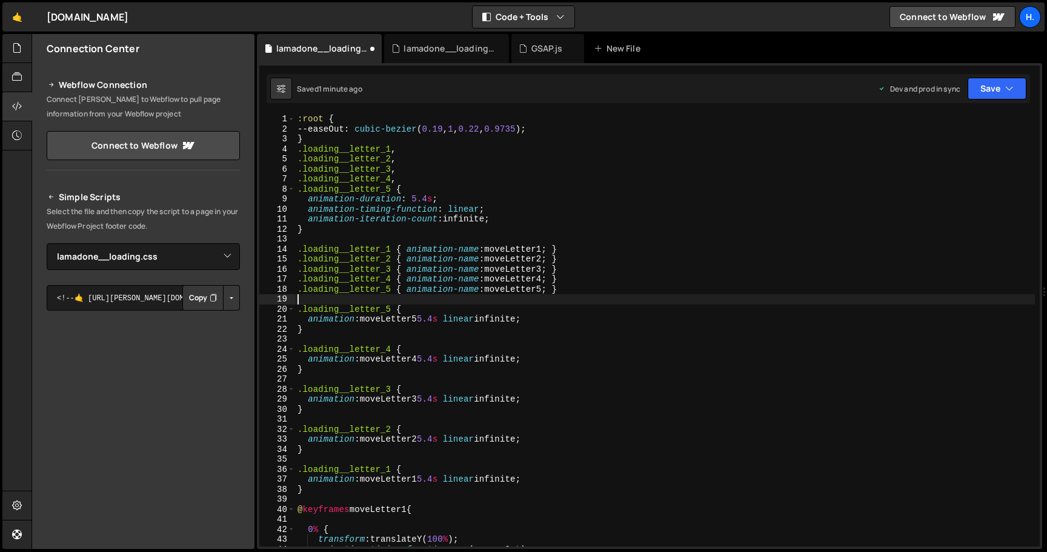
click at [427, 137] on div ":root { --easeOut : cubic-bezier ( 0.19 , 1 , 0.22 , 0.9735 ) ; } .loading__let…" at bounding box center [665, 340] width 740 height 452
type textarea "}"
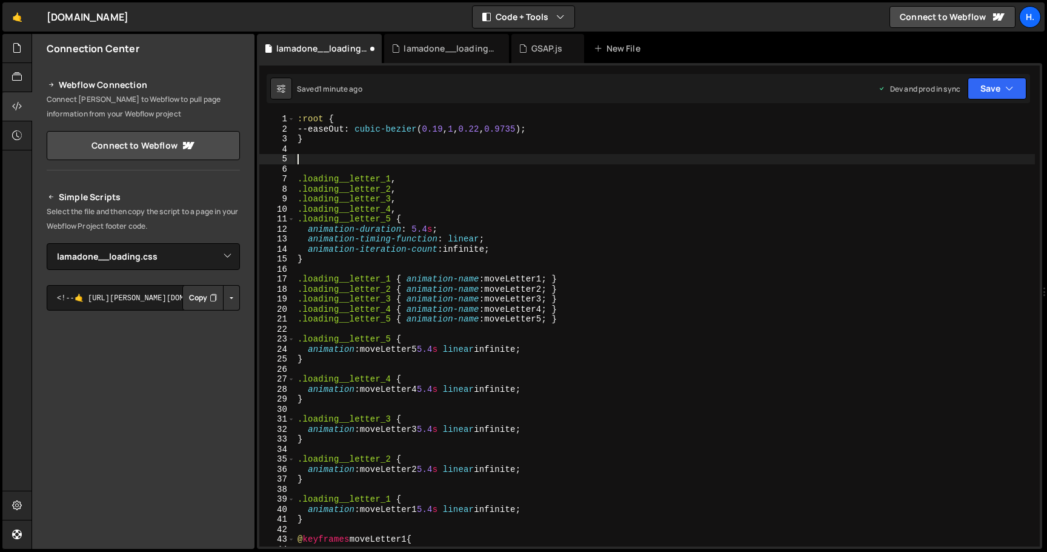
type textarea "{"
type textarea "[] {}"
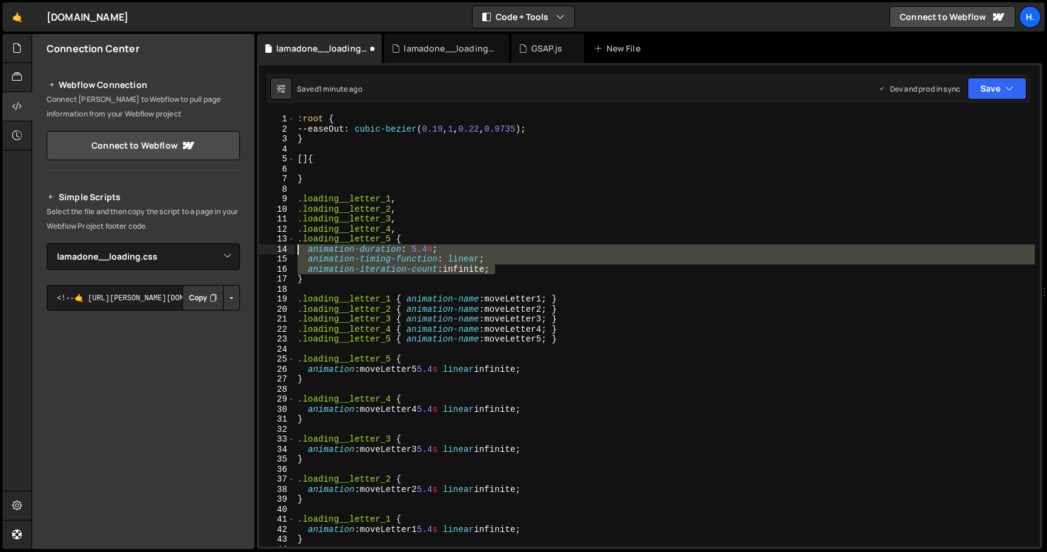
drag, startPoint x: 504, startPoint y: 269, endPoint x: 291, endPoint y: 251, distance: 214.1
click at [290, 251] on div "1 2 3 4 5 6 7 8 9 10 11 12 13 14 15 16 17 18 19 20 21 22 23 24 25 26 27 28 29 3…" at bounding box center [649, 330] width 781 height 432
type textarea "animation-duration: 5.4s; animation-timing-function: linear;"
click at [325, 170] on div ":root { --easeOut : cubic-bezier ( 0.19 , 1 , 0.22 , 0.9735 ) ; } [] { } .loadi…" at bounding box center [665, 340] width 740 height 452
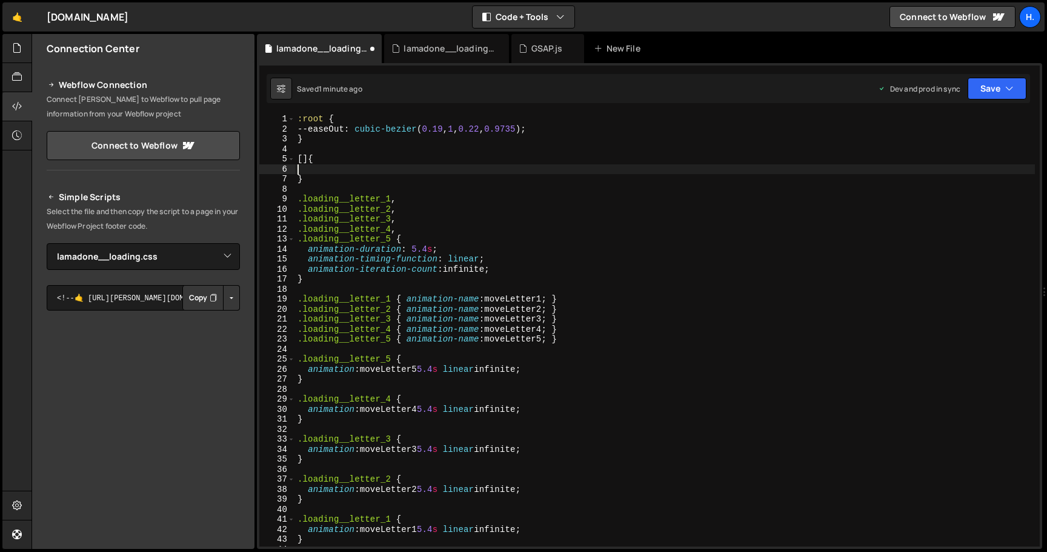
paste textarea "animation-iteration-count: infinite;"
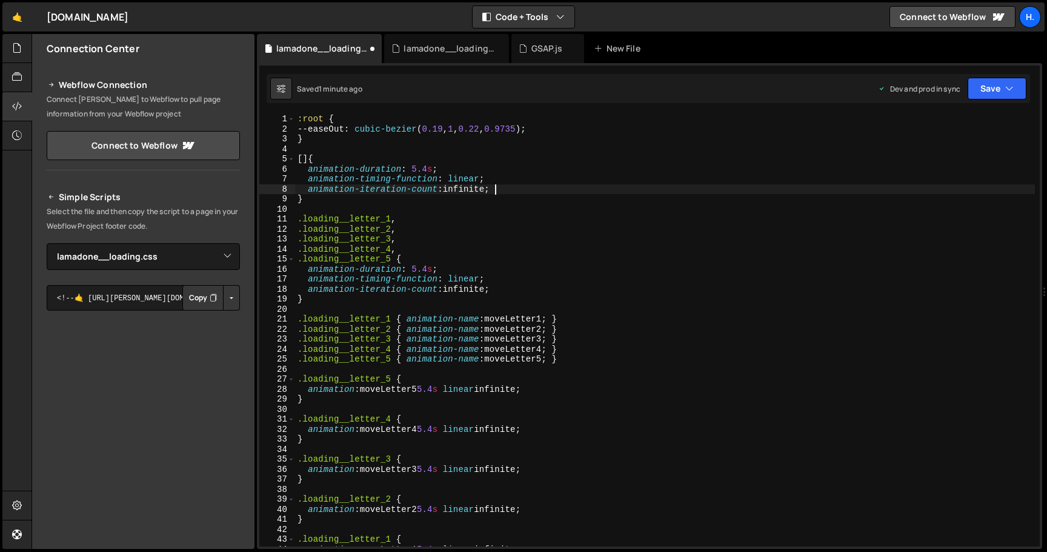
click at [302, 161] on div ":root { --easeOut : cubic-bezier ( 0.19 , 1 , 0.22 , 0.9735 ) ; } [] { animatio…" at bounding box center [665, 340] width 740 height 452
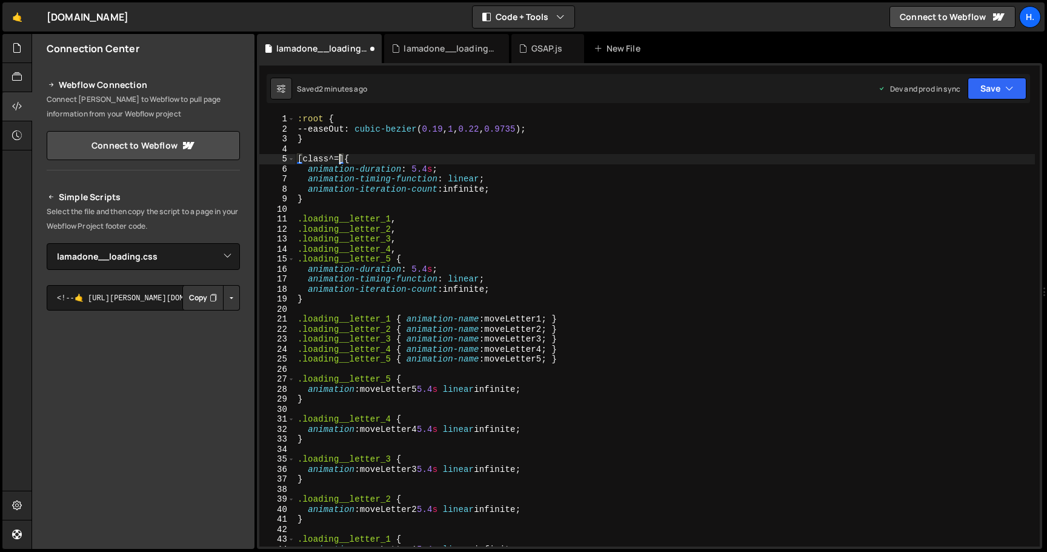
scroll to position [0, 3]
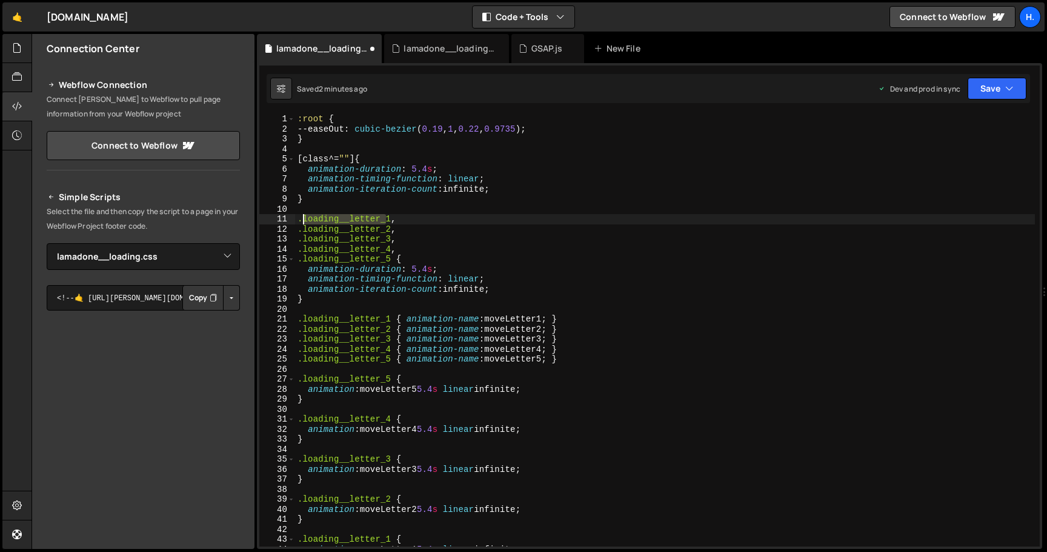
drag, startPoint x: 385, startPoint y: 220, endPoint x: 304, endPoint y: 221, distance: 81.8
click at [304, 221] on div ":root { --easeOut : cubic-bezier ( 0.19 , 1 , 0.22 , 0.9735 ) ; } [ class ^= " …" at bounding box center [665, 340] width 740 height 452
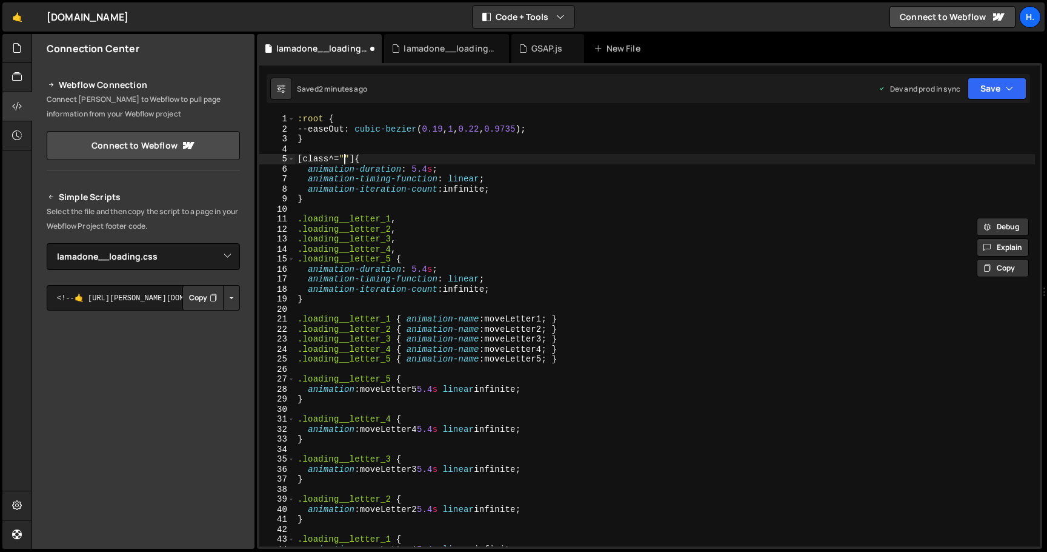
click at [345, 158] on div ":root { --easeOut : cubic-bezier ( 0.19 , 1 , 0.22 , 0.9735 ) ; } [ class ^= " …" at bounding box center [665, 340] width 740 height 452
paste textarea "loading__letter_"
type textarea "[class^="loading__letter_"] {"
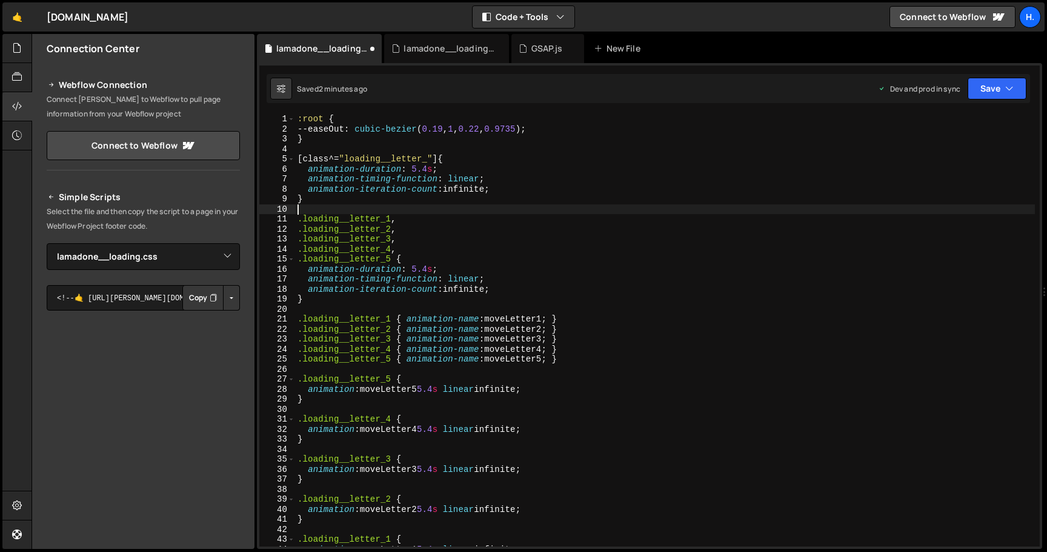
click at [341, 209] on div ":root { --easeOut : cubic-bezier ( 0.19 , 1 , 0.22 , 0.9735 ) ; } [ class ^= " …" at bounding box center [665, 340] width 740 height 452
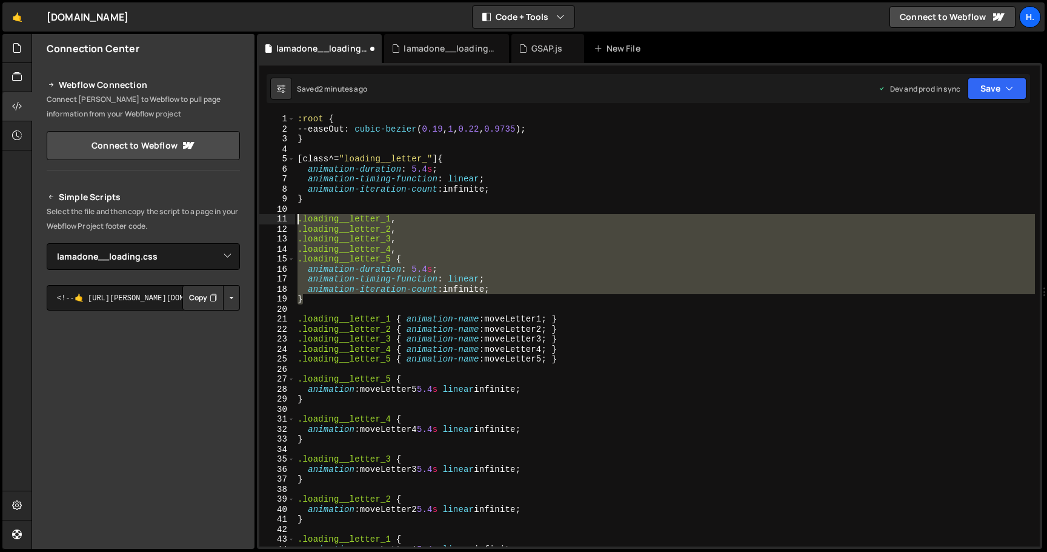
drag, startPoint x: 347, startPoint y: 302, endPoint x: 289, endPoint y: 223, distance: 98.8
click at [289, 223] on div "1 2 3 4 5 6 7 8 9 10 11 12 13 14 15 16 17 18 19 20 21 22 23 24 25 26 27 28 29 3…" at bounding box center [649, 330] width 781 height 432
type textarea ".loading__letter_1, .loading__letter_2,"
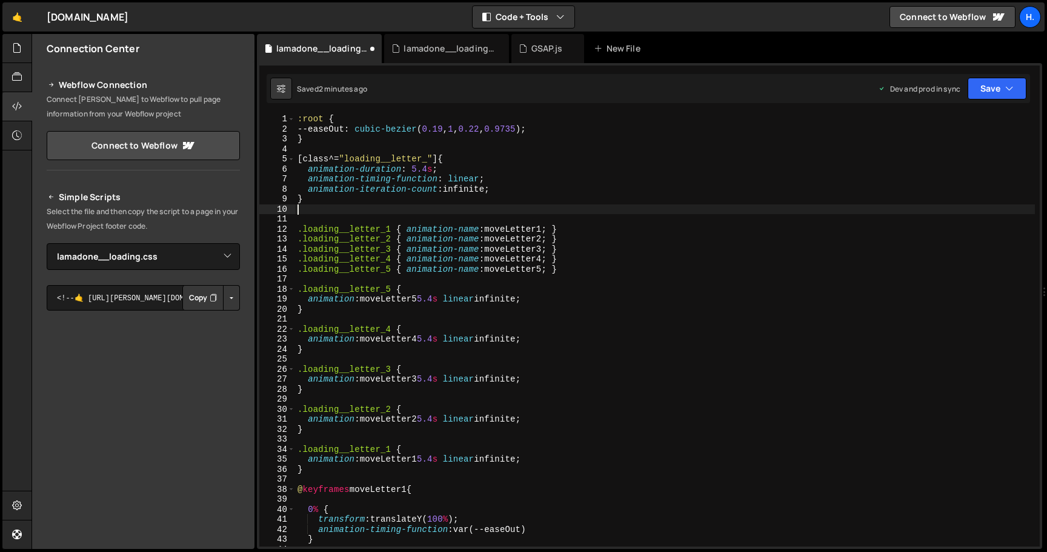
type textarea "}"
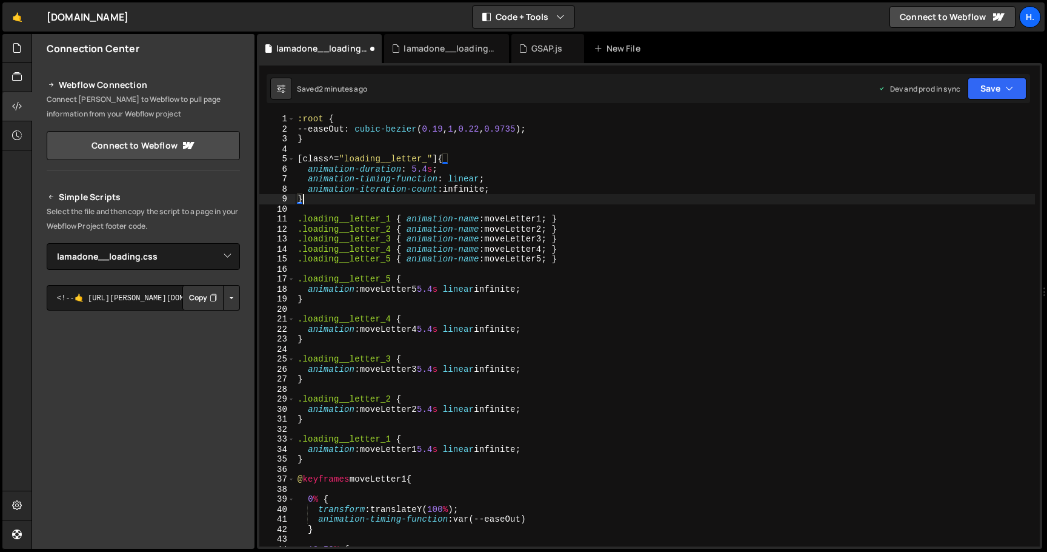
click at [322, 272] on div ":root { --easeOut : cubic-bezier ( 0.19 , 1 , 0.22 , 0.9735 ) ; } [ class ^= " …" at bounding box center [665, 340] width 740 height 452
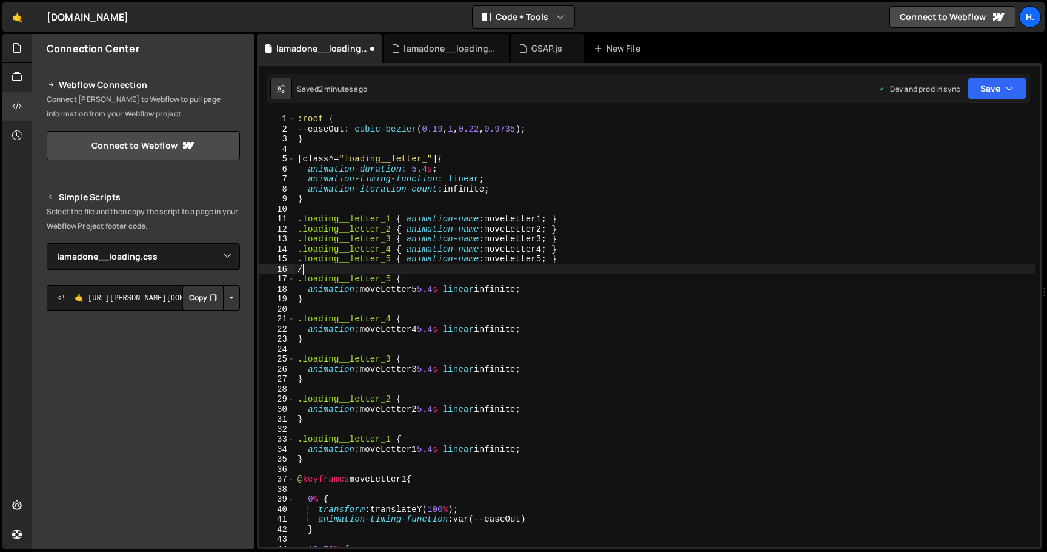
type textarea "/*"
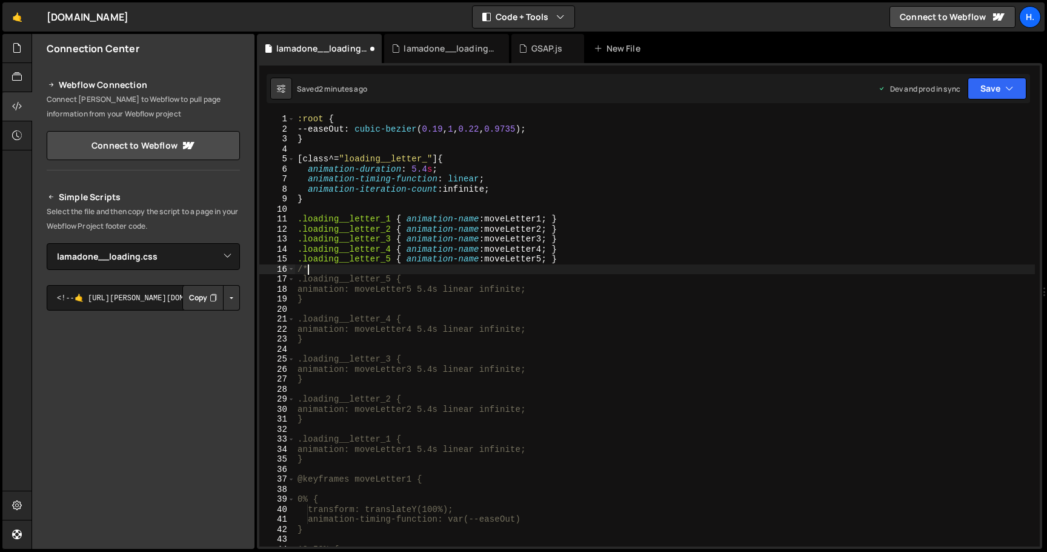
click at [336, 470] on div ":root { --easeOut : cubic-bezier ( 0.19 , 1 , 0.22 , 0.9735 ) ; } [ class ^= " …" at bounding box center [665, 340] width 740 height 452
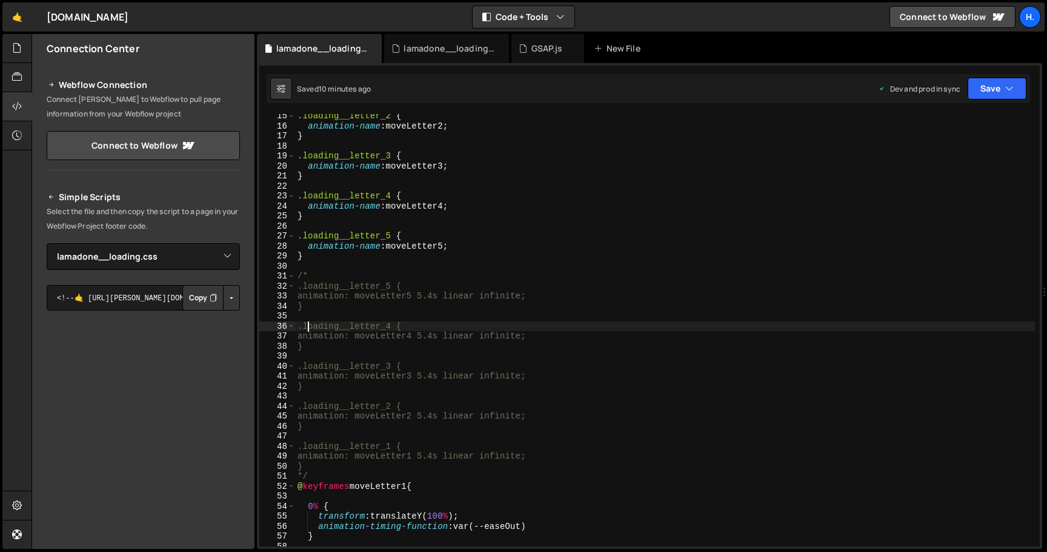
scroll to position [147, 0]
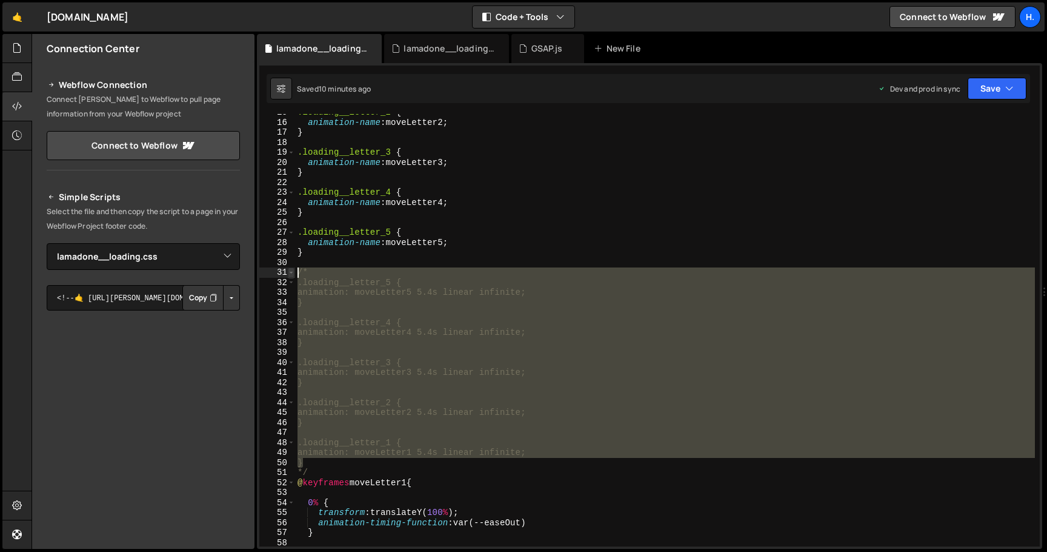
drag, startPoint x: 359, startPoint y: 464, endPoint x: 289, endPoint y: 269, distance: 208.0
click at [289, 269] on div ".loading__letter_4 { 15 16 17 18 19 20 21 22 23 24 25 26 27 28 29 30 31 32 33 3…" at bounding box center [649, 330] width 781 height 432
type textarea "/* .loading__letter_5 {"
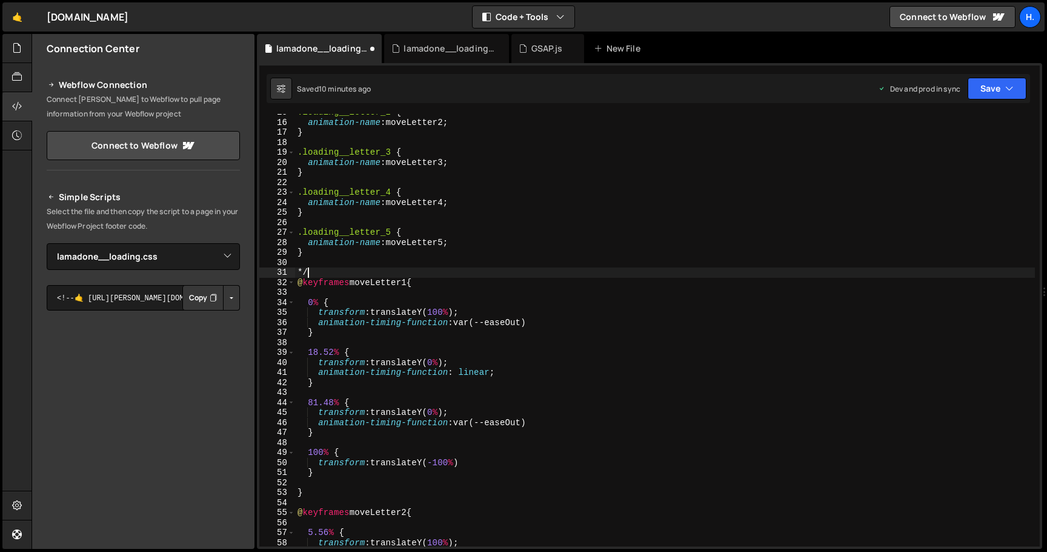
click at [312, 276] on div ".loading__letter_2 { animation-name : moveLetter2 ; } .loading__letter_3 { anim…" at bounding box center [665, 333] width 740 height 452
type textarea "*"
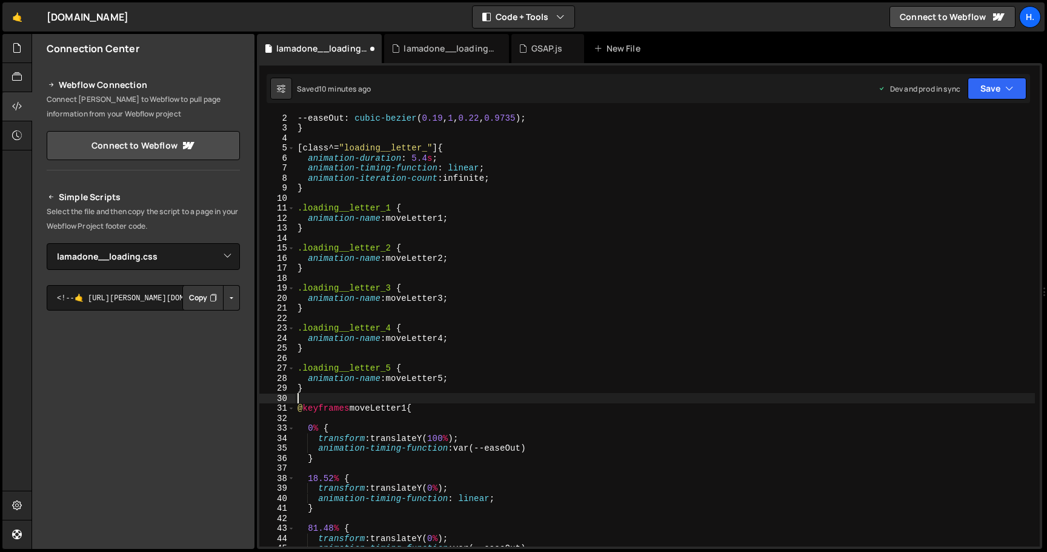
scroll to position [0, 0]
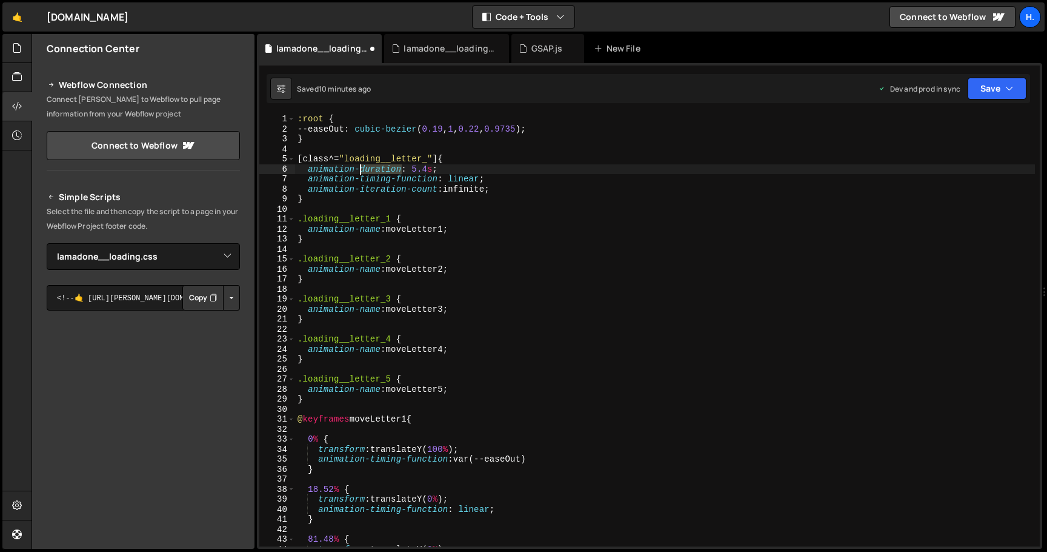
drag, startPoint x: 402, startPoint y: 170, endPoint x: 358, endPoint y: 171, distance: 44.2
click at [358, 171] on div ":root { --easeOut : cubic-bezier ( 0.19 , 1 , 0.22 , 0.9735 ) ; } [ class ^= " …" at bounding box center [665, 340] width 740 height 452
click at [473, 179] on div ":root { --easeOut : cubic-bezier ( 0.19 , 1 , 0.22 , 0.9735 ) ; } [ class ^= " …" at bounding box center [665, 340] width 740 height 452
click at [386, 170] on div ":root { --easeOut : cubic-bezier ( 0.19 , 1 , 0.22 , 0.9735 ) ; } [ class ^= " …" at bounding box center [665, 340] width 740 height 452
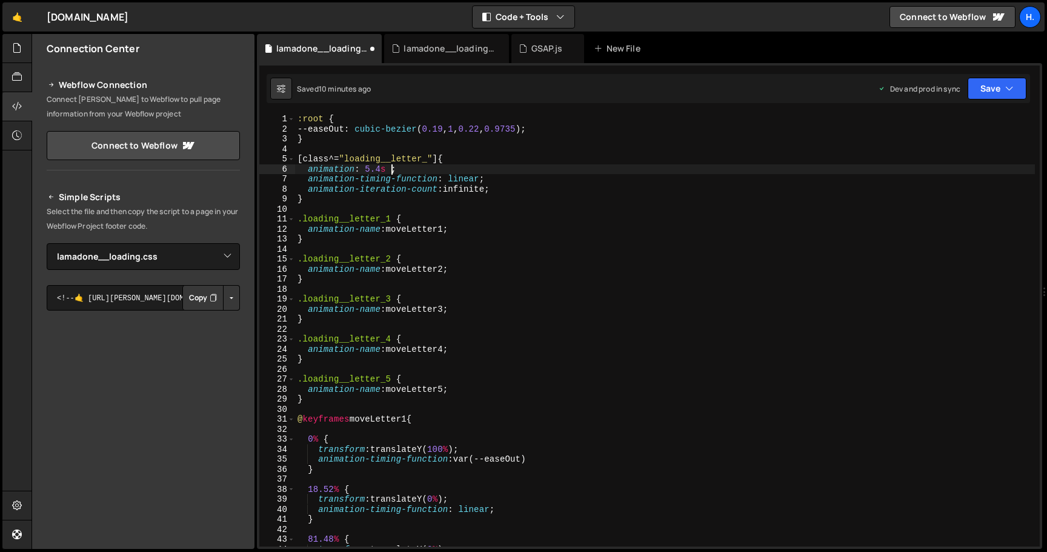
paste textarea "linear"
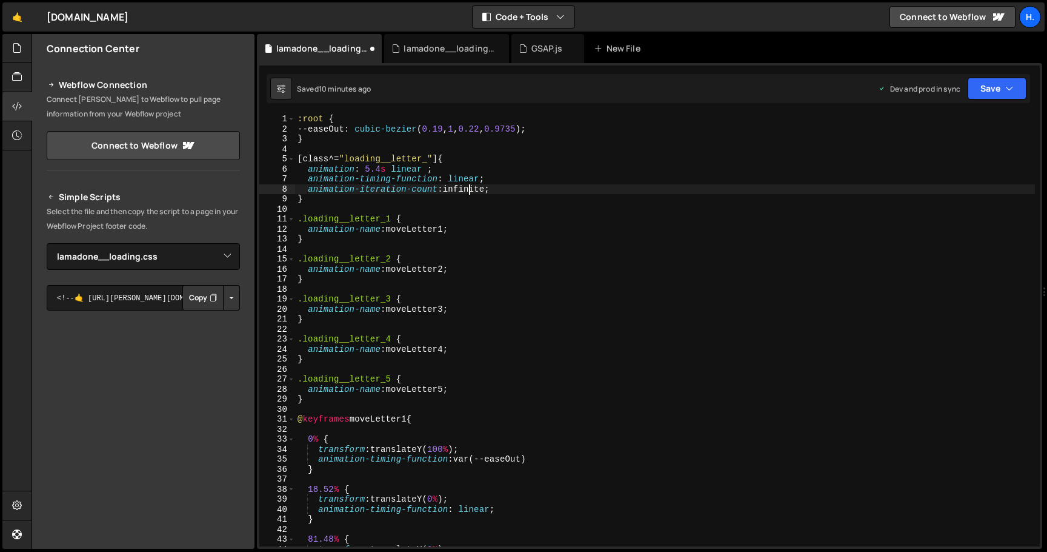
click at [468, 188] on div ":root { --easeOut : cubic-bezier ( 0.19 , 1 , 0.22 , 0.9735 ) ; } [ class ^= " …" at bounding box center [665, 340] width 740 height 452
click at [428, 169] on div ":root { --easeOut : cubic-bezier ( 0.19 , 1 , 0.22 , 0.9735 ) ; } [ class ^= " …" at bounding box center [665, 340] width 740 height 452
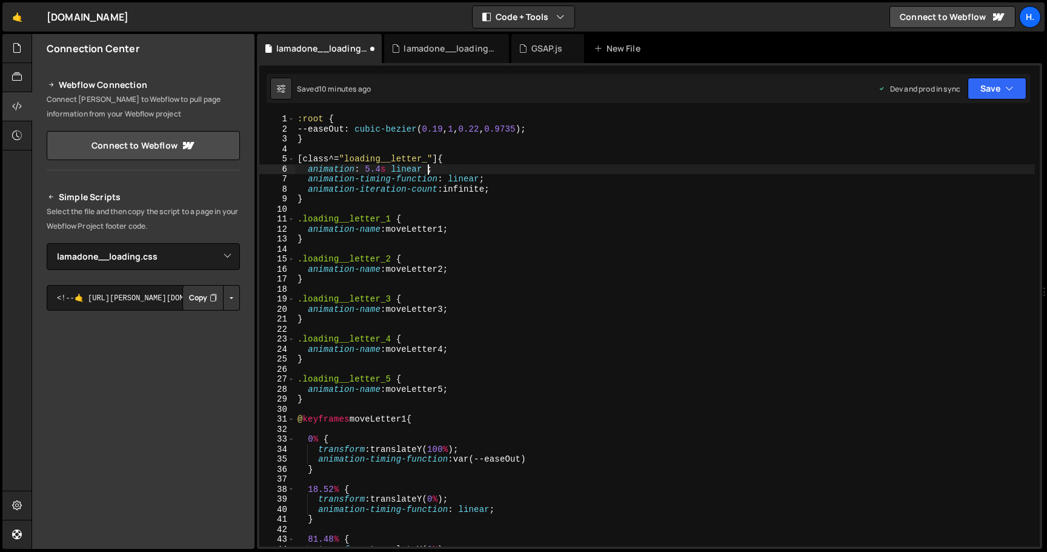
paste textarea "infinite"
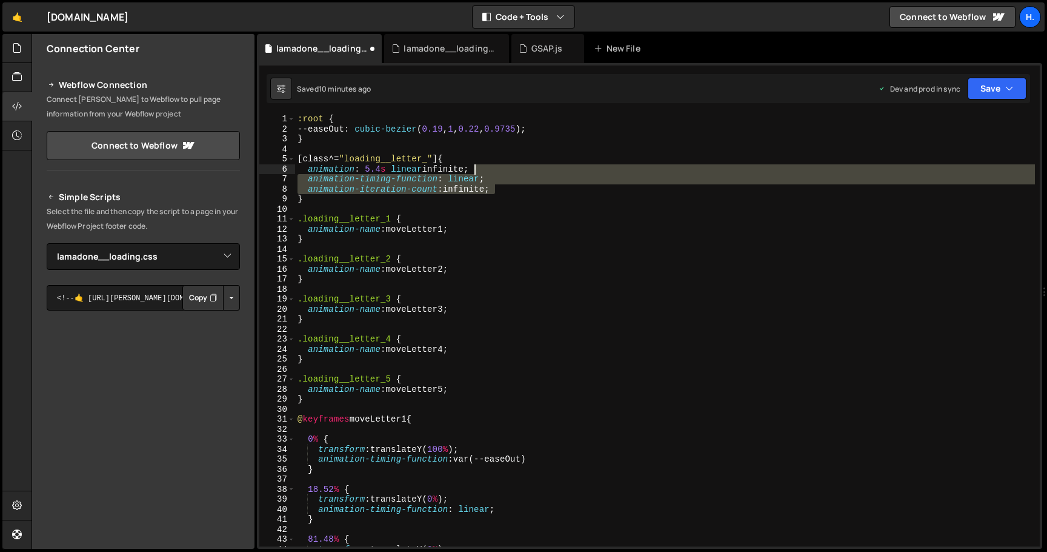
drag, startPoint x: 510, startPoint y: 192, endPoint x: 507, endPoint y: 173, distance: 19.0
click at [507, 173] on div ":root { --easeOut : cubic-bezier ( 0.19 , 1 , 0.22 , 0.9735 ) ; } [ class ^= " …" at bounding box center [665, 340] width 740 height 452
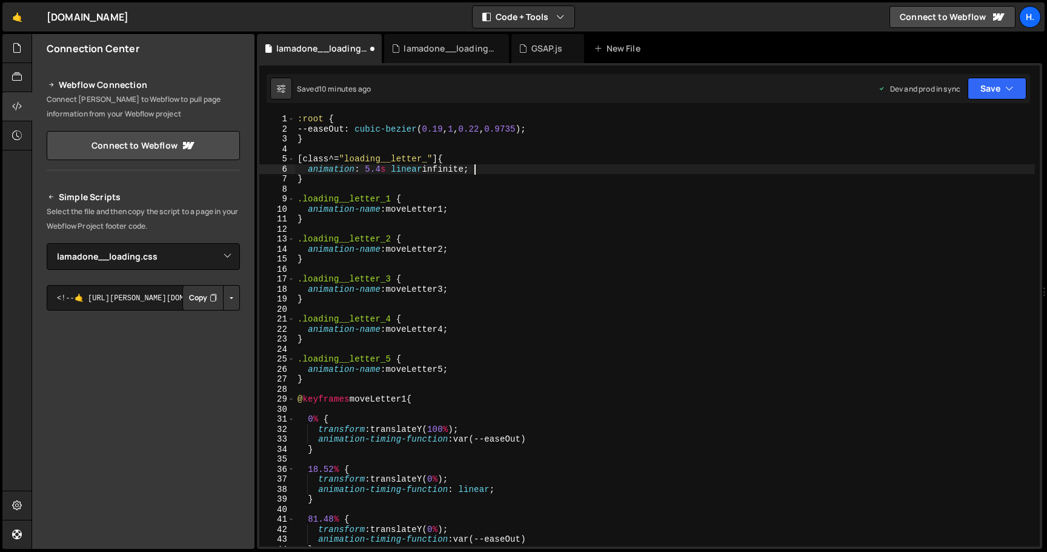
type textarea "animation: 5.4s linear infinite;"
click at [446, 47] on div "lamadone__loading.js" at bounding box center [449, 48] width 91 height 12
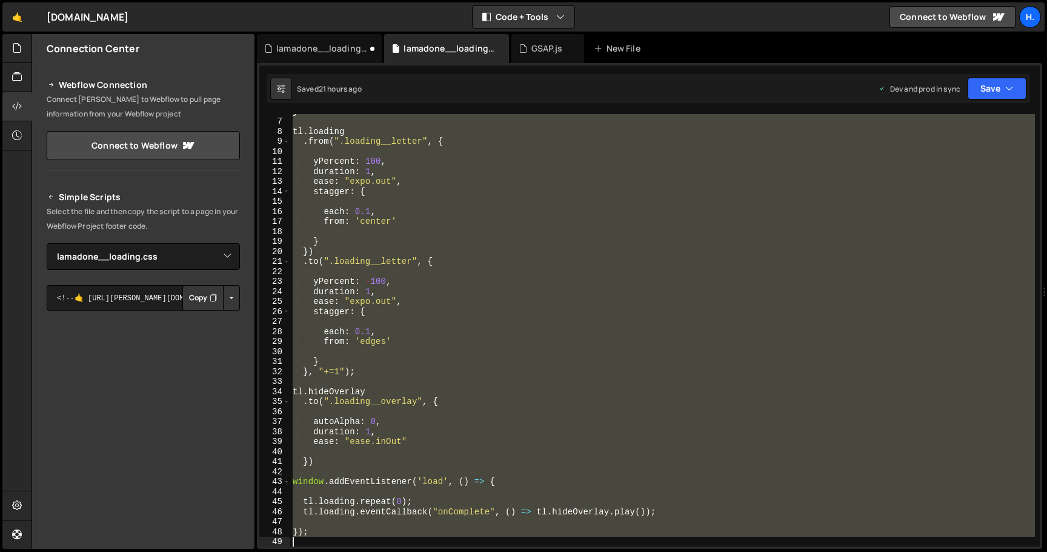
scroll to position [58, 0]
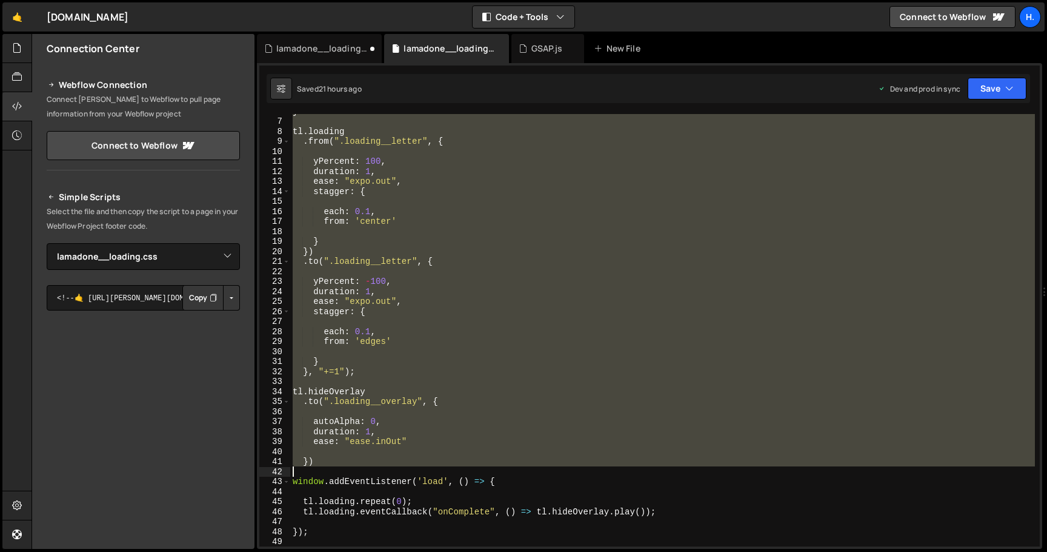
drag, startPoint x: 295, startPoint y: 119, endPoint x: 487, endPoint y: 467, distance: 397.1
click at [487, 467] on div "} tl . loading . from ( ".loading__letter" , { yPercent : 100 , duration : 1 , …" at bounding box center [662, 332] width 745 height 452
type textarea "})"
click at [494, 449] on div "} tl . loading . from ( ".loading__letter" , { yPercent : 100 , duration : 1 , …" at bounding box center [662, 330] width 745 height 432
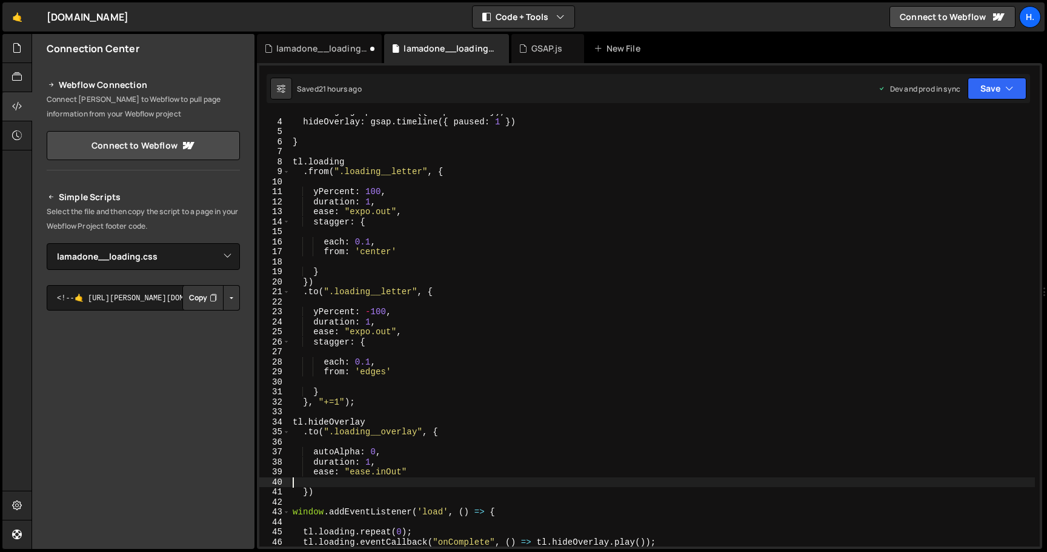
scroll to position [0, 0]
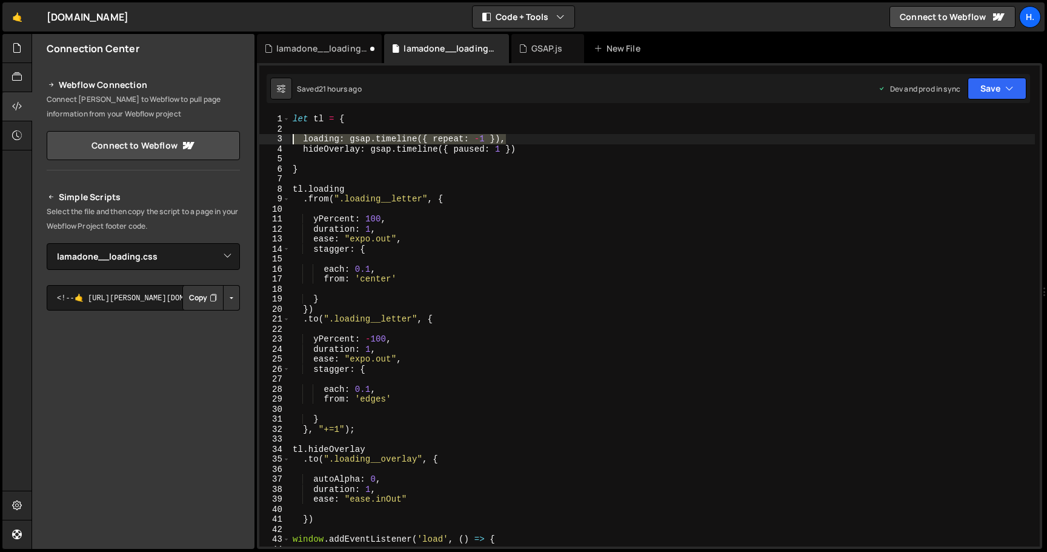
drag, startPoint x: 525, startPoint y: 141, endPoint x: 272, endPoint y: 137, distance: 254.0
click at [271, 137] on div "1 2 3 4 5 6 7 8 9 10 11 12 13 14 15 16 17 18 19 20 21 22 23 24 25 26 27 28 29 3…" at bounding box center [649, 330] width 781 height 432
type textarea "loading: gsap.timeline({ repeat: -1 }),"
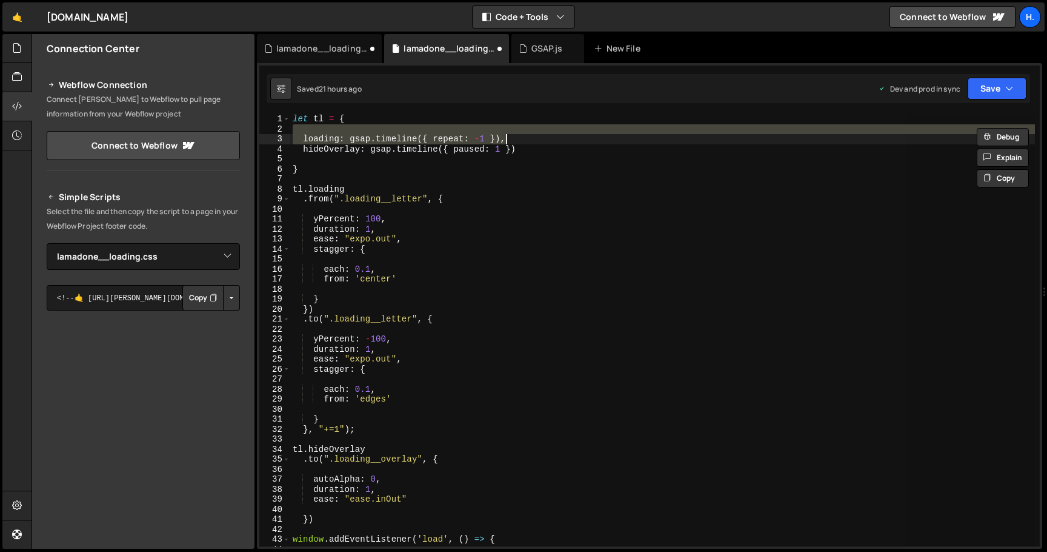
click at [518, 140] on div "let tl = { loading : gsap . timeline ({ repeat : - 1 }) , hideOverlay : gsap . …" at bounding box center [662, 330] width 745 height 432
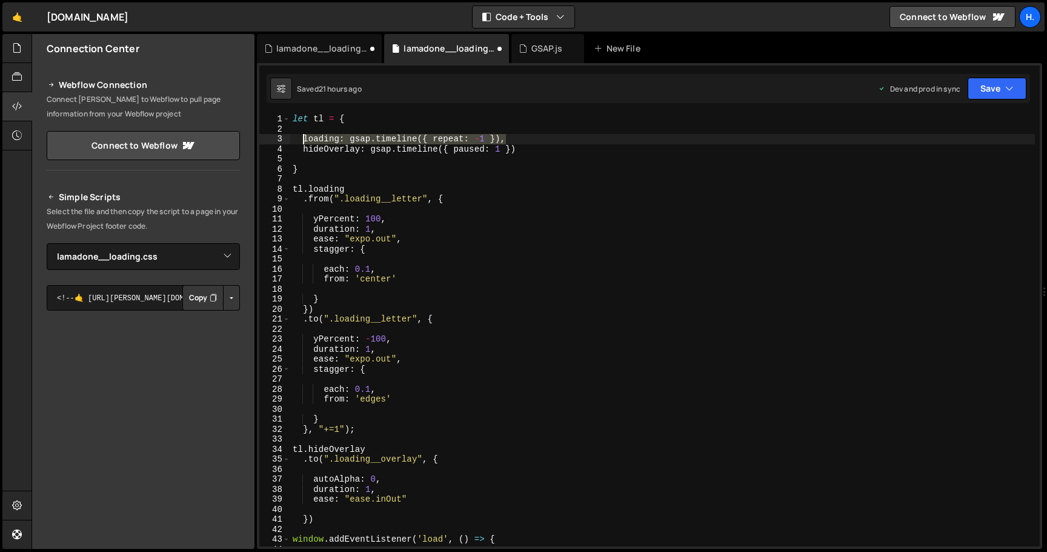
drag, startPoint x: 527, startPoint y: 138, endPoint x: 304, endPoint y: 137, distance: 223.7
click at [304, 137] on div "let tl = { loading : gsap . timeline ({ repeat : - 1 }) , hideOverlay : gsap . …" at bounding box center [662, 340] width 745 height 452
type textarea "// loading: gsap.timeline({ repeat: -1 }),"
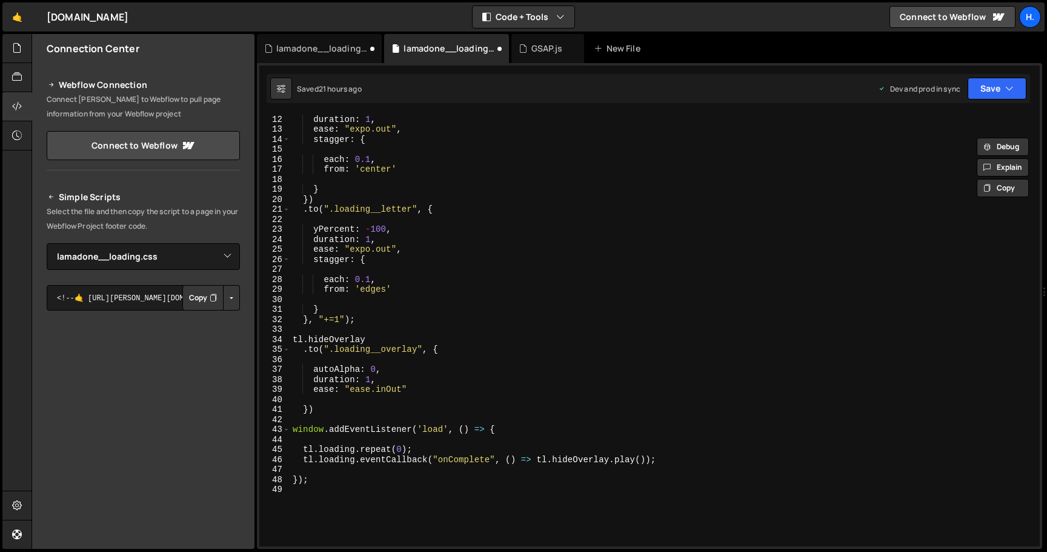
scroll to position [108, 0]
